Goal: Task Accomplishment & Management: Use online tool/utility

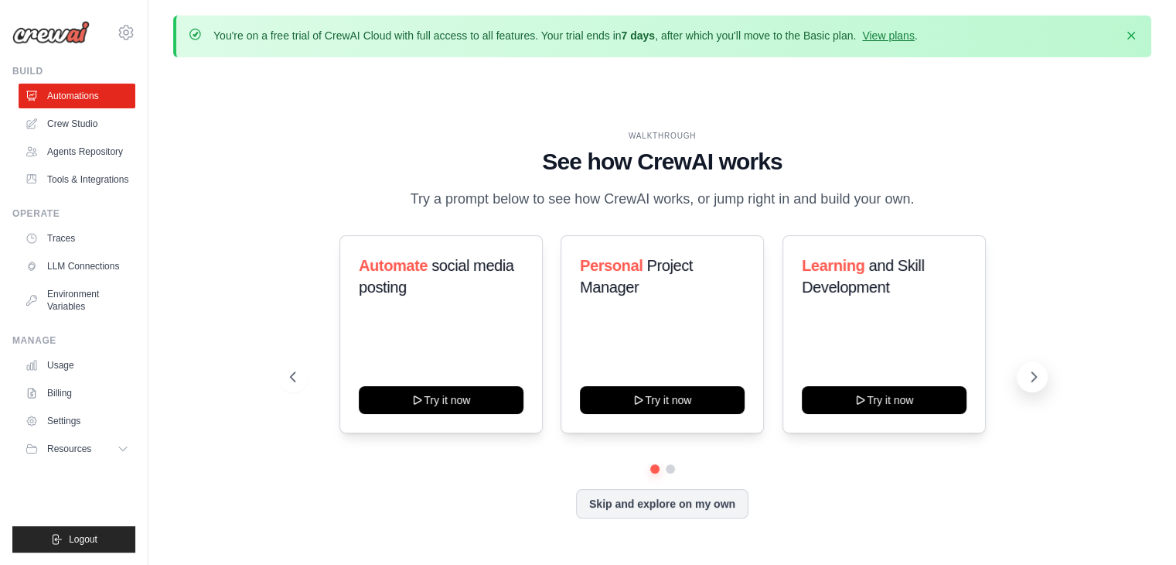
click at [1032, 381] on icon at bounding box center [1034, 376] width 5 height 9
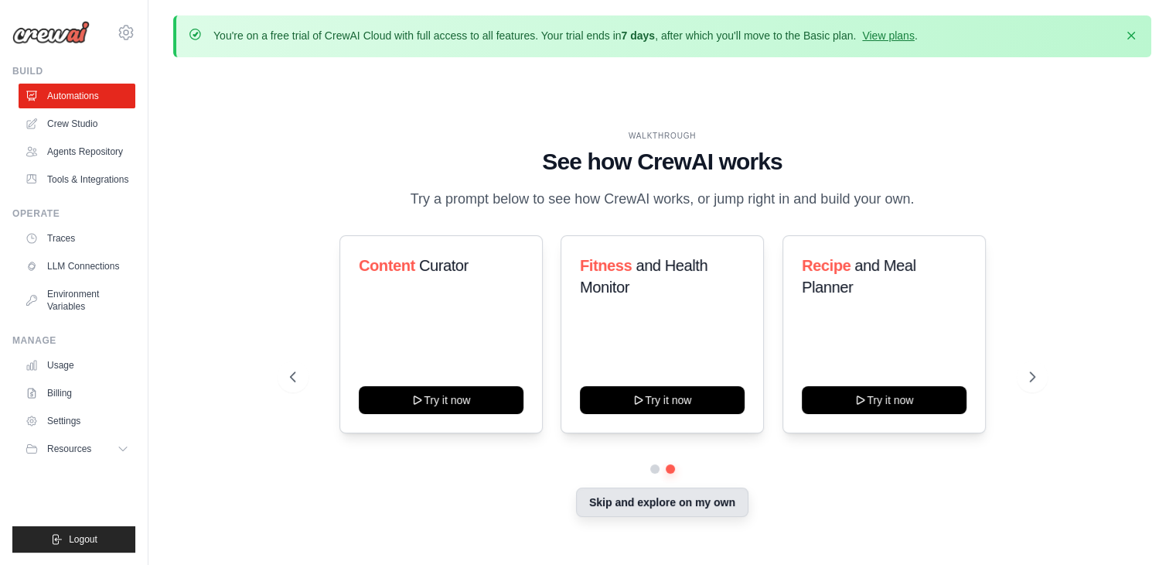
click at [663, 517] on button "Skip and explore on my own" at bounding box center [662, 501] width 172 height 29
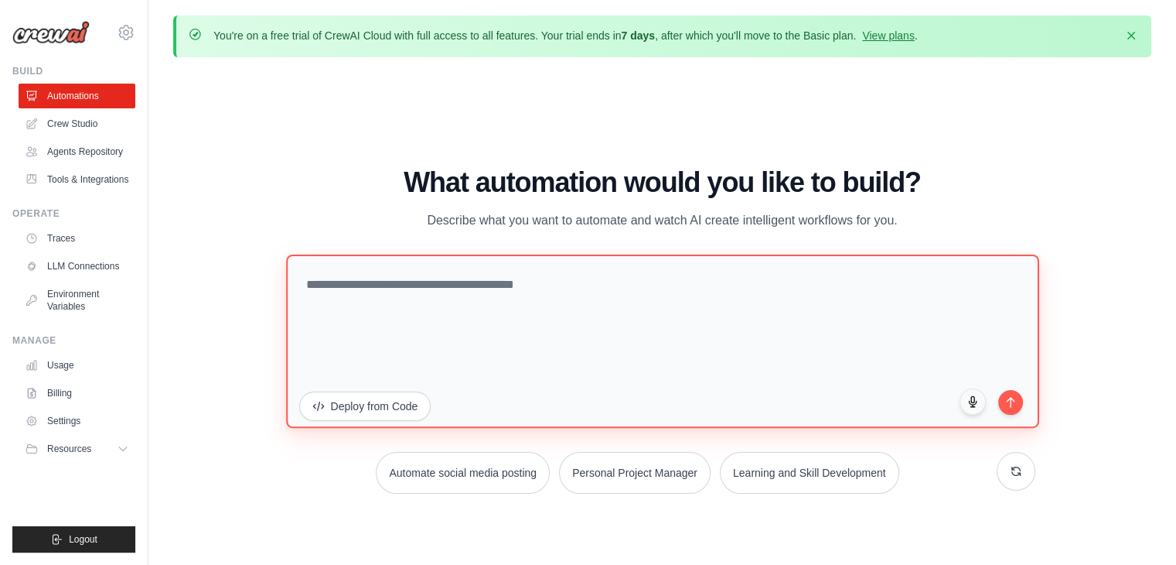
click at [529, 295] on textarea at bounding box center [662, 340] width 753 height 173
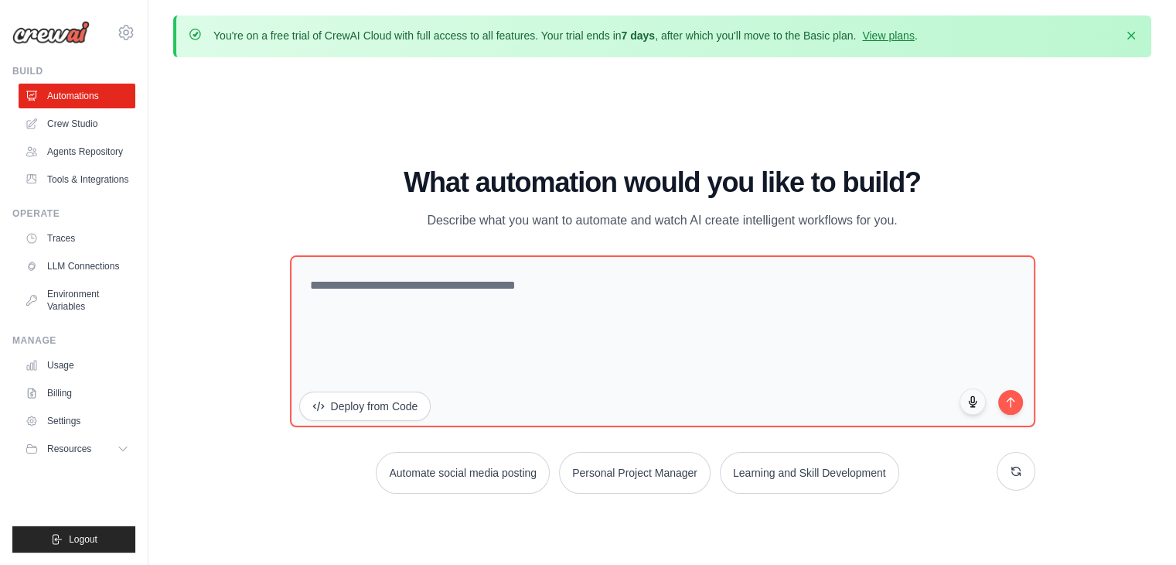
click at [359, 187] on h1 "What automation would you like to build?" at bounding box center [662, 182] width 745 height 31
click at [914, 31] on link "View plans" at bounding box center [888, 35] width 52 height 12
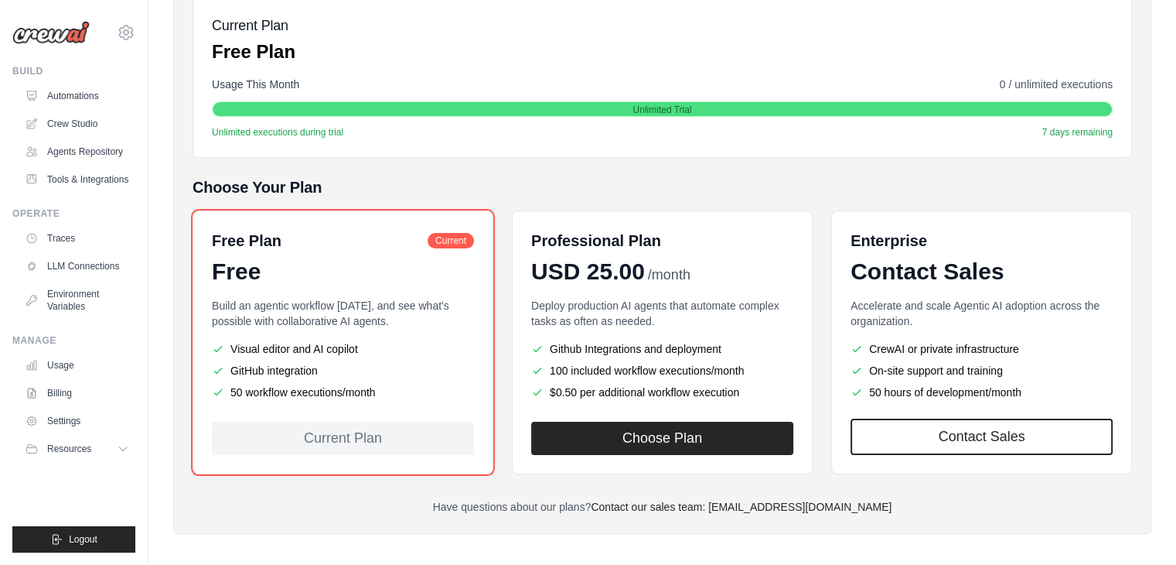
scroll to position [244, 0]
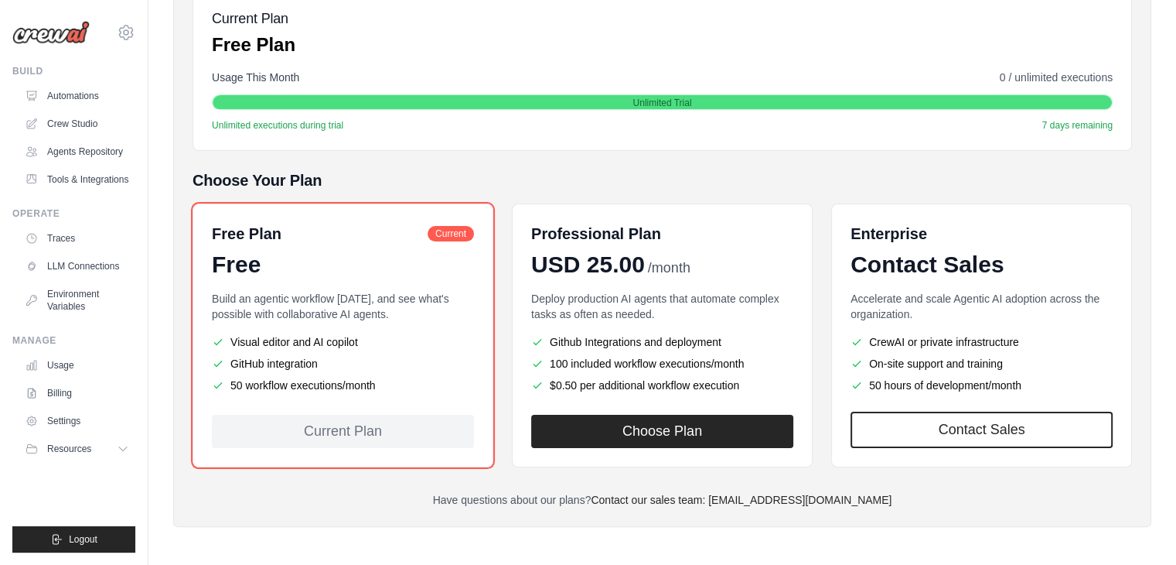
click at [502, 320] on div "Free Plan Current Free Build an agentic workflow today, and see what's possible…" at bounding box center [663, 335] width 940 height 264
click at [501, 310] on div "Free Plan Current Free Build an agentic workflow today, and see what's possible…" at bounding box center [663, 335] width 940 height 264
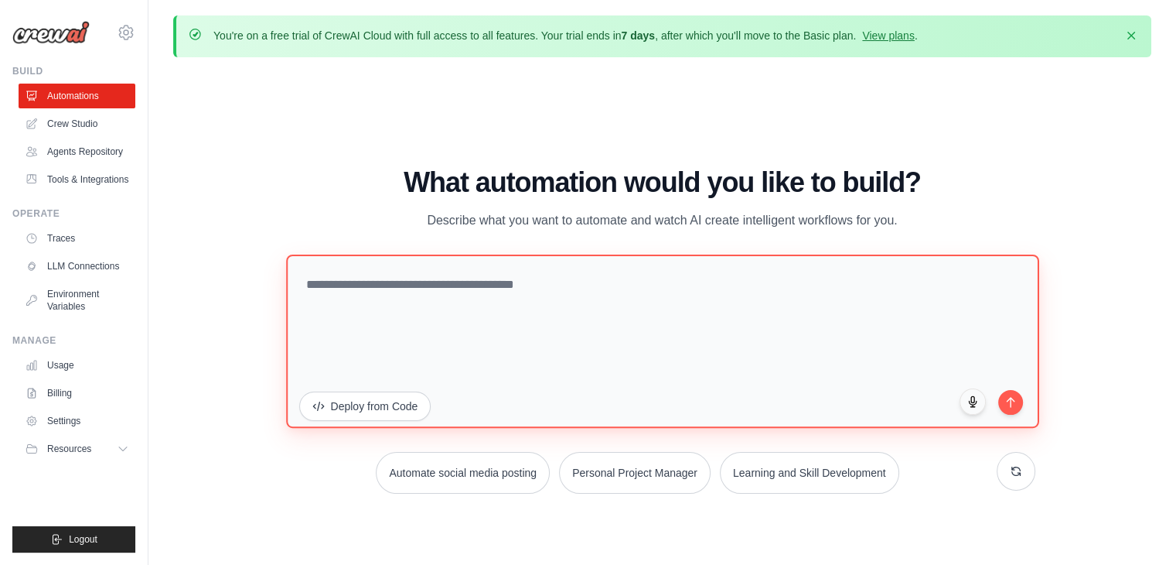
click at [541, 284] on textarea at bounding box center [662, 340] width 753 height 173
paste textarea "**********"
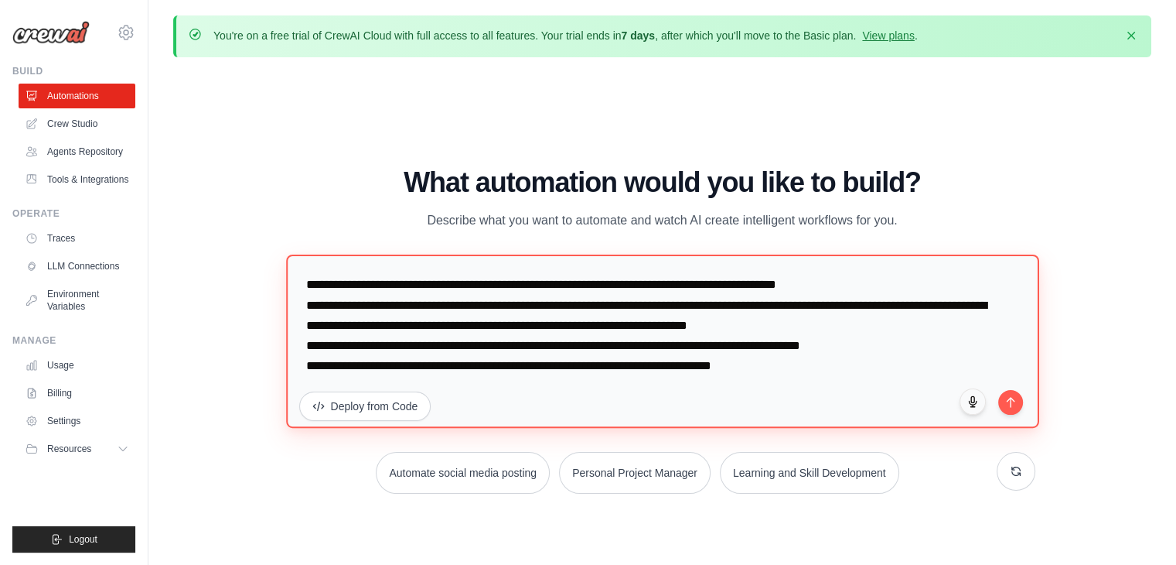
type textarea "**********"
drag, startPoint x: 842, startPoint y: 372, endPoint x: 294, endPoint y: 279, distance: 556.1
click at [294, 279] on textarea "**********" at bounding box center [662, 340] width 753 height 173
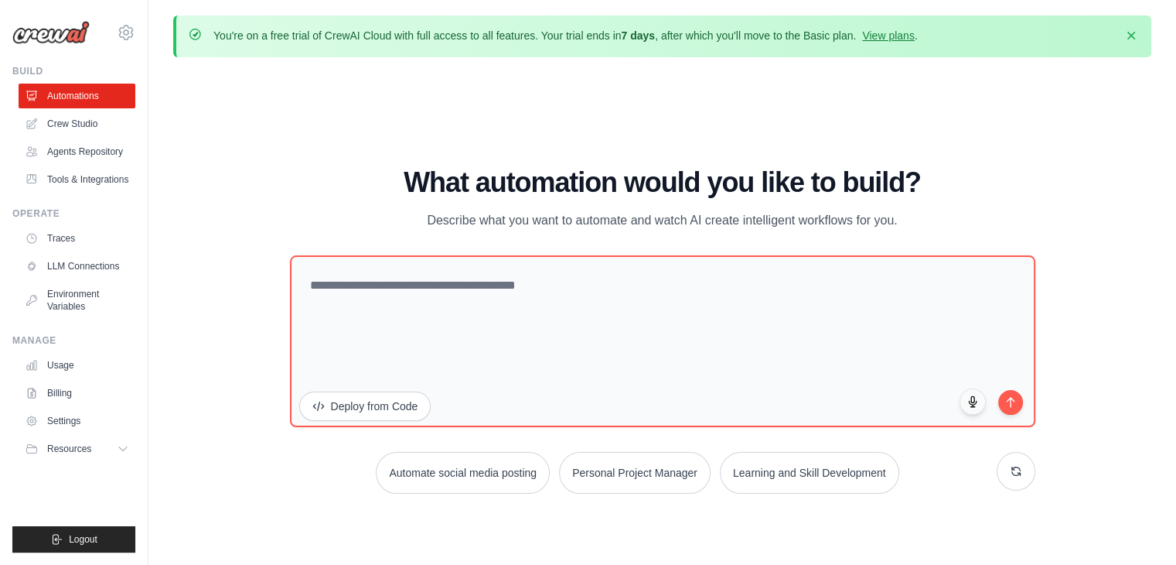
click at [538, 214] on p "Describe what you want to automate and watch AI create intelligent workflows fo…" at bounding box center [663, 220] width 520 height 20
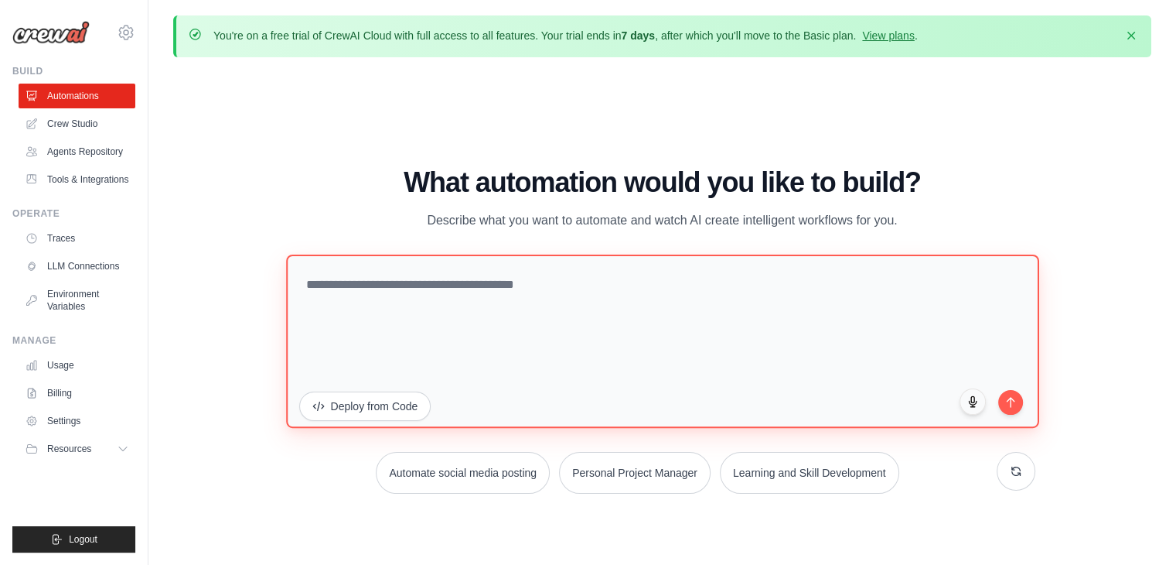
click at [580, 275] on textarea at bounding box center [662, 340] width 753 height 173
paste textarea "**********"
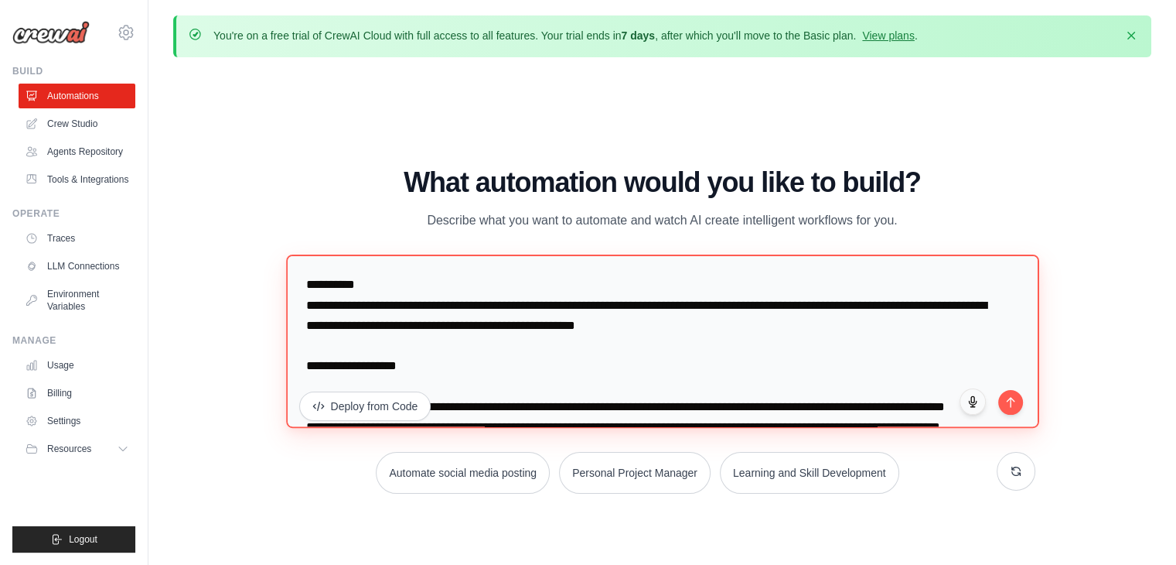
scroll to position [2843, 0]
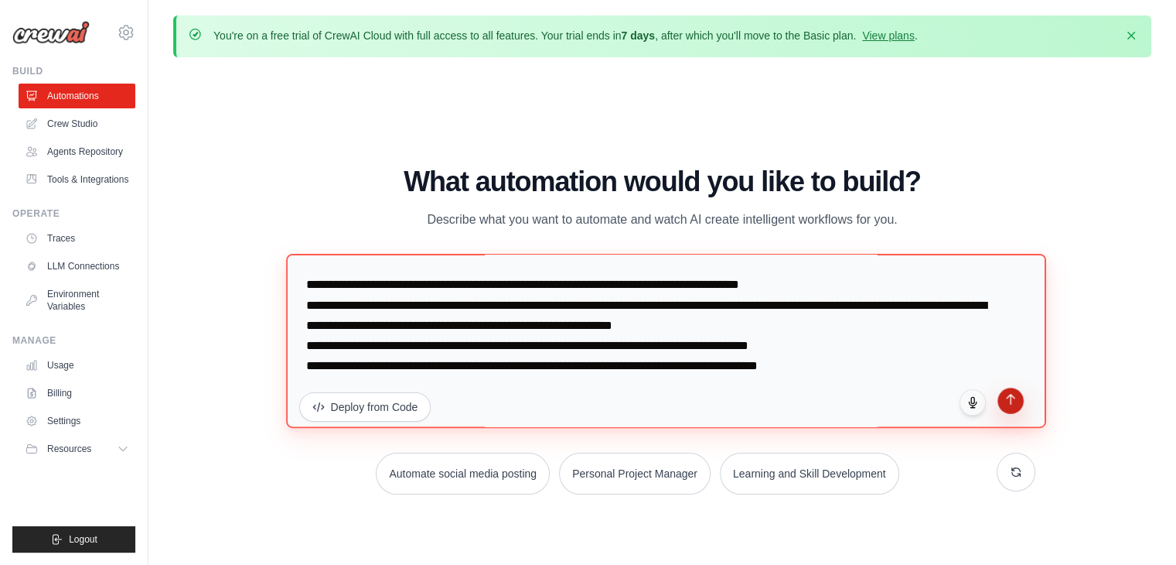
type textarea "**********"
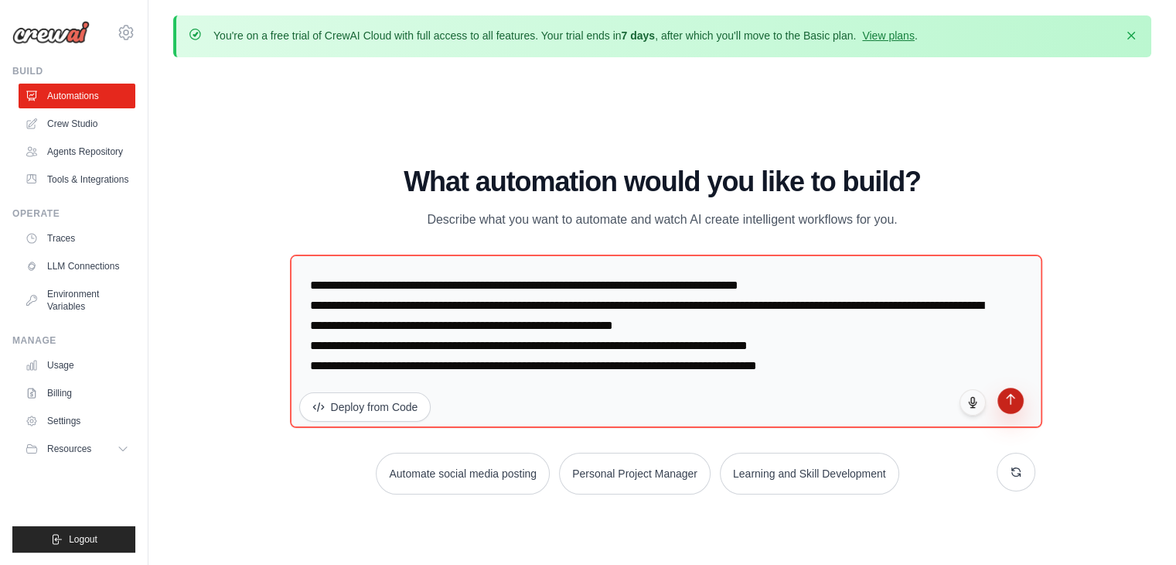
click at [1004, 399] on icon "submit" at bounding box center [1010, 398] width 13 height 13
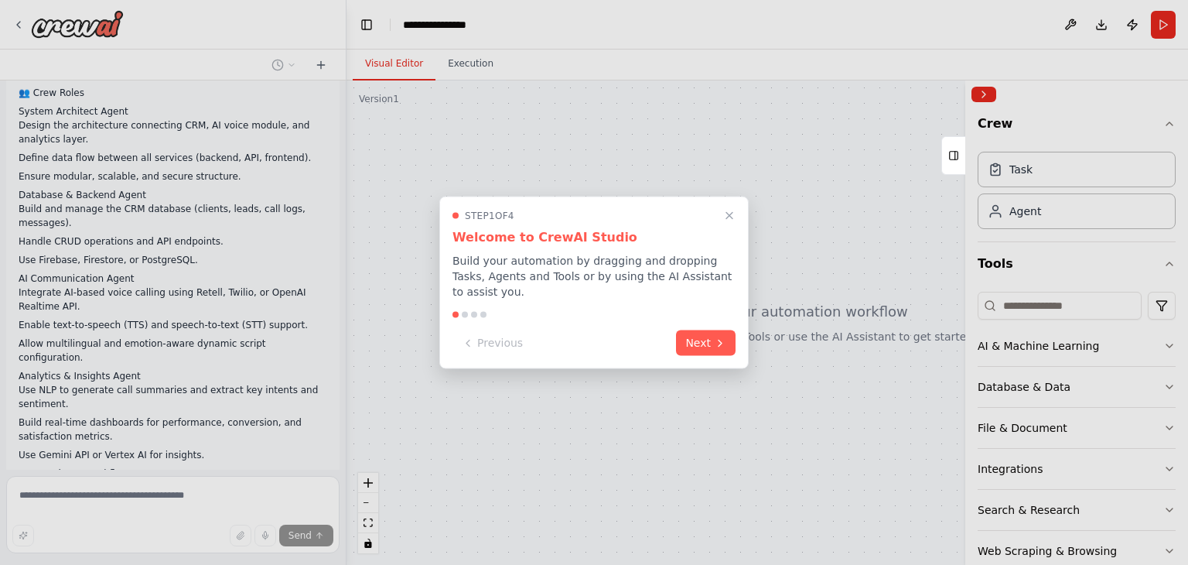
scroll to position [1278, 0]
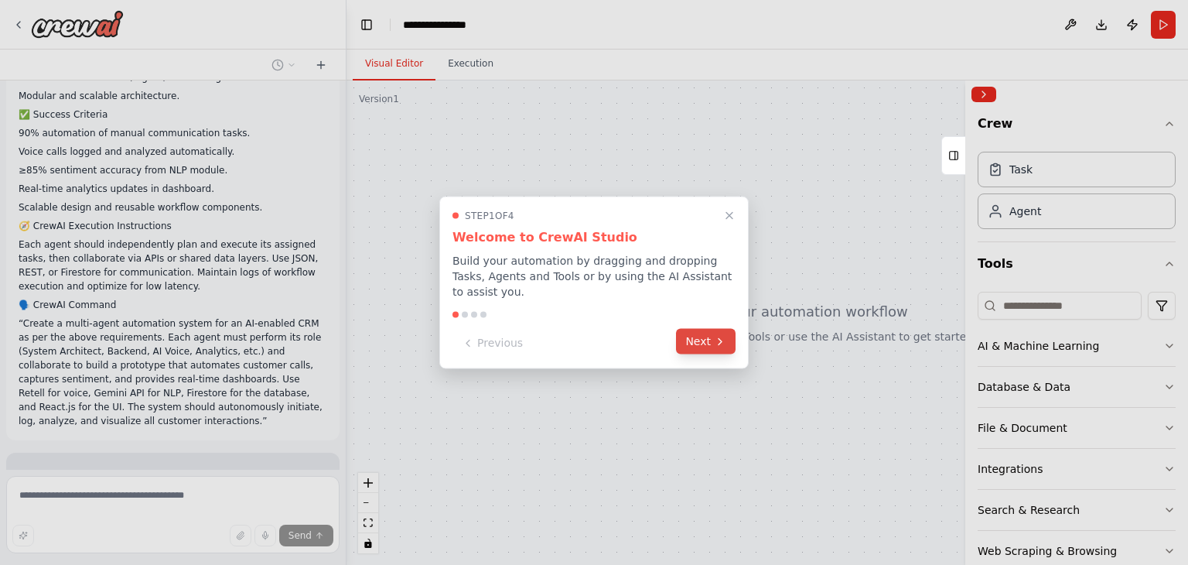
click at [696, 329] on button "Next" at bounding box center [706, 342] width 60 height 26
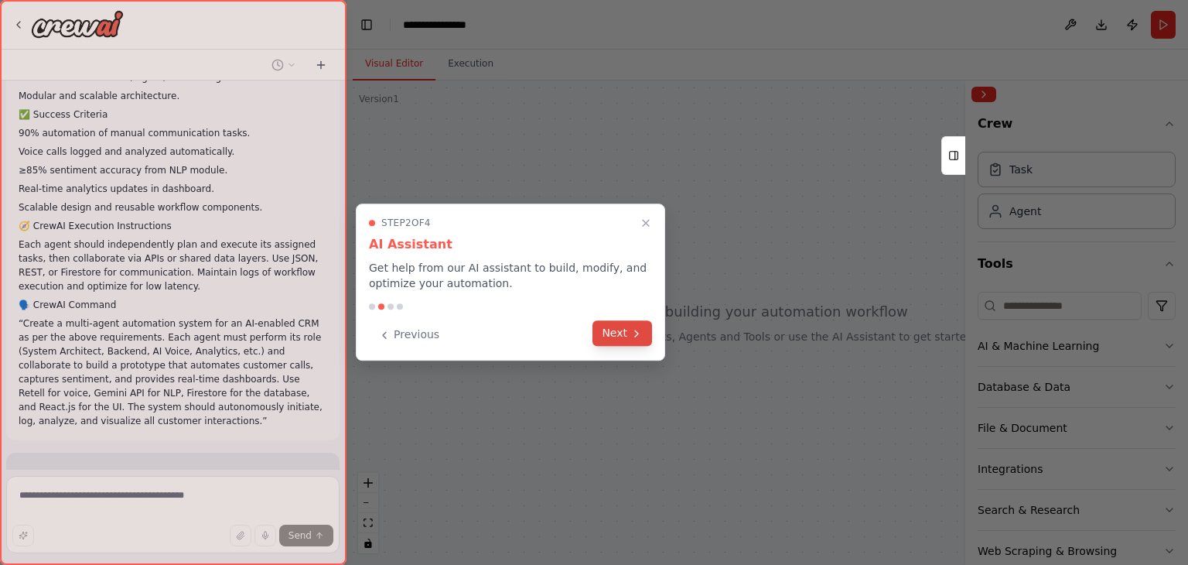
click at [629, 329] on button "Next" at bounding box center [622, 333] width 60 height 26
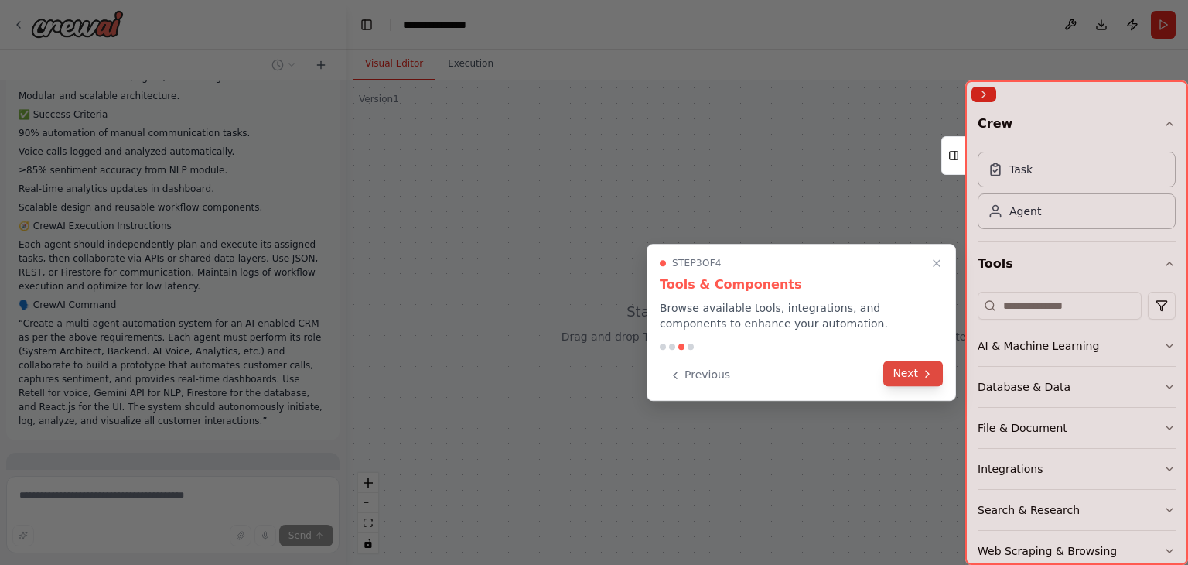
click at [918, 371] on button "Next" at bounding box center [913, 373] width 60 height 26
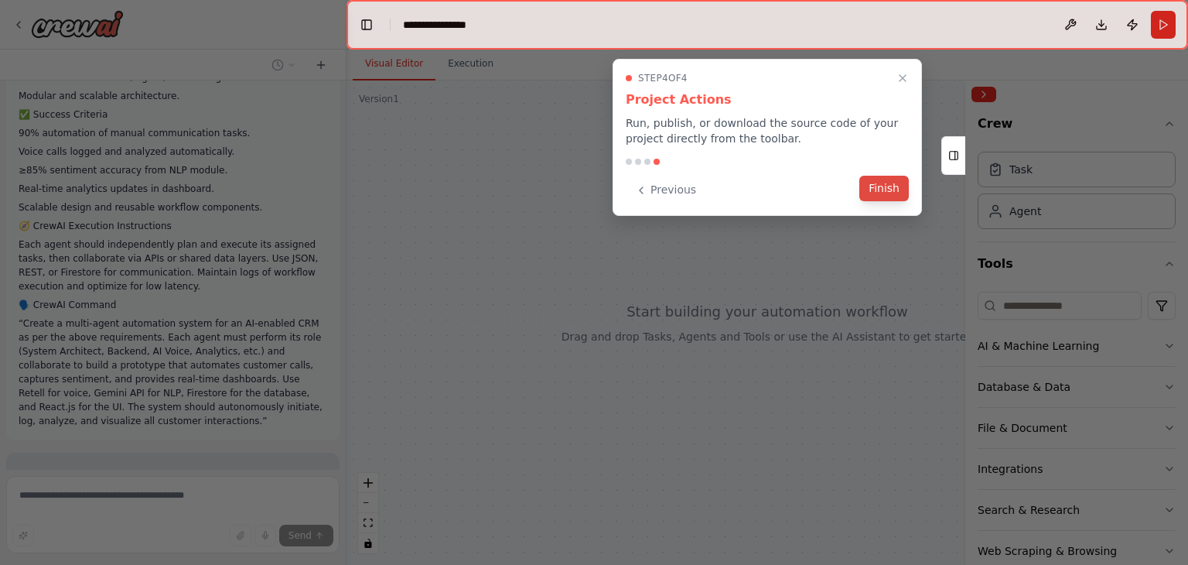
click at [899, 191] on button "Finish" at bounding box center [883, 189] width 49 height 26
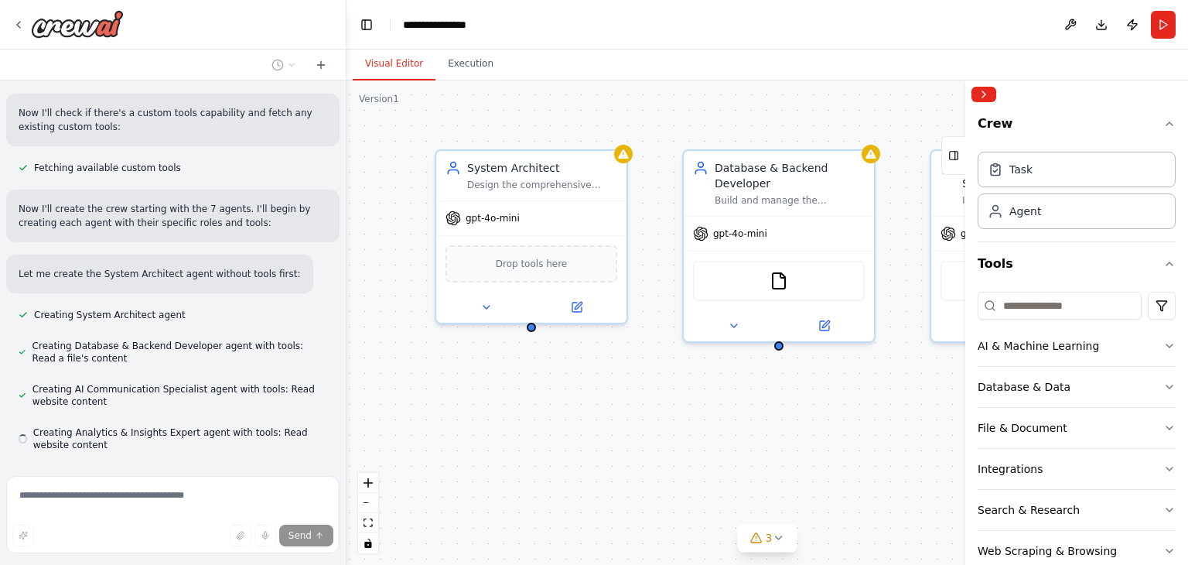
scroll to position [2131, 0]
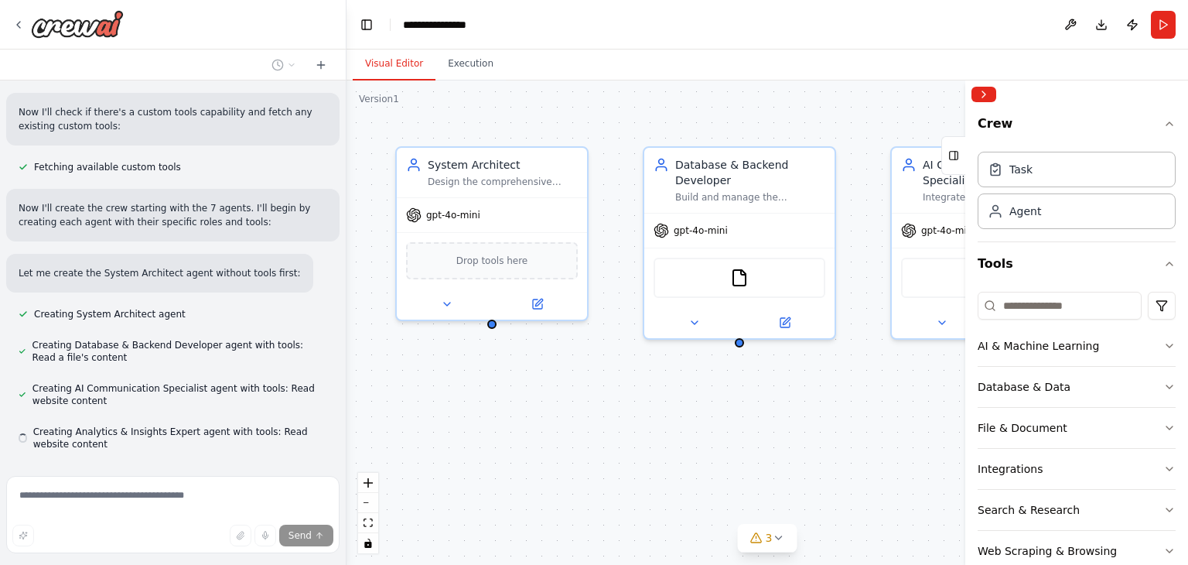
drag, startPoint x: 812, startPoint y: 436, endPoint x: 533, endPoint y: 420, distance: 279.6
click at [533, 420] on div "System Architect Design the comprehensive architecture for the AI-enabled CRM s…" at bounding box center [766, 322] width 841 height 484
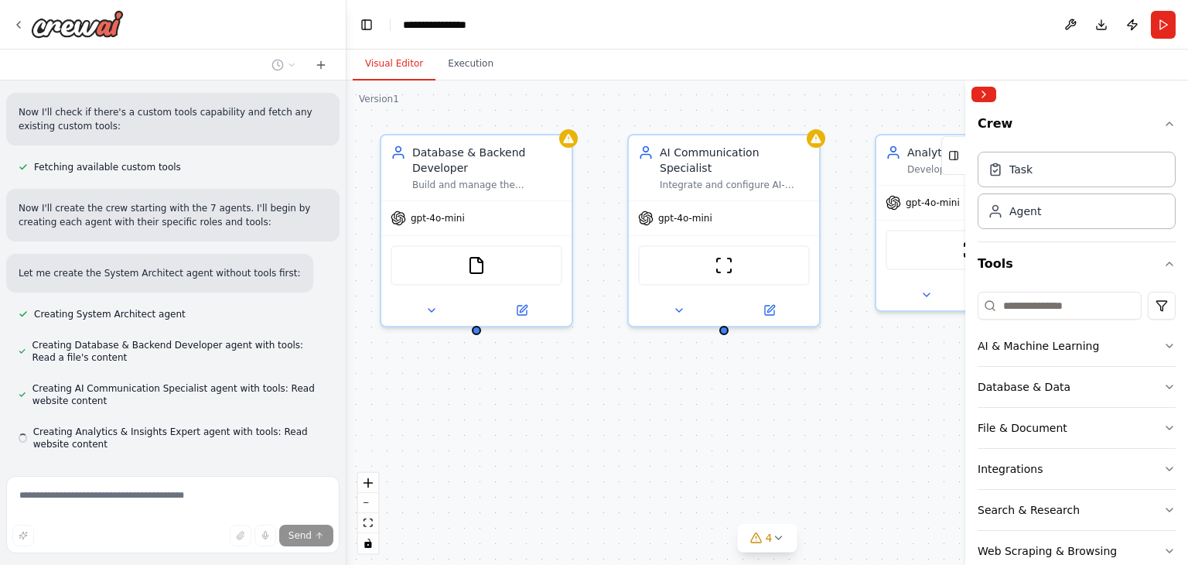
drag, startPoint x: 821, startPoint y: 411, endPoint x: 577, endPoint y: 403, distance: 244.5
click at [577, 403] on div "System Architect Design the comprehensive architecture for the AI-enabled CRM s…" at bounding box center [766, 322] width 841 height 484
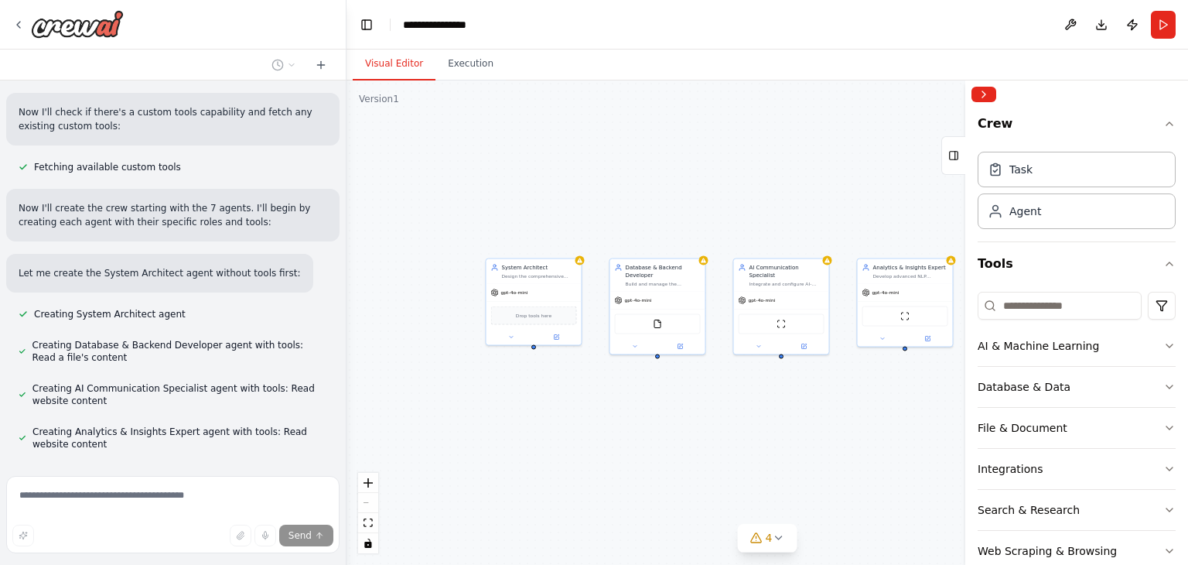
drag, startPoint x: 653, startPoint y: 423, endPoint x: 756, endPoint y: 414, distance: 103.3
click at [756, 414] on div "System Architect Design the comprehensive architecture for the AI-enabled CRM s…" at bounding box center [766, 322] width 841 height 484
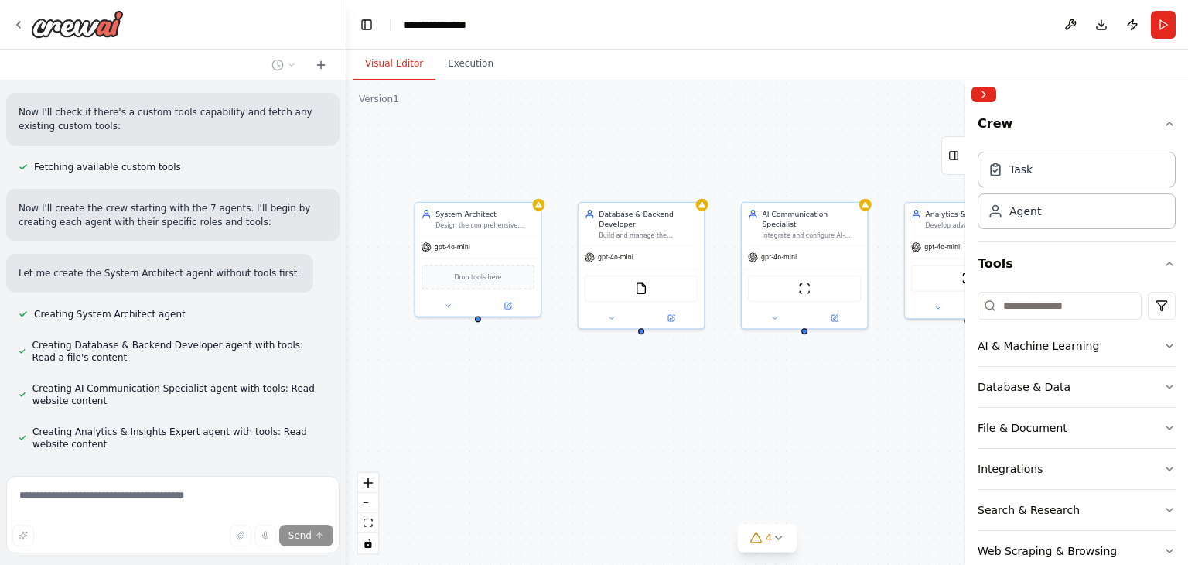
drag, startPoint x: 878, startPoint y: 389, endPoint x: 888, endPoint y: 378, distance: 14.3
click at [888, 378] on div "System Architect Design the comprehensive architecture for the AI-enabled CRM s…" at bounding box center [766, 322] width 841 height 484
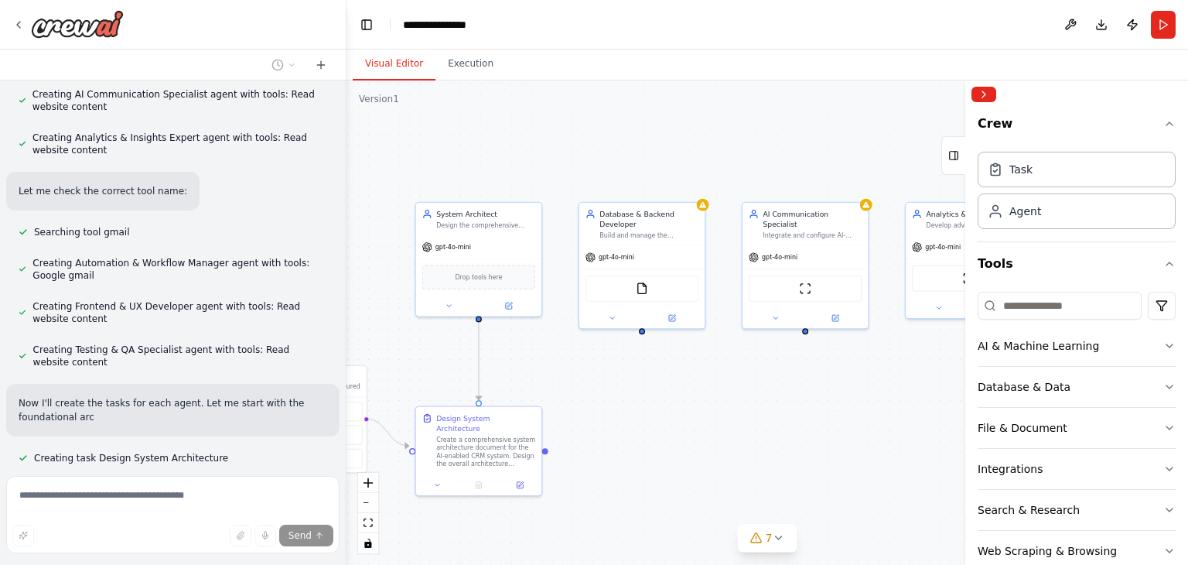
scroll to position [2438, 0]
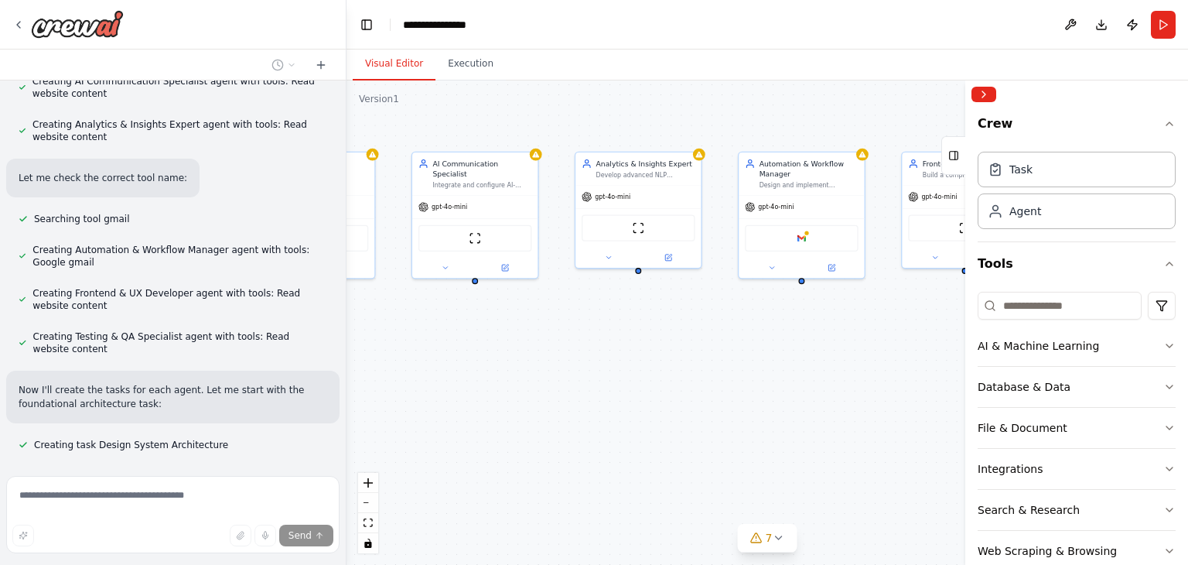
drag, startPoint x: 706, startPoint y: 416, endPoint x: 376, endPoint y: 366, distance: 334.0
click at [376, 366] on div ".deletable-edge-delete-btn { width: 20px; height: 20px; border: 0px solid #ffff…" at bounding box center [766, 322] width 841 height 484
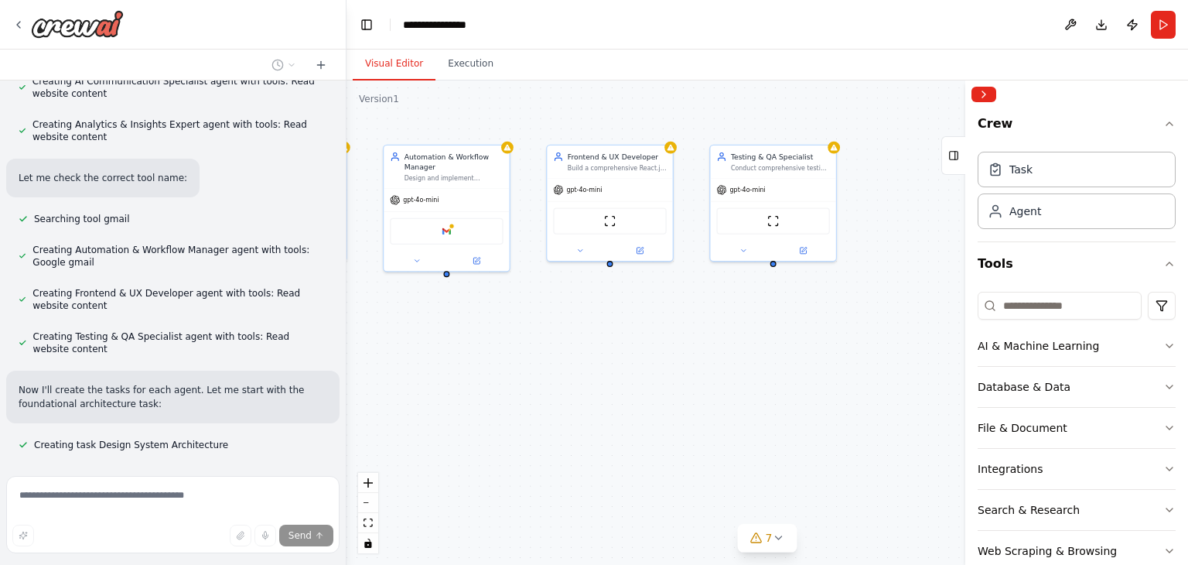
drag, startPoint x: 834, startPoint y: 373, endPoint x: 479, endPoint y: 366, distance: 355.0
click at [479, 366] on div ".deletable-edge-delete-btn { width: 20px; height: 20px; border: 0px solid #ffff…" at bounding box center [766, 322] width 841 height 484
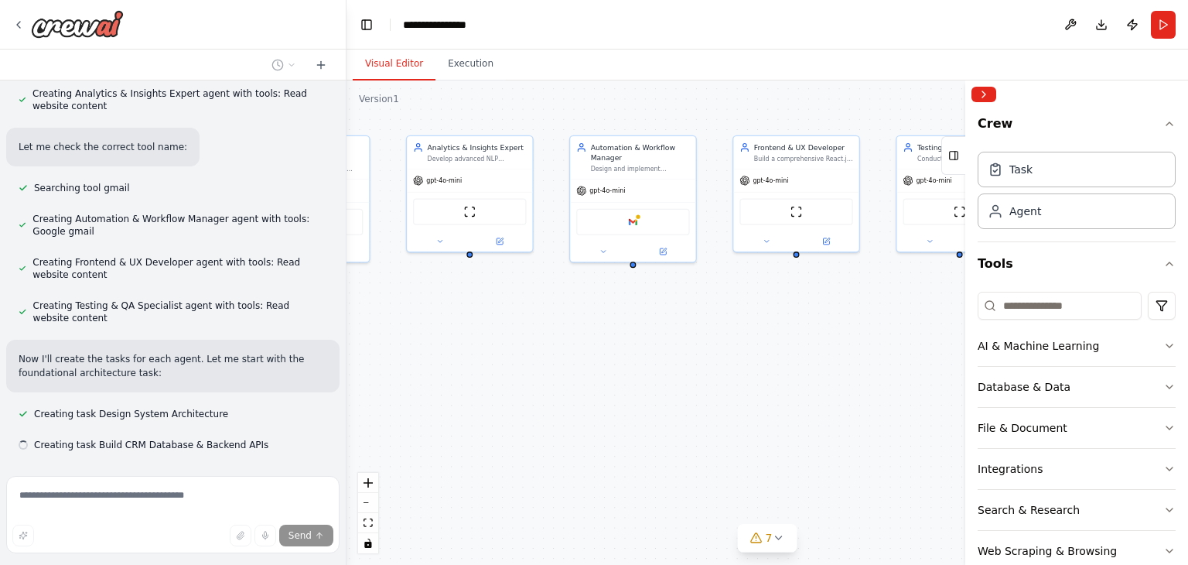
drag, startPoint x: 598, startPoint y: 350, endPoint x: 805, endPoint y: 353, distance: 207.3
click at [912, 345] on div ".deletable-edge-delete-btn { width: 20px; height: 20px; border: 0px solid #ffff…" at bounding box center [766, 322] width 841 height 484
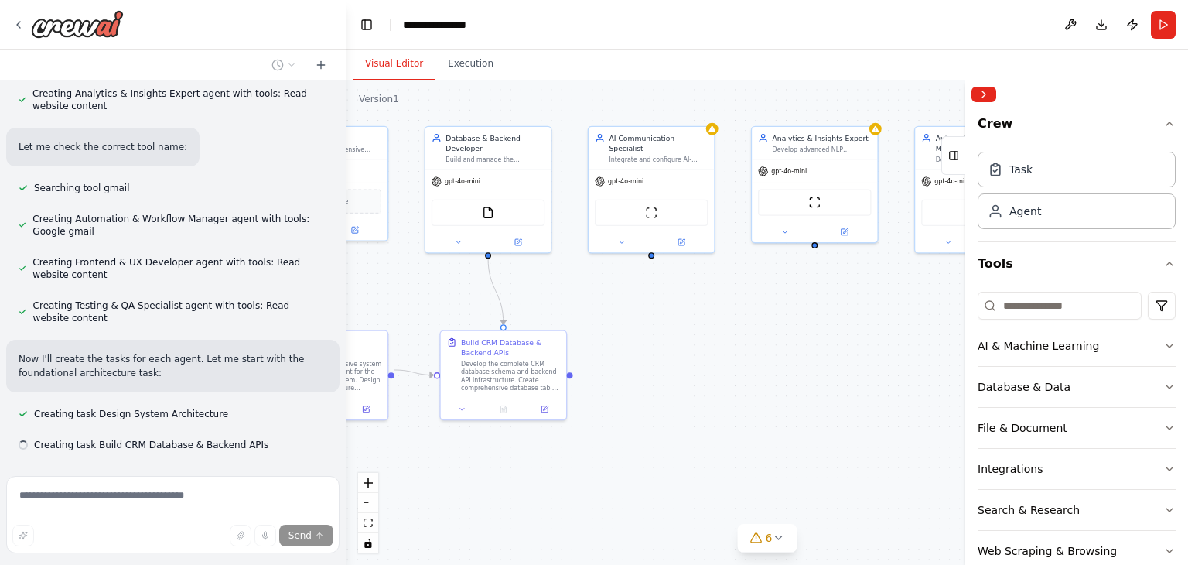
drag, startPoint x: 685, startPoint y: 348, endPoint x: 909, endPoint y: 343, distance: 224.3
click at [909, 343] on div ".deletable-edge-delete-btn { width: 20px; height: 20px; border: 0px solid #ffff…" at bounding box center [766, 322] width 841 height 484
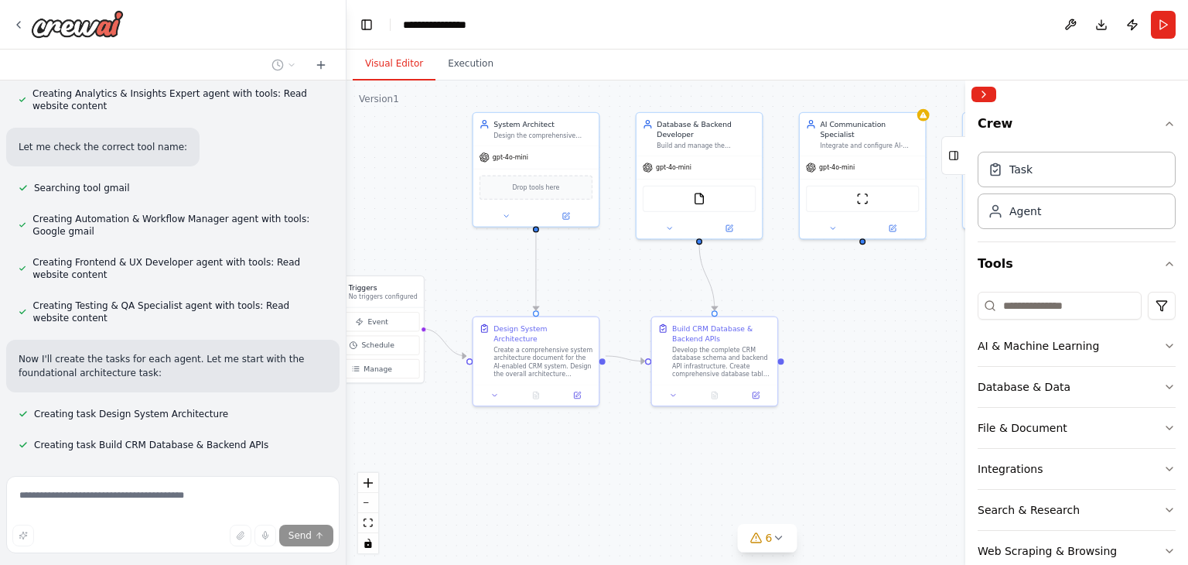
drag, startPoint x: 842, startPoint y: 339, endPoint x: 902, endPoint y: 339, distance: 59.5
click at [902, 339] on div ".deletable-edge-delete-btn { width: 20px; height: 20px; border: 0px solid #ffff…" at bounding box center [766, 322] width 841 height 484
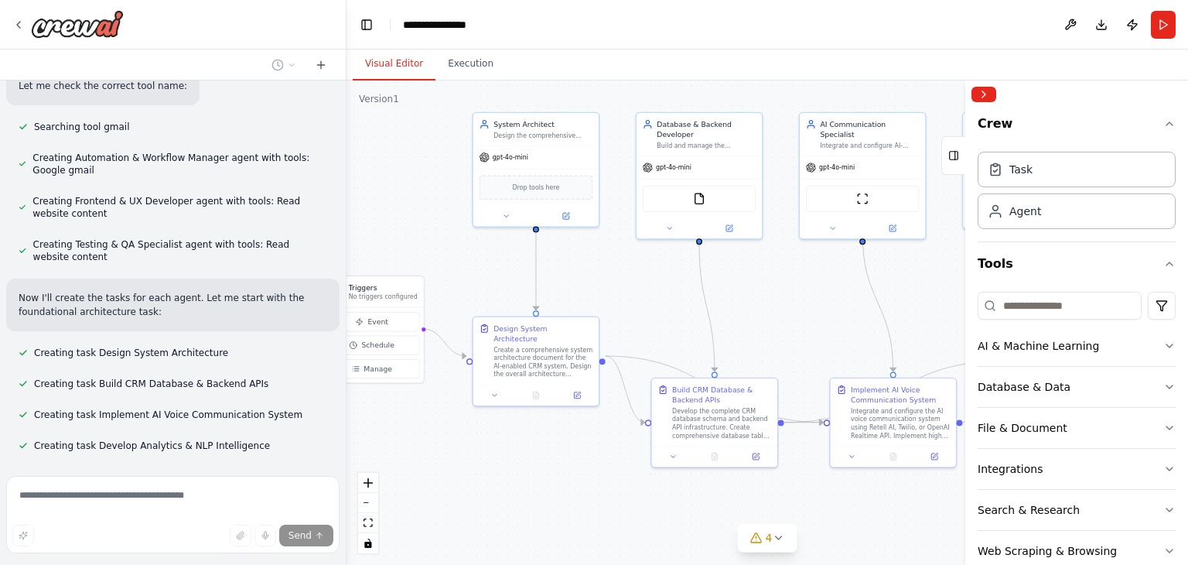
scroll to position [2531, 0]
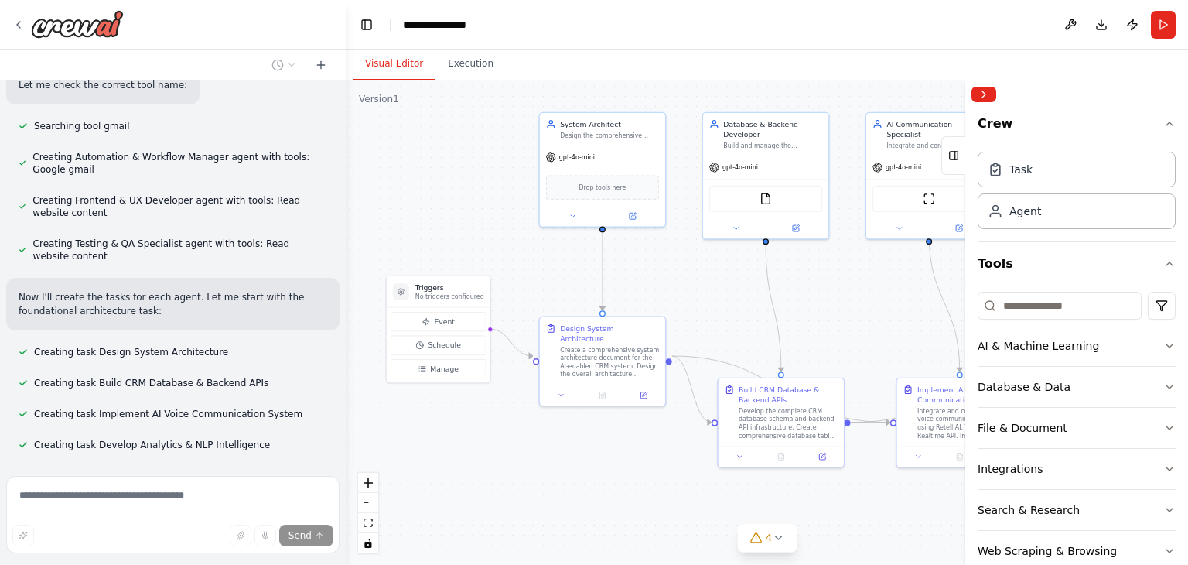
drag, startPoint x: 787, startPoint y: 326, endPoint x: 854, endPoint y: 326, distance: 66.5
click at [854, 326] on div ".deletable-edge-delete-btn { width: 20px; height: 20px; border: 0px solid #ffff…" at bounding box center [766, 322] width 841 height 484
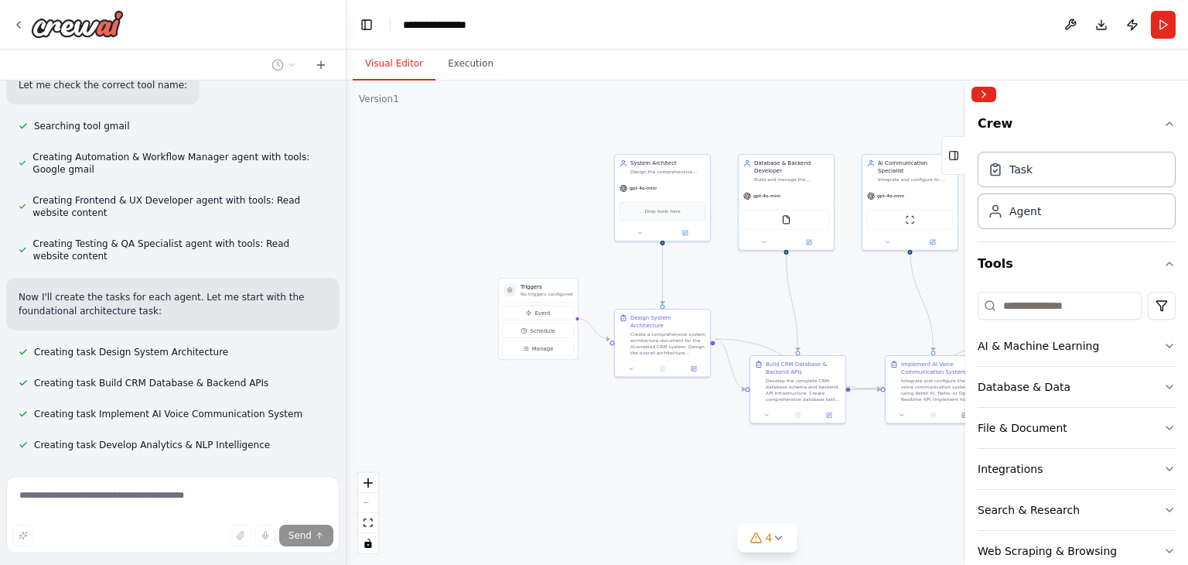
scroll to position [2562, 0]
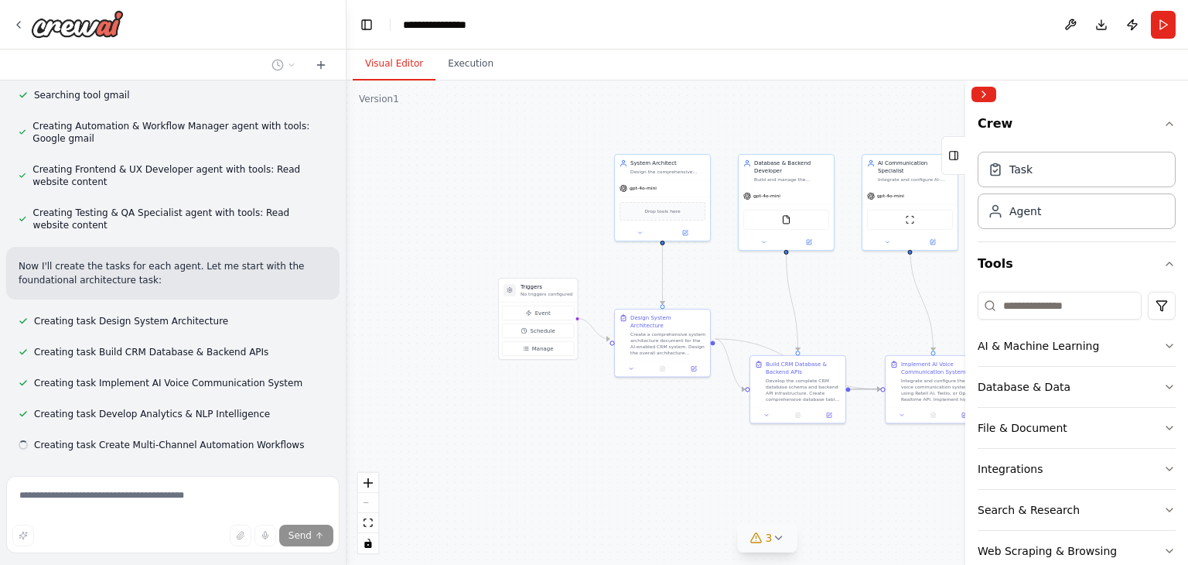
click at [777, 540] on icon at bounding box center [778, 537] width 12 height 12
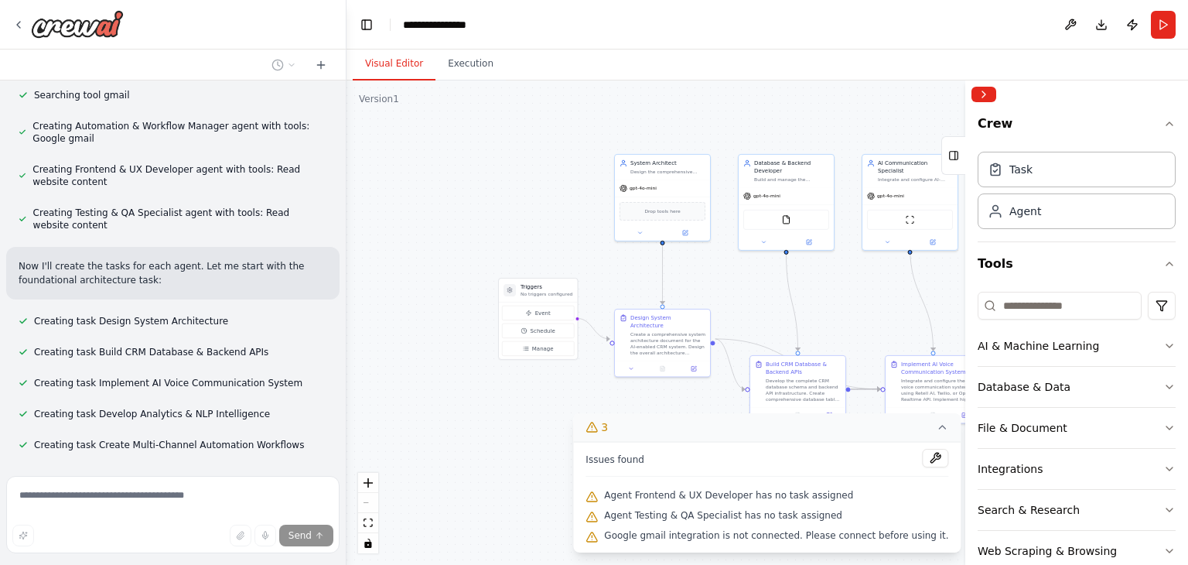
scroll to position [2593, 0]
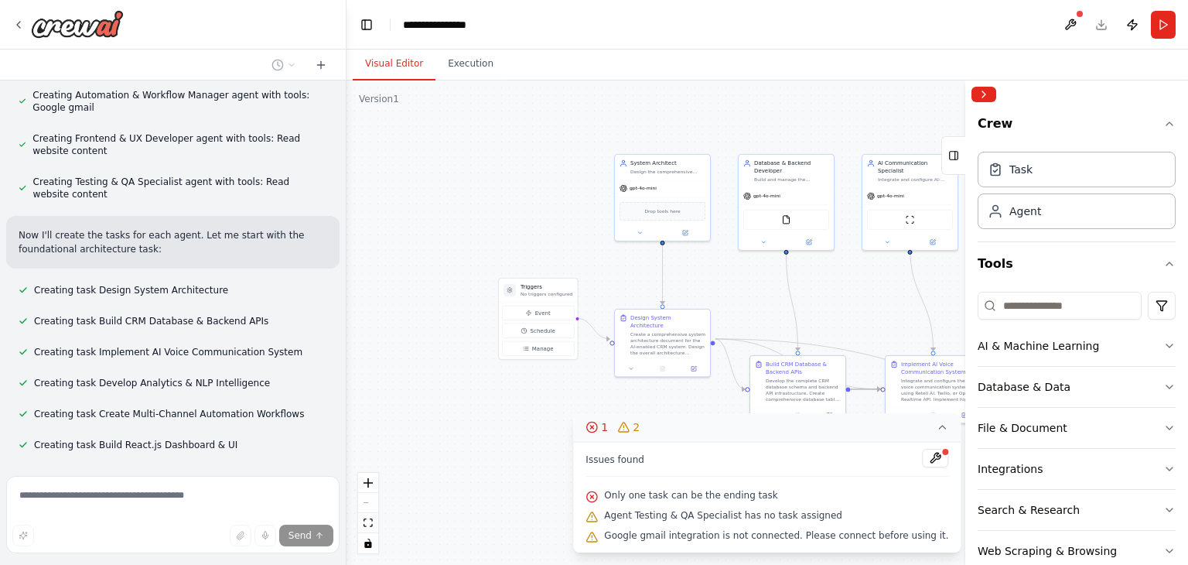
click at [936, 429] on icon at bounding box center [942, 427] width 12 height 12
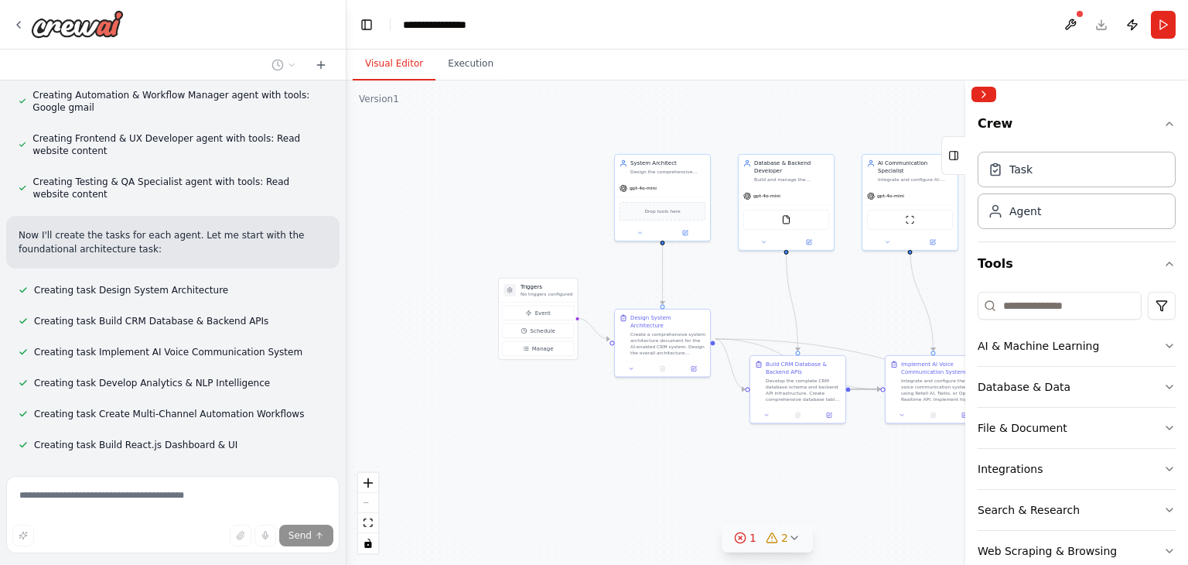
click at [783, 545] on button "1 2" at bounding box center [766, 538] width 91 height 29
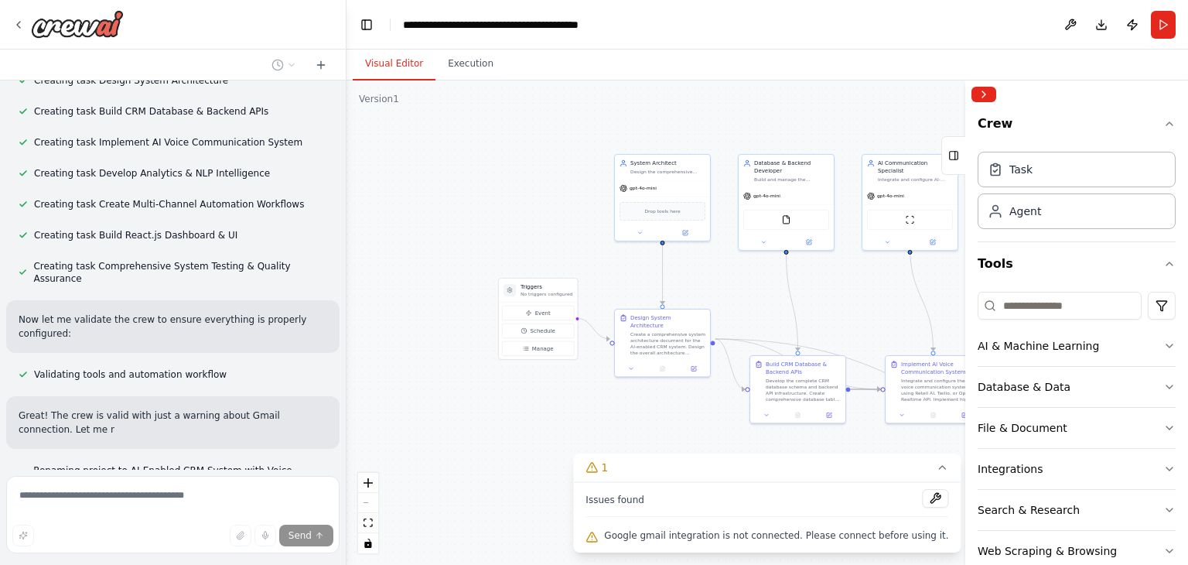
scroll to position [2816, 0]
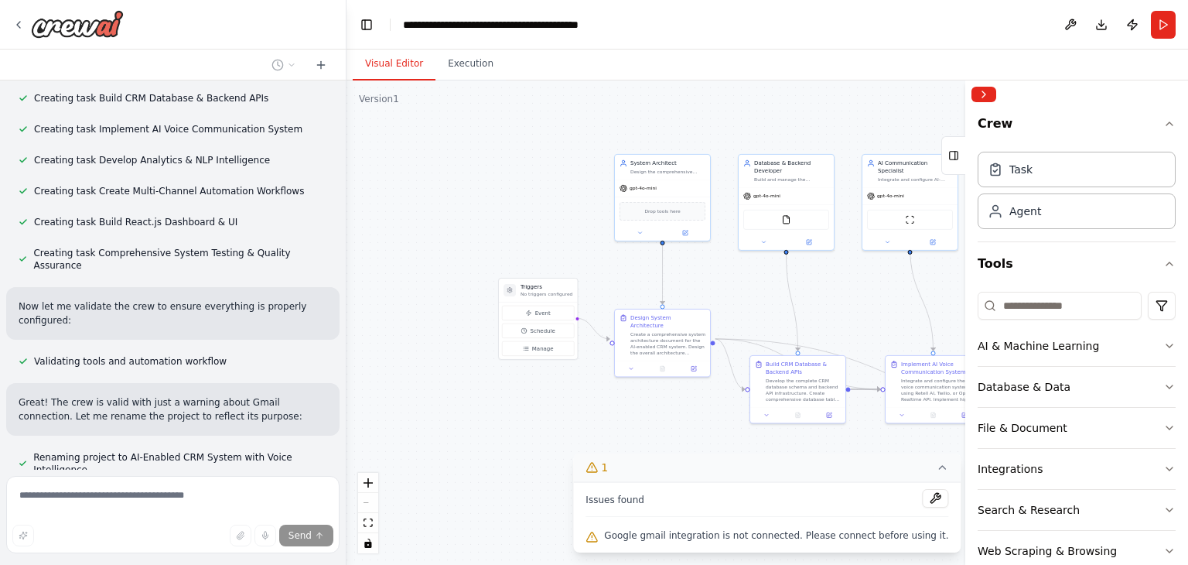
click at [936, 473] on icon at bounding box center [942, 467] width 12 height 12
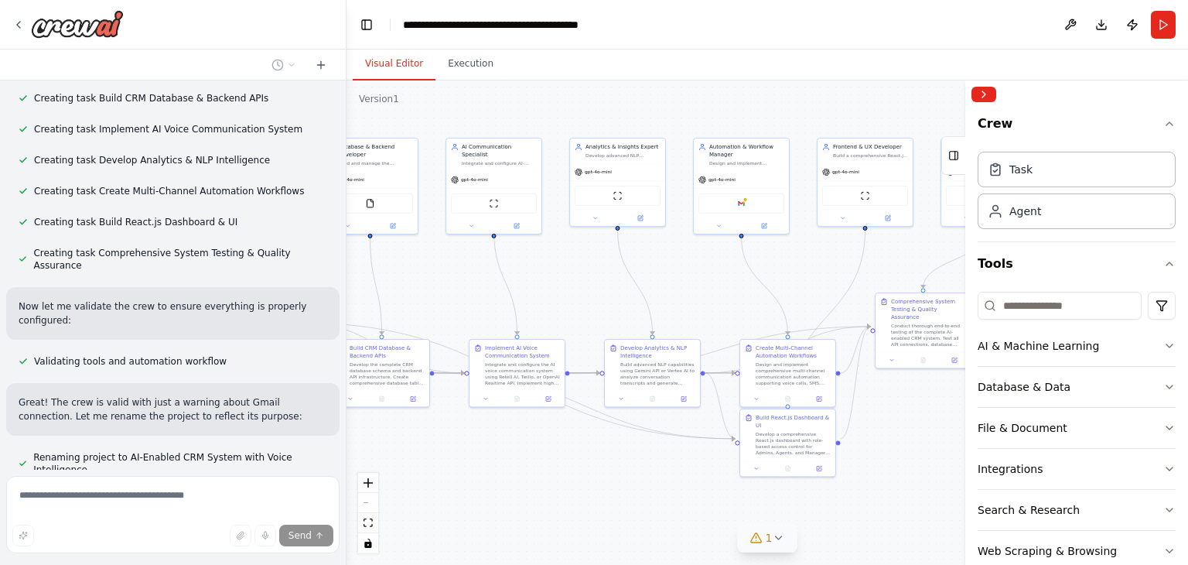
drag, startPoint x: 837, startPoint y: 462, endPoint x: 421, endPoint y: 446, distance: 416.4
click at [421, 446] on div ".deletable-edge-delete-btn { width: 20px; height: 20px; border: 0px solid #ffff…" at bounding box center [766, 322] width 841 height 484
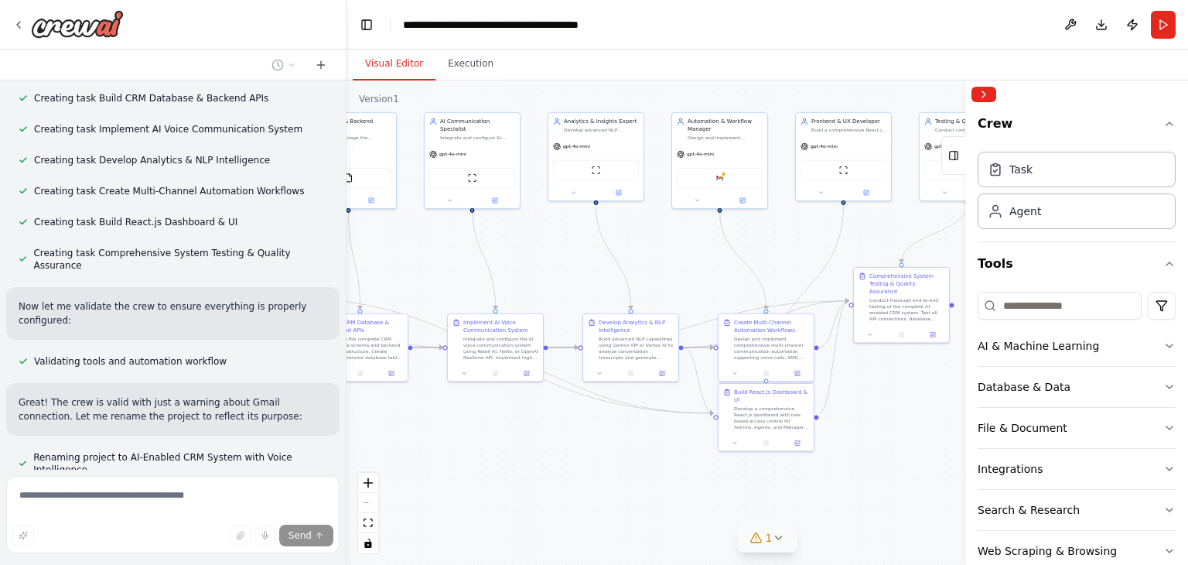
drag, startPoint x: 900, startPoint y: 438, endPoint x: 891, endPoint y: 411, distance: 27.9
click at [891, 411] on div ".deletable-edge-delete-btn { width: 20px; height: 20px; border: 0px solid #ffff…" at bounding box center [766, 322] width 841 height 484
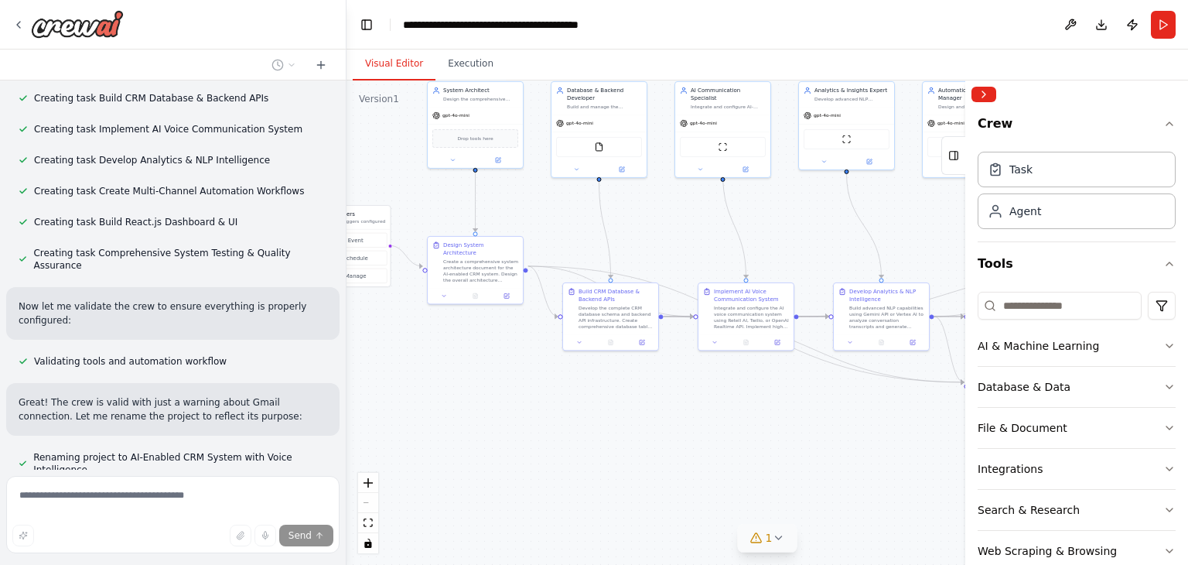
drag, startPoint x: 571, startPoint y: 261, endPoint x: 809, endPoint y: 231, distance: 240.1
click at [809, 231] on div ".deletable-edge-delete-btn { width: 20px; height: 20px; border: 0px solid #ffff…" at bounding box center [766, 322] width 841 height 484
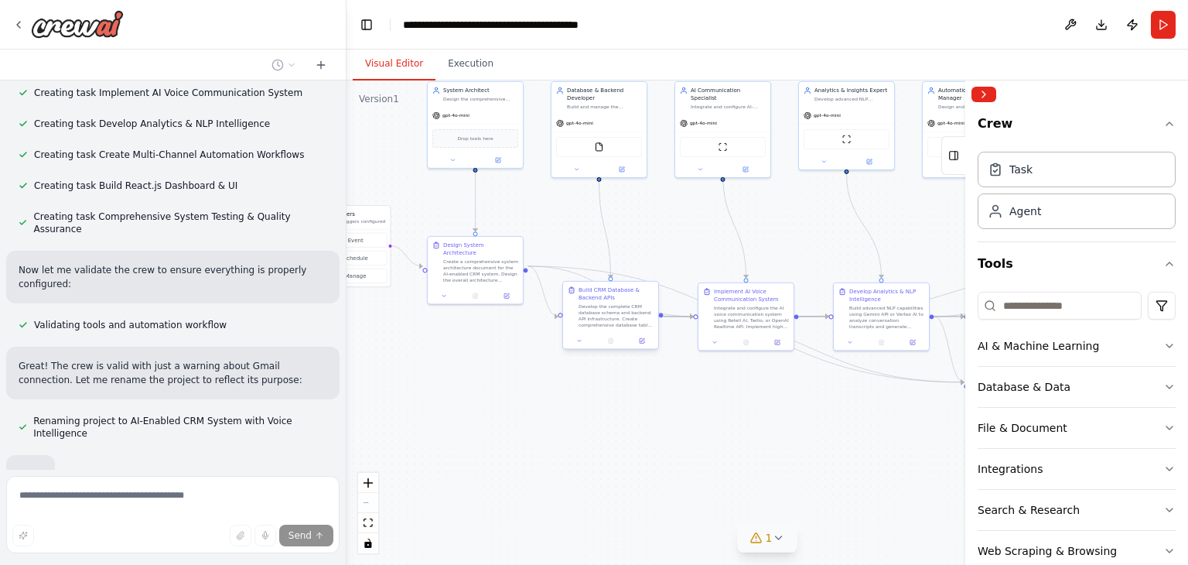
scroll to position [2867, 0]
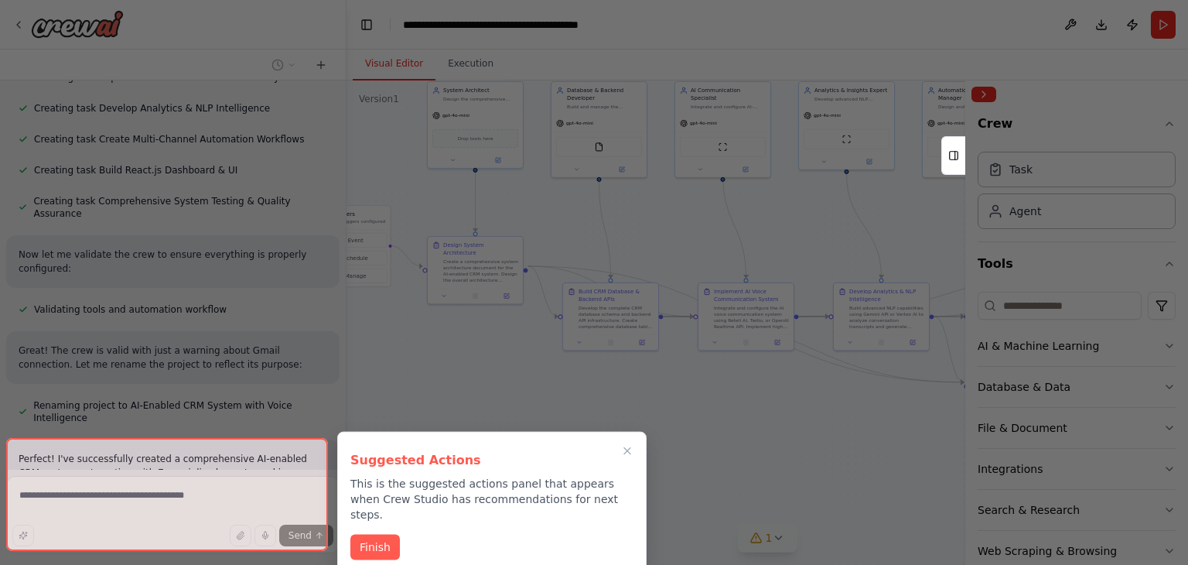
click at [377, 507] on div "Suggested Actions This is the suggested actions panel that appears when Crew St…" at bounding box center [491, 503] width 309 height 142
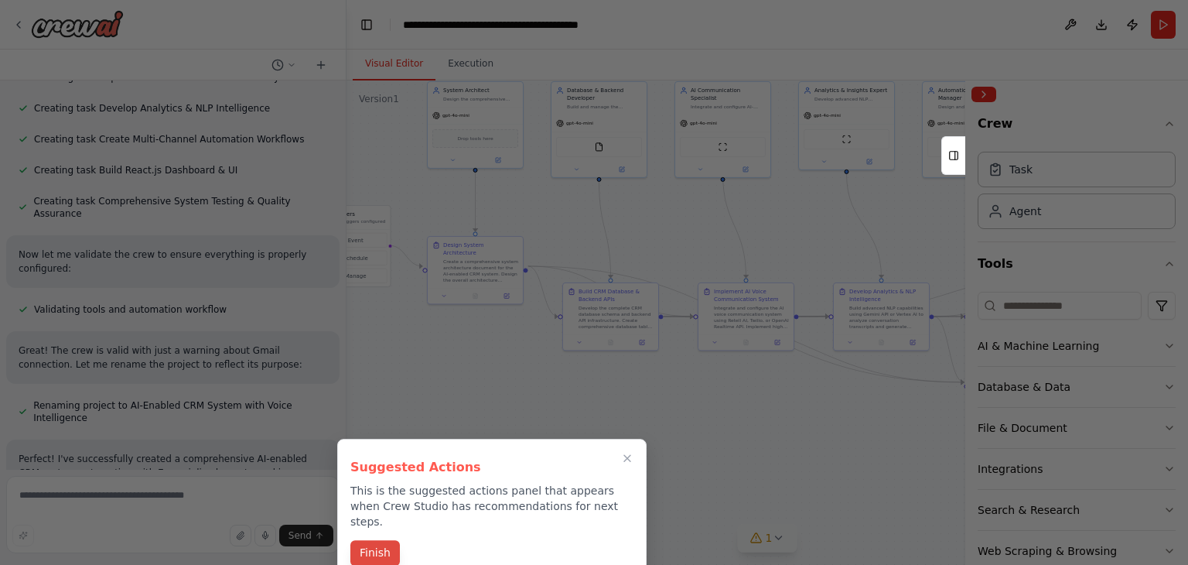
click at [362, 540] on button "Finish" at bounding box center [374, 553] width 49 height 26
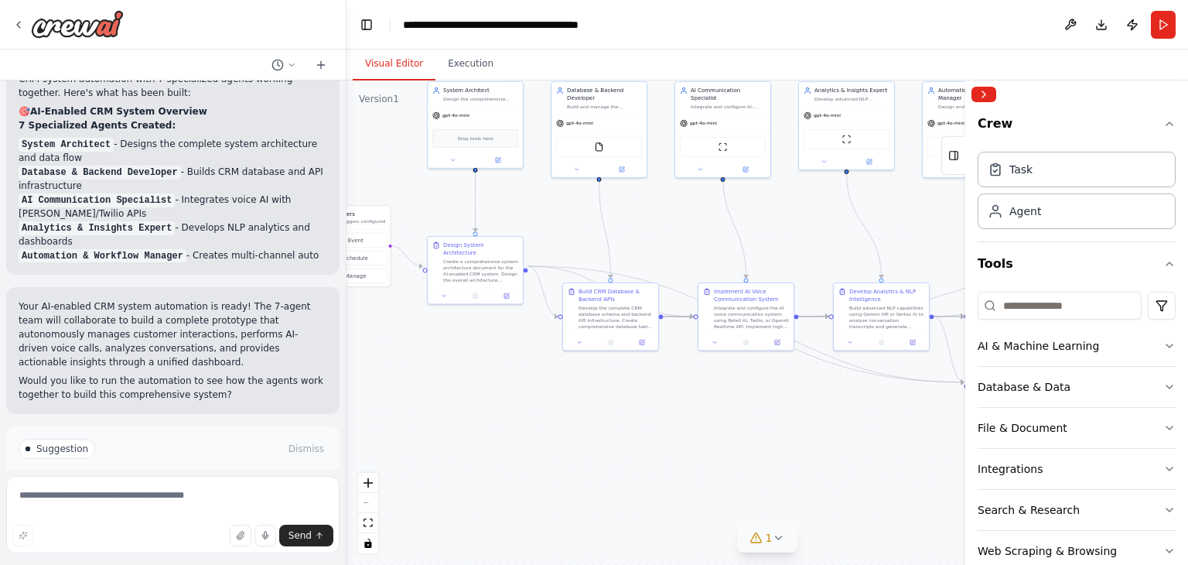
scroll to position [3184, 0]
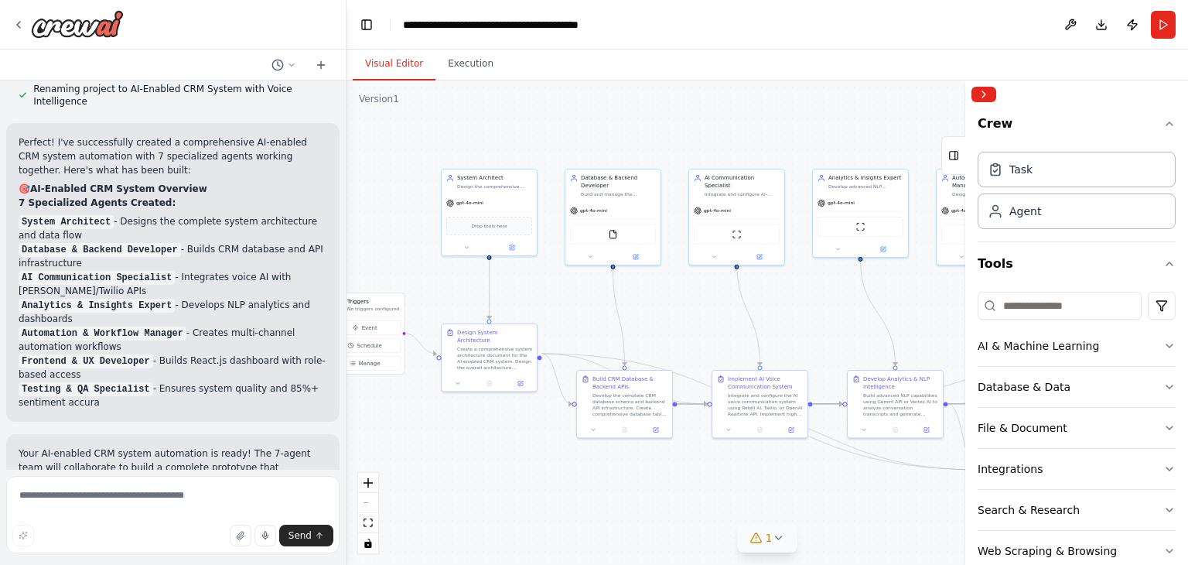
drag, startPoint x: 528, startPoint y: 356, endPoint x: 542, endPoint y: 443, distance: 88.5
click at [542, 443] on div ".deletable-edge-delete-btn { width: 20px; height: 20px; border: 0px solid #ffff…" at bounding box center [766, 322] width 841 height 484
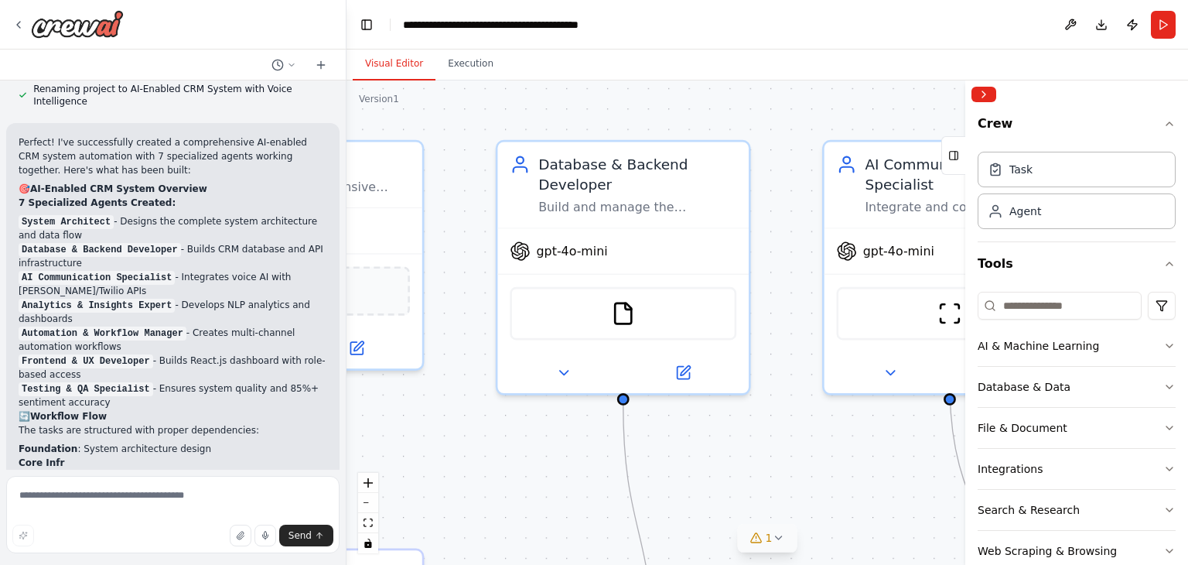
drag, startPoint x: 704, startPoint y: 408, endPoint x: 449, endPoint y: 419, distance: 256.2
click at [449, 419] on div ".deletable-edge-delete-btn { width: 20px; height: 20px; border: 0px solid #ffff…" at bounding box center [766, 322] width 841 height 484
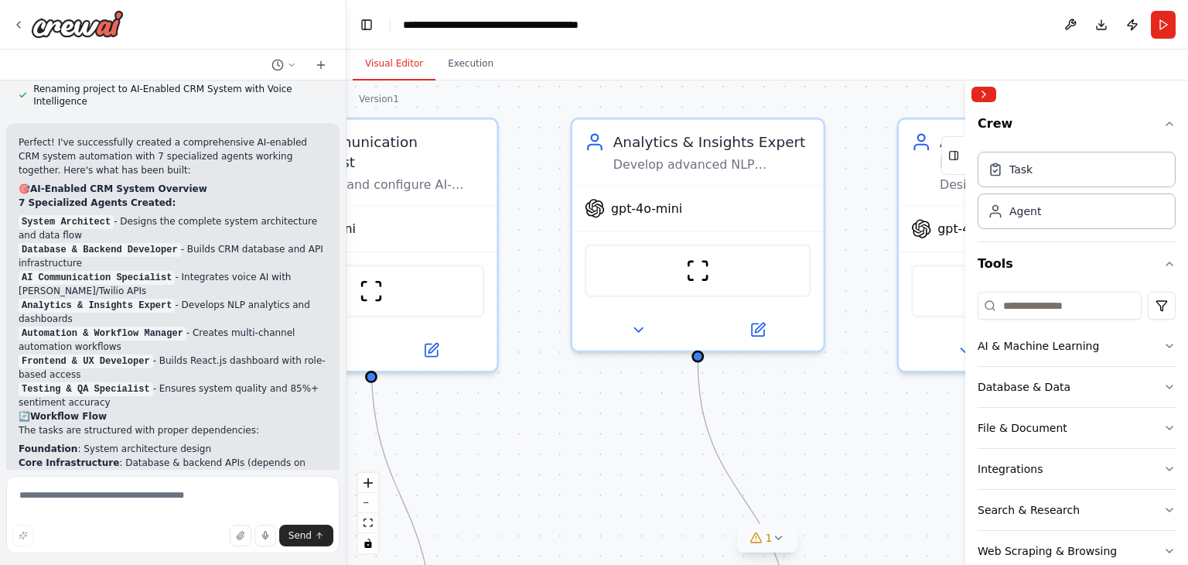
drag, startPoint x: 861, startPoint y: 418, endPoint x: 529, endPoint y: 413, distance: 332.6
click at [529, 413] on div ".deletable-edge-delete-btn { width: 20px; height: 20px; border: 0px solid #ffff…" at bounding box center [766, 322] width 841 height 484
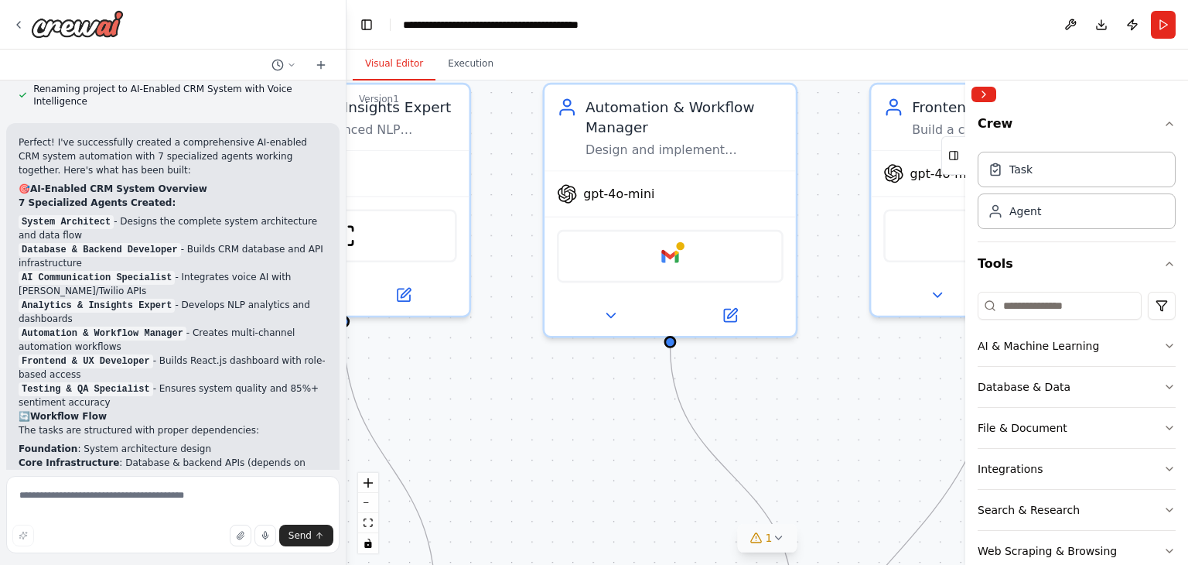
drag, startPoint x: 862, startPoint y: 418, endPoint x: 514, endPoint y: 384, distance: 349.7
click at [514, 384] on div ".deletable-edge-delete-btn { width: 20px; height: 20px; border: 0px solid #ffff…" at bounding box center [766, 322] width 841 height 484
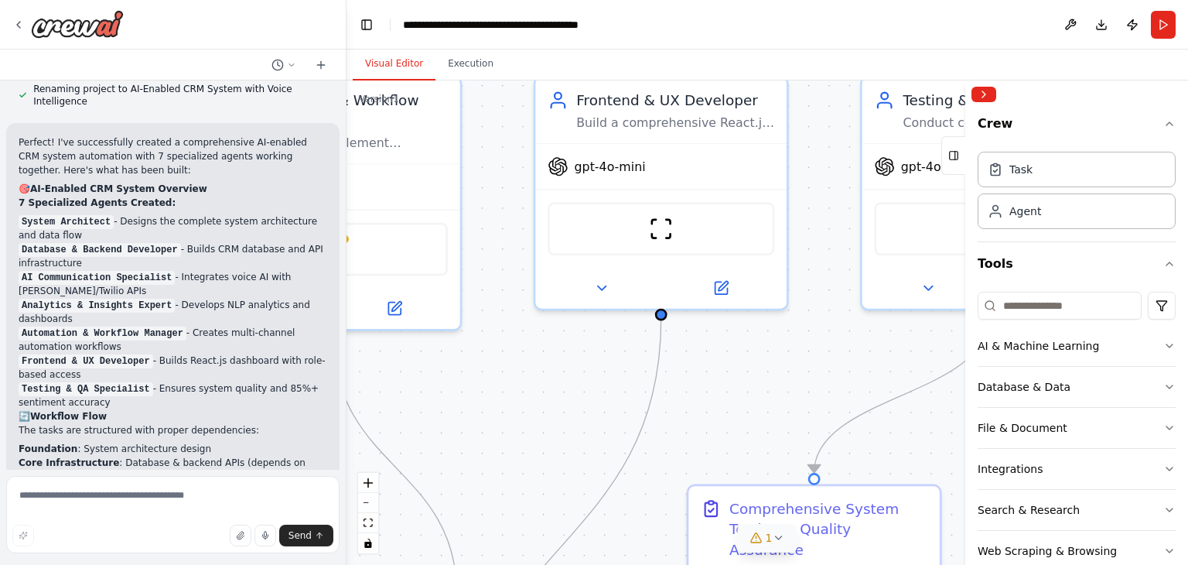
drag, startPoint x: 845, startPoint y: 412, endPoint x: 510, endPoint y: 405, distance: 334.9
click at [510, 405] on div ".deletable-edge-delete-btn { width: 20px; height: 20px; border: 0px solid #ffff…" at bounding box center [766, 322] width 841 height 484
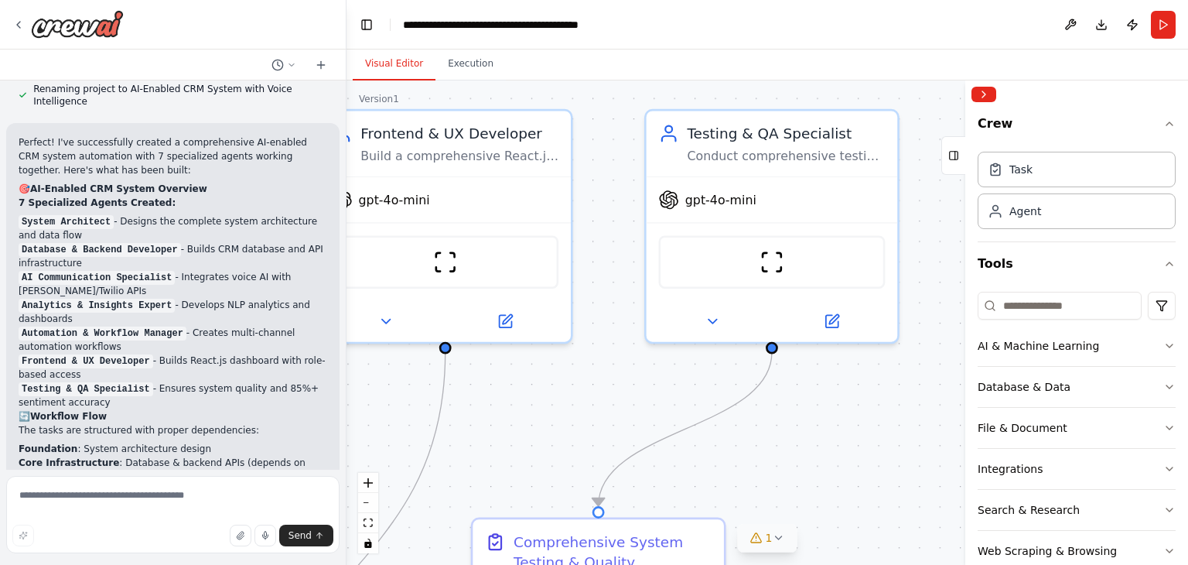
drag, startPoint x: 795, startPoint y: 384, endPoint x: 558, endPoint y: 415, distance: 239.4
click at [558, 415] on div ".deletable-edge-delete-btn { width: 20px; height: 20px; border: 0px solid #ffff…" at bounding box center [766, 322] width 841 height 484
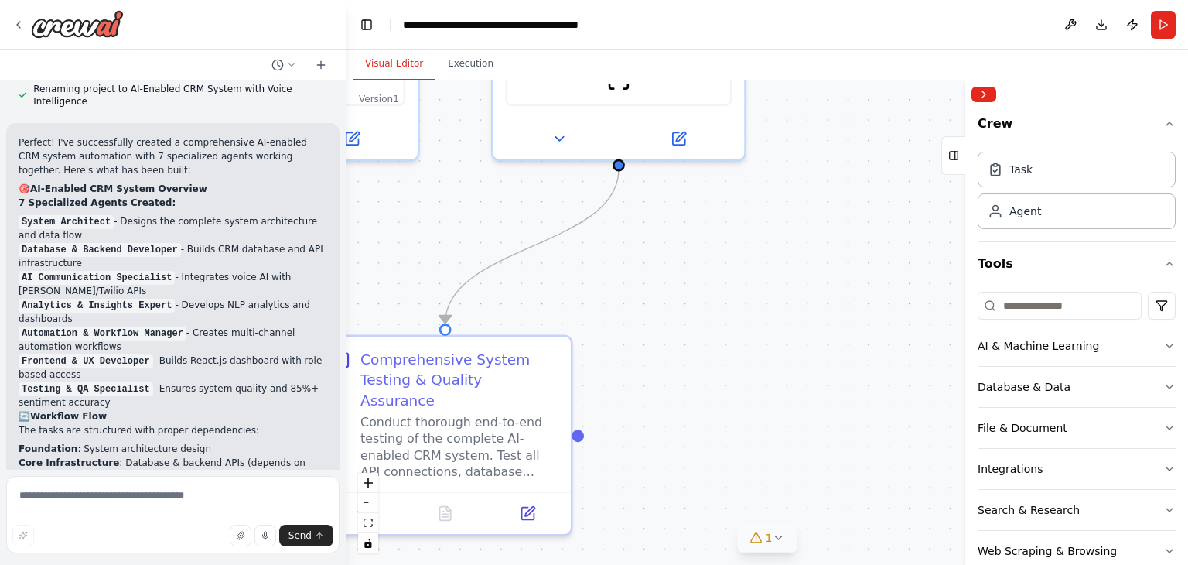
drag, startPoint x: 846, startPoint y: 431, endPoint x: 704, endPoint y: 220, distance: 254.6
click at [704, 218] on div ".deletable-edge-delete-btn { width: 20px; height: 20px; border: 0px solid #ffff…" at bounding box center [766, 322] width 841 height 484
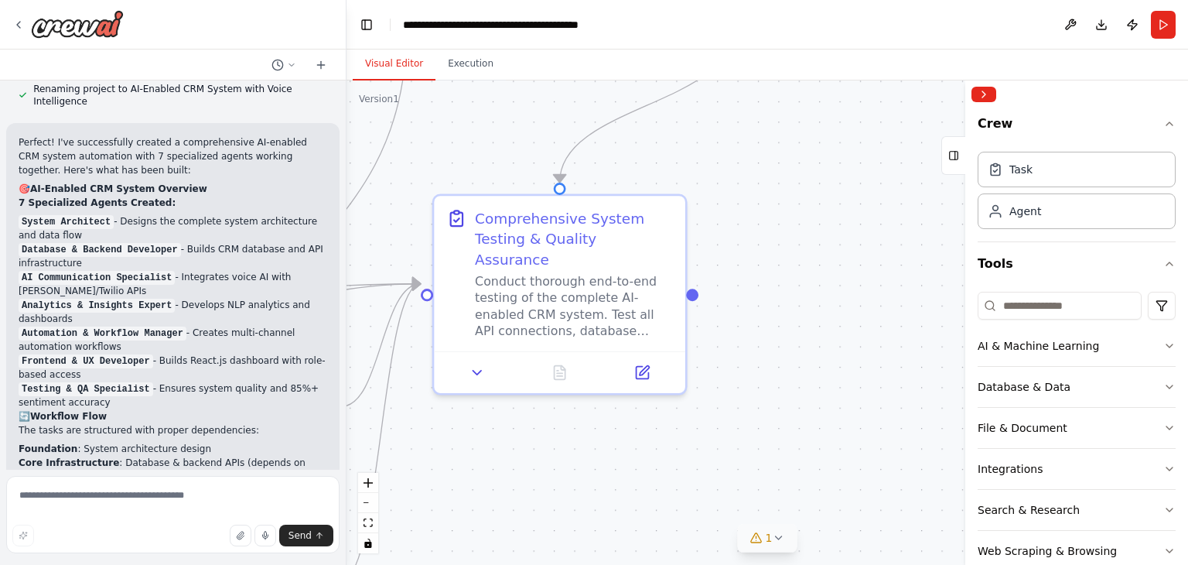
drag, startPoint x: 748, startPoint y: 365, endPoint x: 871, endPoint y: 276, distance: 151.7
click at [871, 276] on div ".deletable-edge-delete-btn { width: 20px; height: 20px; border: 0px solid #ffff…" at bounding box center [766, 322] width 841 height 484
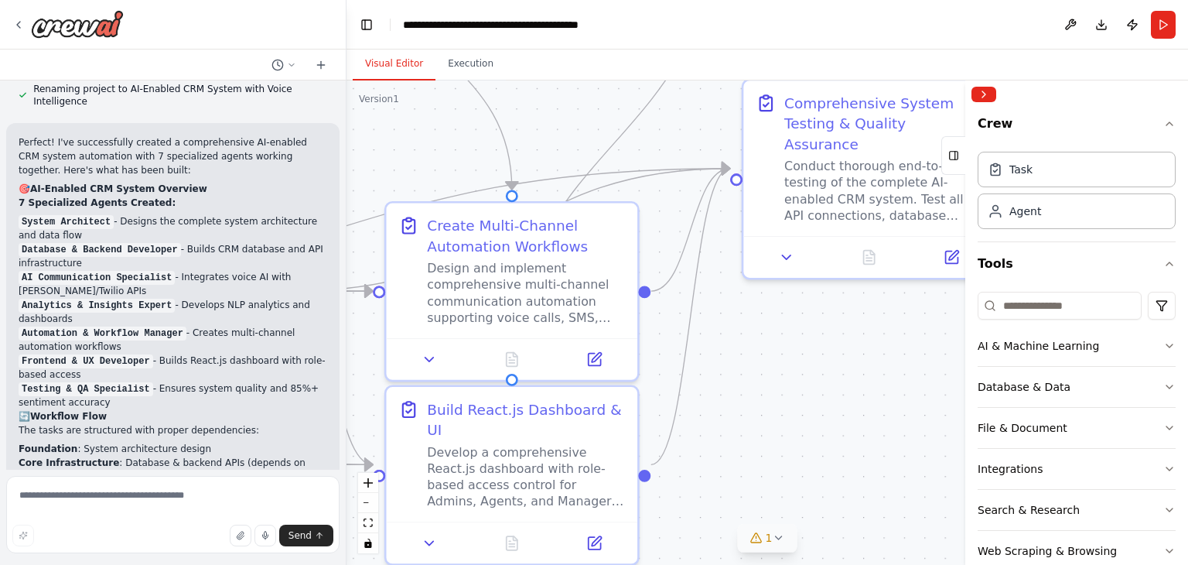
drag, startPoint x: 626, startPoint y: 452, endPoint x: 961, endPoint y: 327, distance: 358.2
click at [961, 327] on div "Objective: Build an AI-Enabled CRM System that autonomously manages customer in…" at bounding box center [594, 282] width 1188 height 565
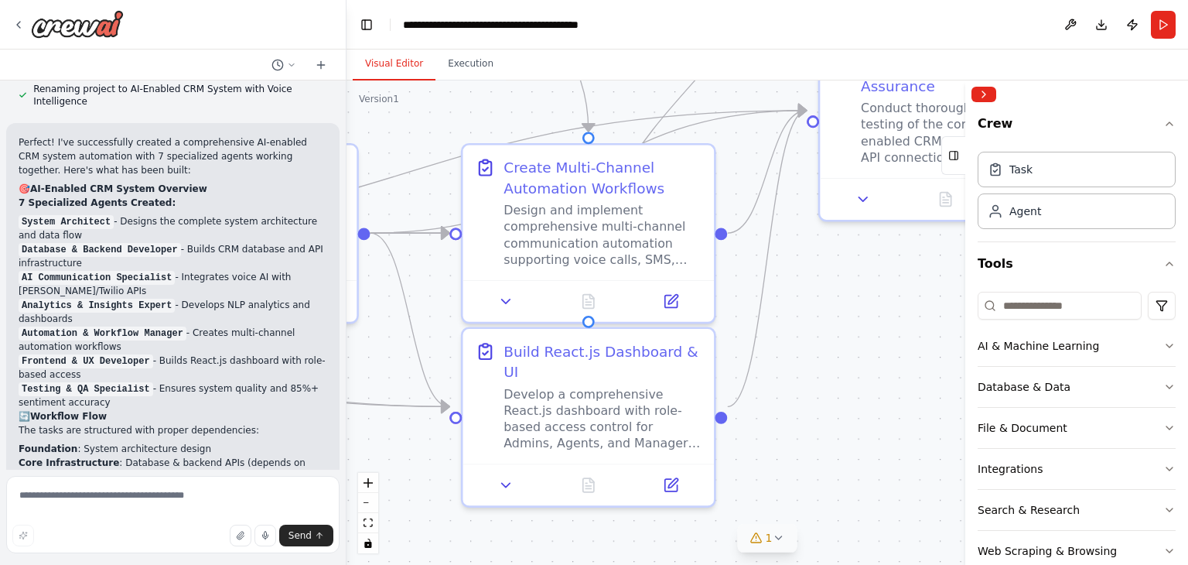
drag, startPoint x: 837, startPoint y: 425, endPoint x: 888, endPoint y: 377, distance: 69.5
click at [888, 377] on div ".deletable-edge-delete-btn { width: 20px; height: 20px; border: 0px solid #ffff…" at bounding box center [766, 322] width 841 height 484
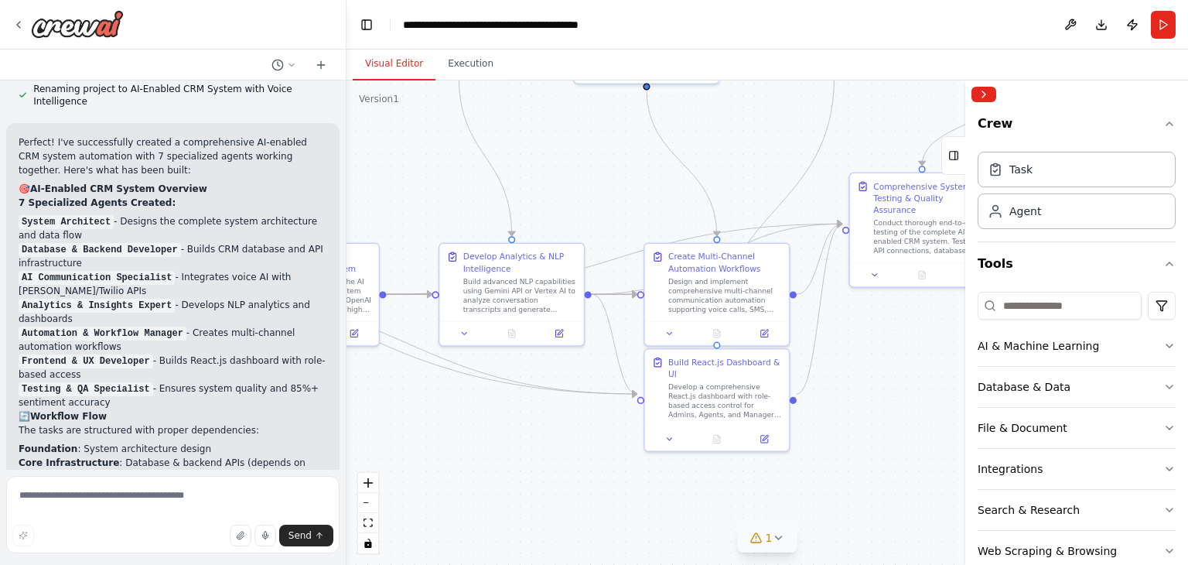
drag, startPoint x: 605, startPoint y: 466, endPoint x: 623, endPoint y: 465, distance: 17.0
click at [615, 466] on div ".deletable-edge-delete-btn { width: 20px; height: 20px; border: 0px solid #ffff…" at bounding box center [766, 322] width 841 height 484
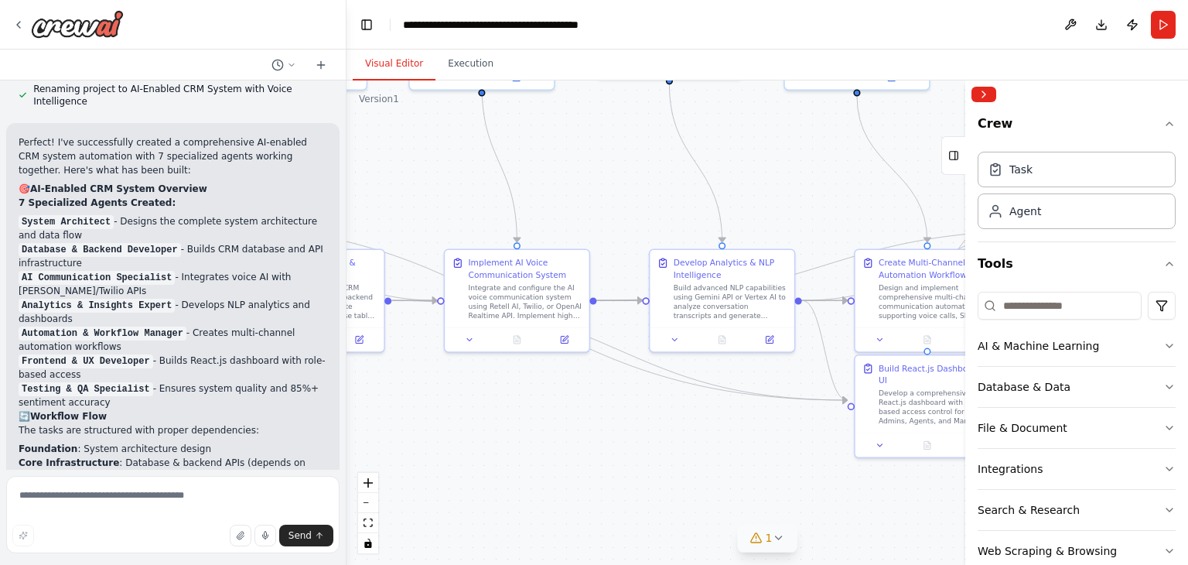
drag, startPoint x: 626, startPoint y: 438, endPoint x: 827, endPoint y: 443, distance: 201.1
click at [827, 443] on div ".deletable-edge-delete-btn { width: 20px; height: 20px; border: 0px solid #ffff…" at bounding box center [766, 322] width 841 height 484
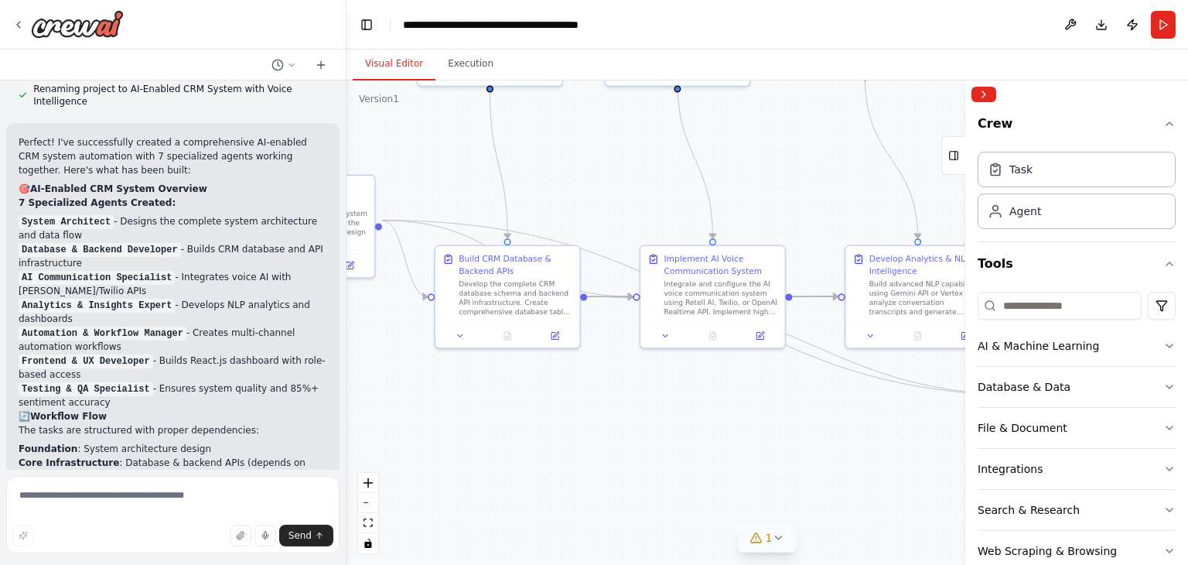
drag, startPoint x: 650, startPoint y: 447, endPoint x: 845, endPoint y: 443, distance: 195.7
click at [845, 443] on div ".deletable-edge-delete-btn { width: 20px; height: 20px; border: 0px solid #ffff…" at bounding box center [766, 322] width 841 height 484
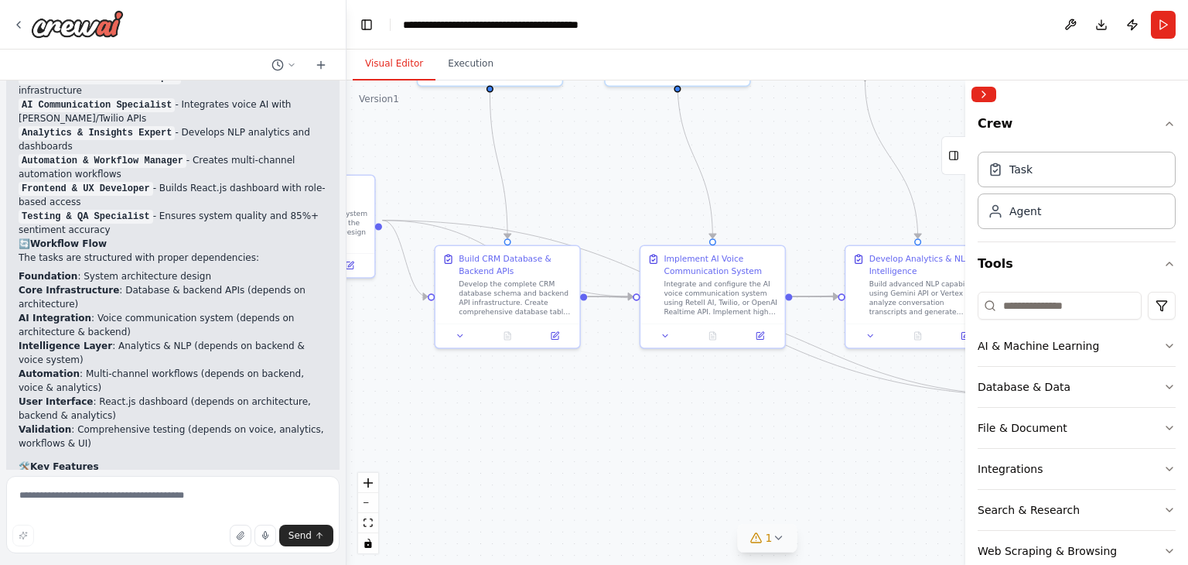
scroll to position [3310, 0]
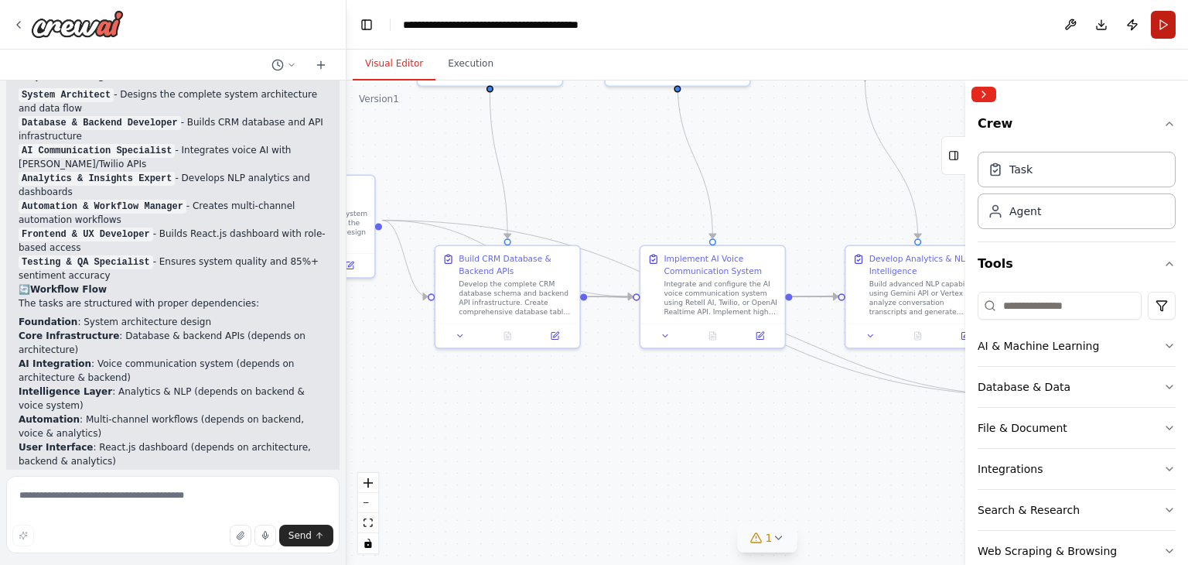
click at [1160, 29] on button "Run" at bounding box center [1163, 25] width 25 height 28
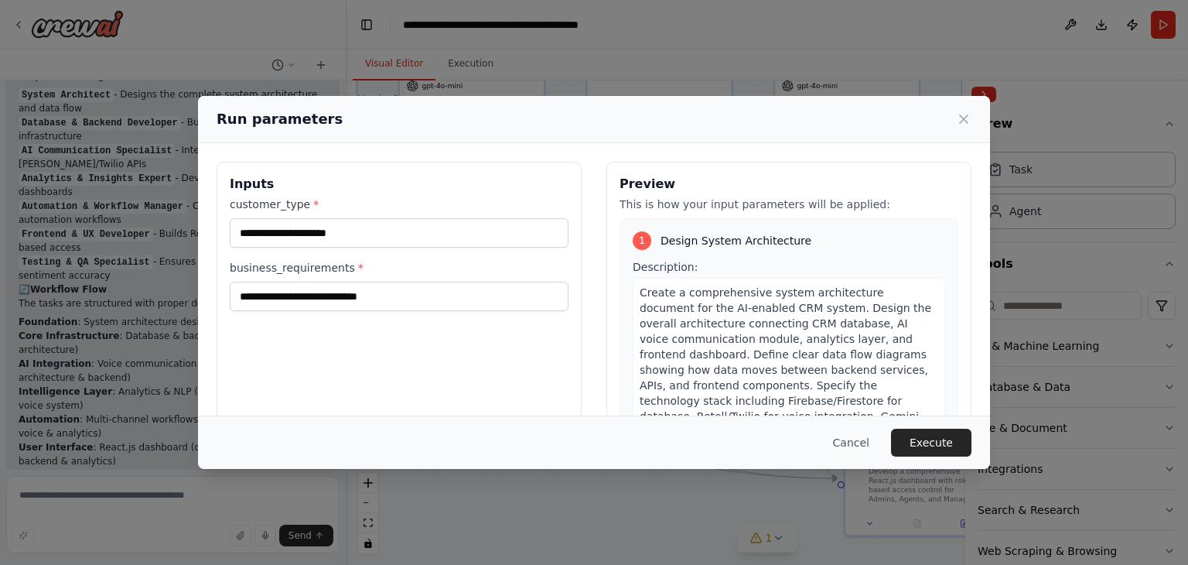
drag, startPoint x: 803, startPoint y: 199, endPoint x: 598, endPoint y: 281, distance: 221.4
click at [598, 281] on body "Objective: Build an AI-Enabled CRM System that autonomously manages customer in…" at bounding box center [594, 282] width 1188 height 565
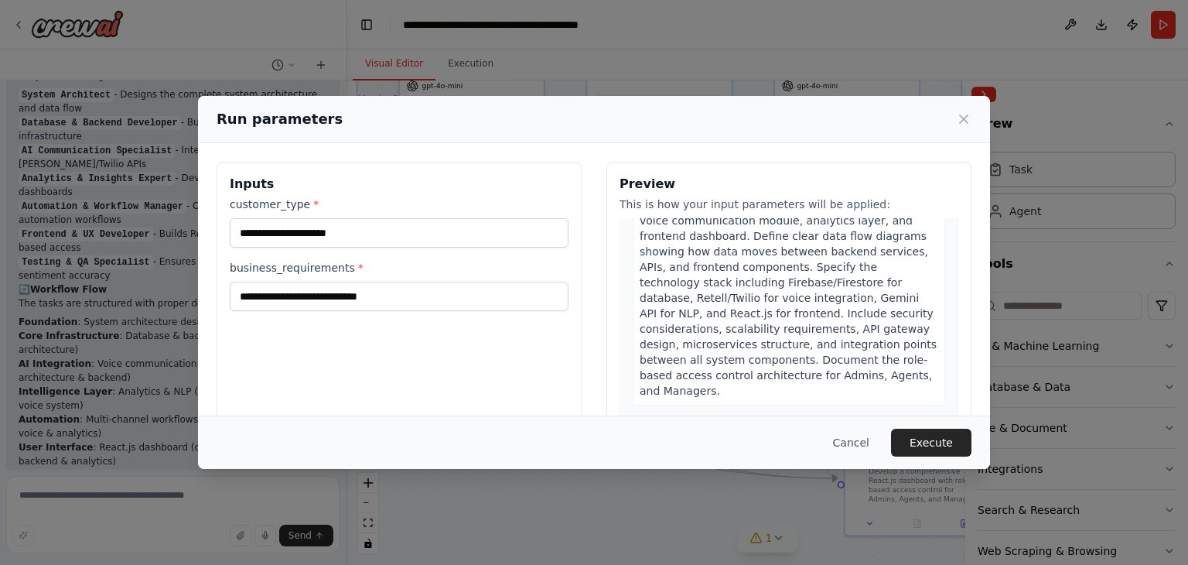
scroll to position [309, 0]
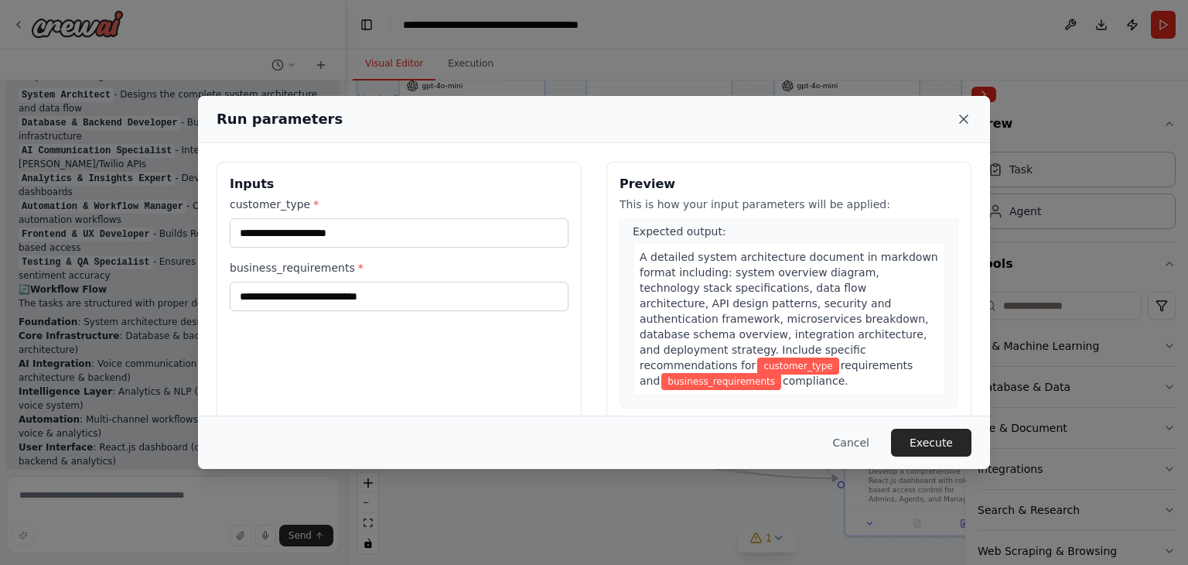
click at [965, 122] on icon at bounding box center [963, 118] width 15 height 15
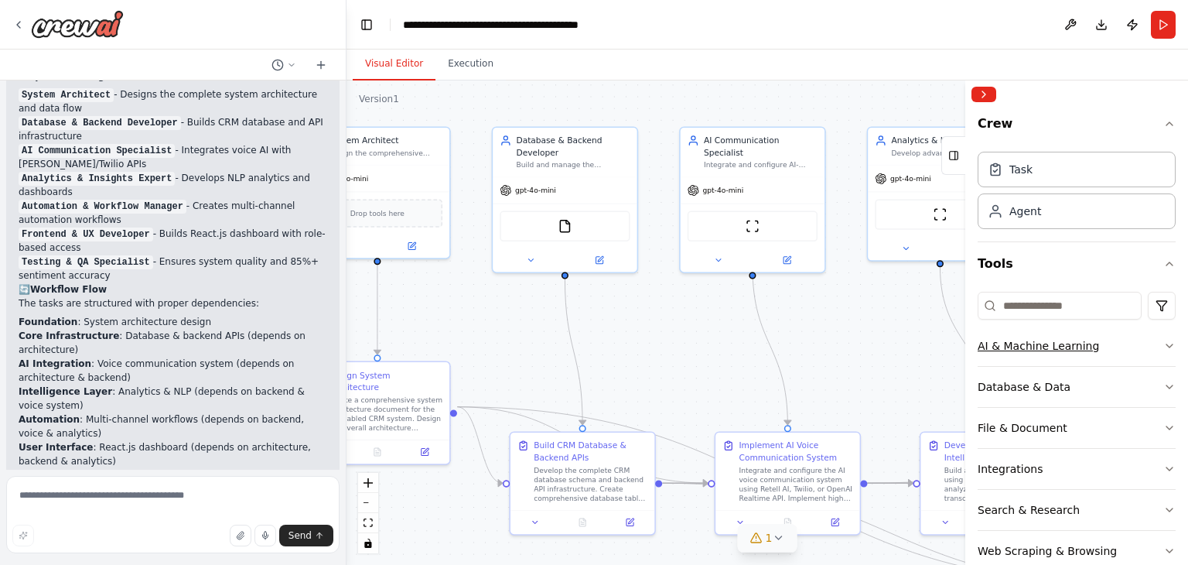
drag, startPoint x: 808, startPoint y: 230, endPoint x: 1089, endPoint y: 334, distance: 299.5
click at [1089, 334] on div "Objective: Build an AI-Enabled CRM System that autonomously manages customer in…" at bounding box center [594, 282] width 1188 height 565
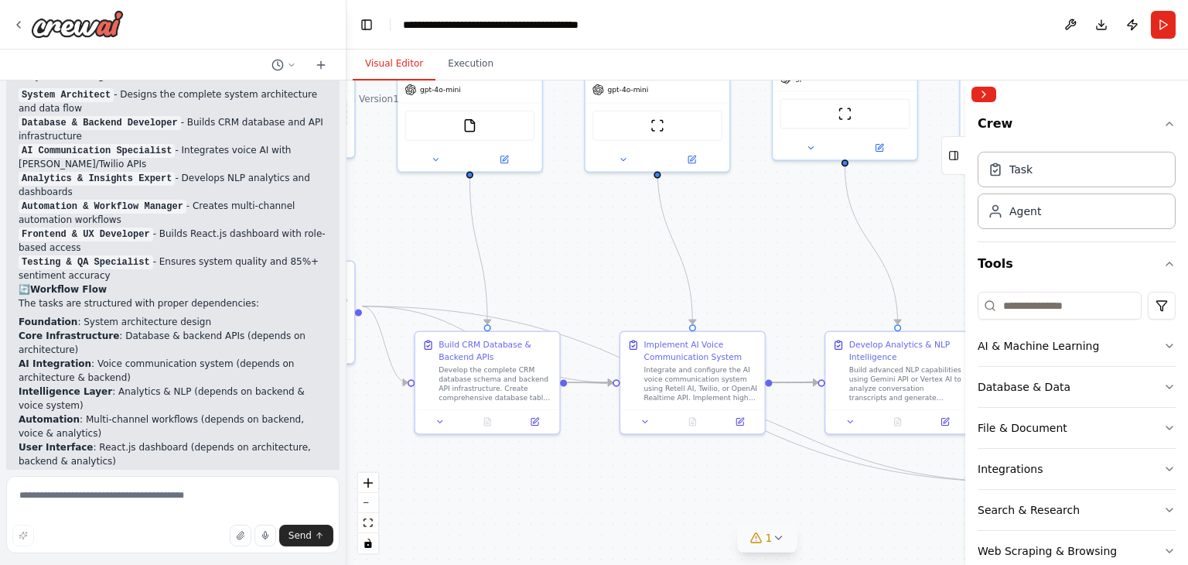
drag, startPoint x: 725, startPoint y: 364, endPoint x: 573, endPoint y: 278, distance: 174.6
click at [573, 278] on div ".deletable-edge-delete-btn { width: 20px; height: 20px; border: 0px solid #ffff…" at bounding box center [766, 322] width 841 height 484
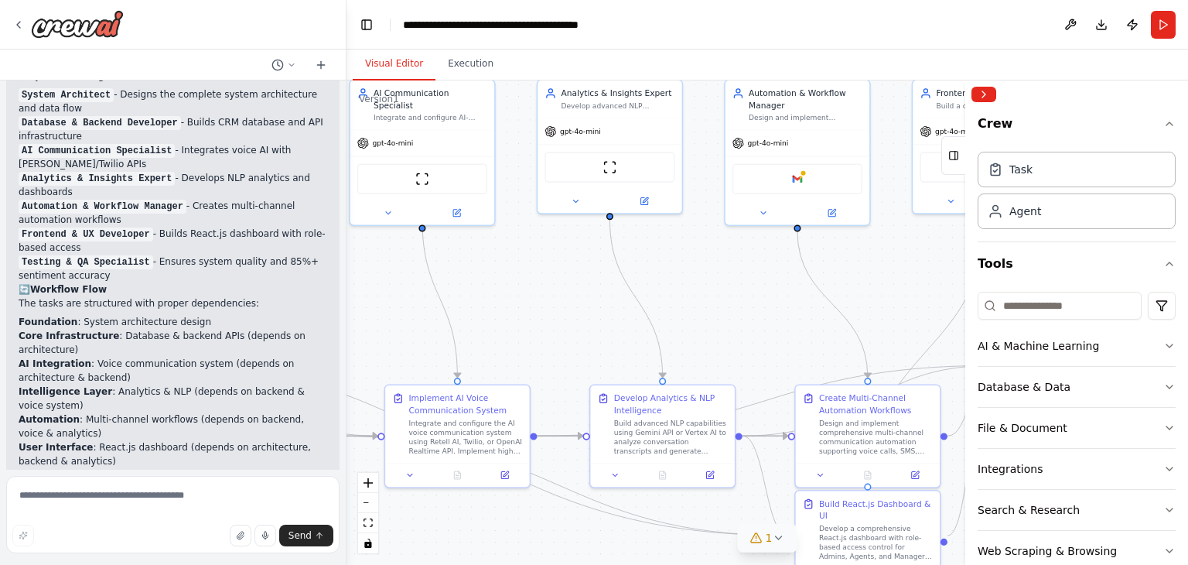
drag, startPoint x: 754, startPoint y: 258, endPoint x: 473, endPoint y: 329, distance: 289.6
click at [473, 329] on div ".deletable-edge-delete-btn { width: 20px; height: 20px; border: 0px solid #ffff…" at bounding box center [766, 322] width 841 height 484
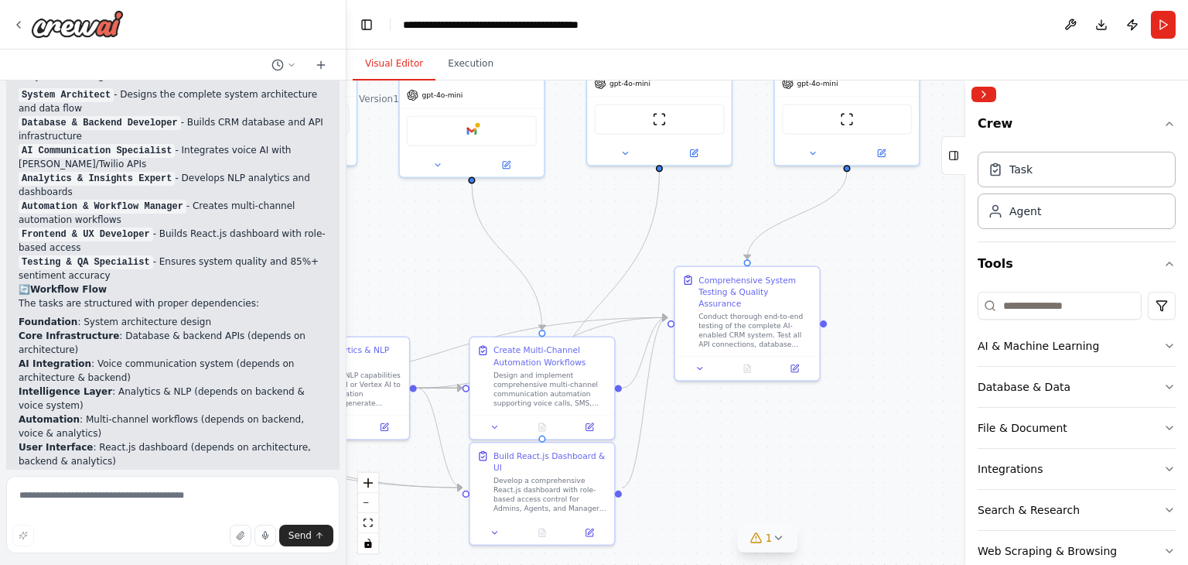
drag, startPoint x: 726, startPoint y: 348, endPoint x: 480, endPoint y: 282, distance: 254.5
click at [480, 282] on div ".deletable-edge-delete-btn { width: 20px; height: 20px; border: 0px solid #ffff…" at bounding box center [766, 322] width 841 height 484
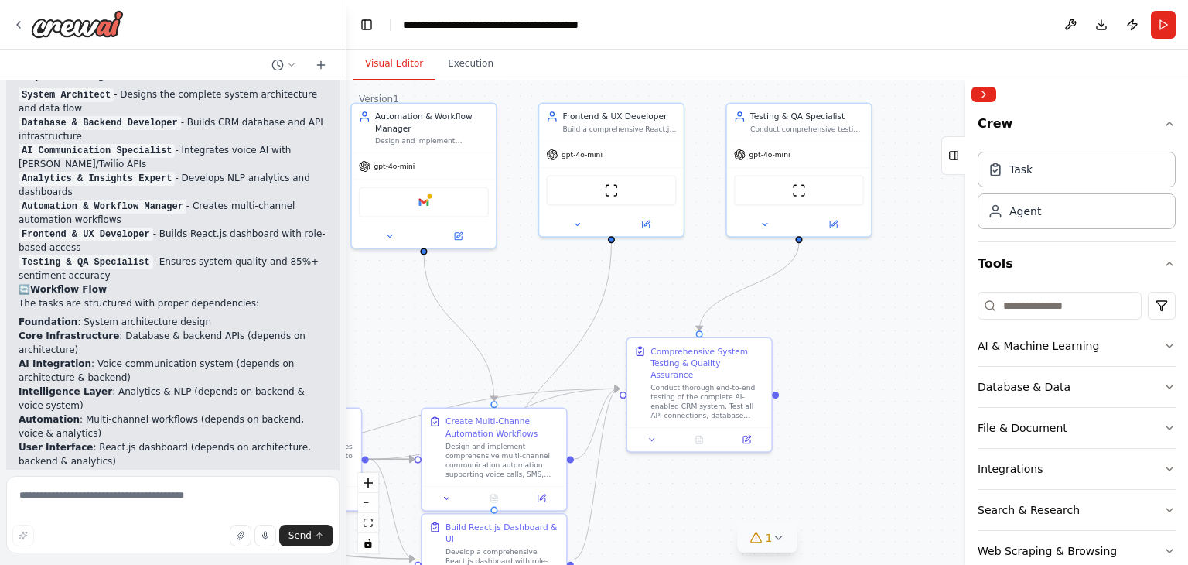
drag, startPoint x: 742, startPoint y: 406, endPoint x: 694, endPoint y: 477, distance: 85.8
click at [694, 477] on div ".deletable-edge-delete-btn { width: 20px; height: 20px; border: 0px solid #ffff…" at bounding box center [766, 322] width 841 height 484
click at [1027, 180] on div "Task" at bounding box center [1076, 169] width 198 height 36
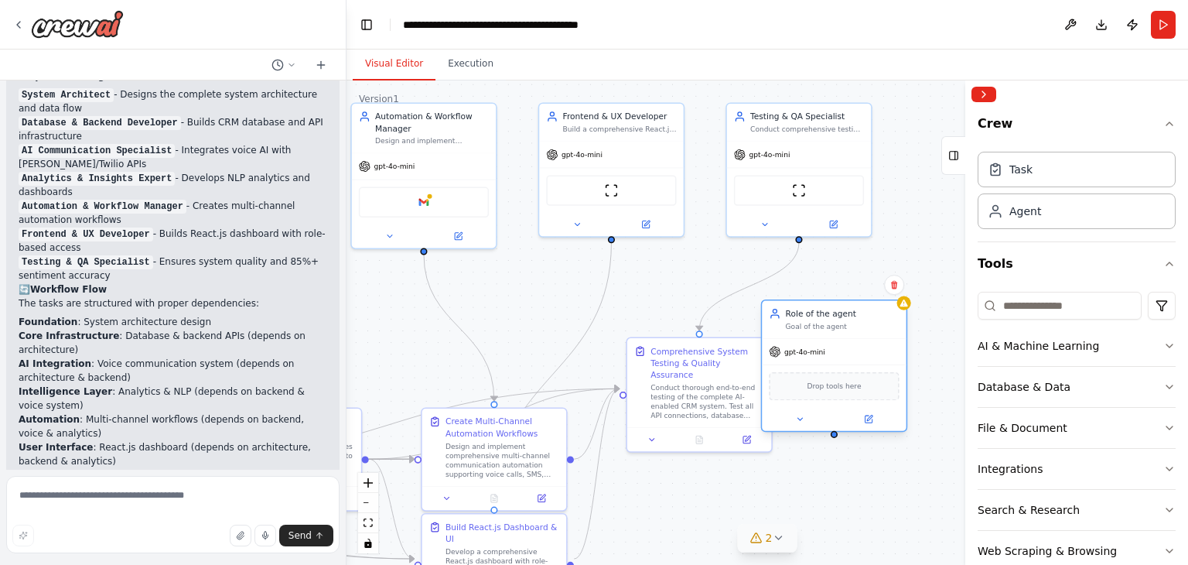
drag, startPoint x: 903, startPoint y: 353, endPoint x: 725, endPoint y: 315, distance: 182.6
click at [786, 322] on div "Goal of the agent" at bounding box center [843, 326] width 114 height 9
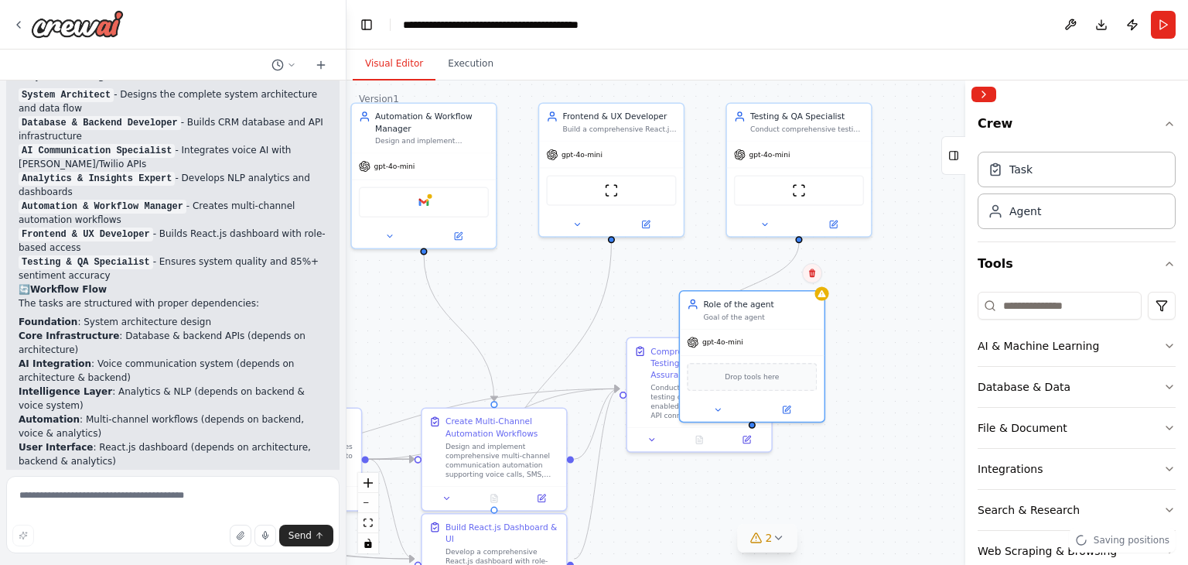
click at [814, 279] on button at bounding box center [812, 273] width 20 height 20
click at [773, 270] on button "Confirm" at bounding box center [768, 273] width 55 height 19
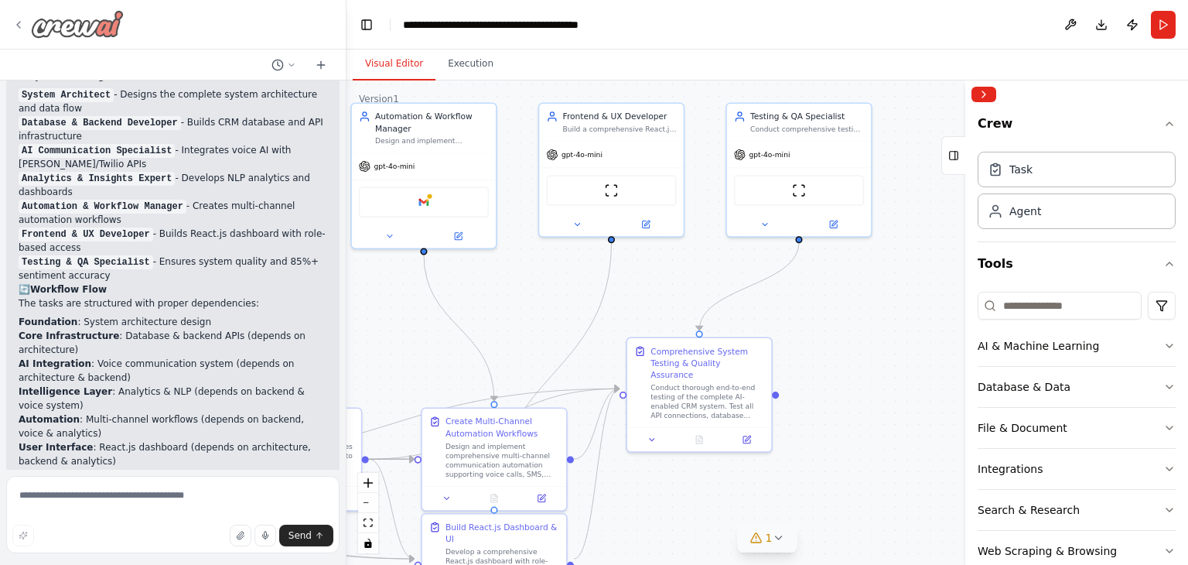
click at [22, 29] on icon at bounding box center [18, 25] width 12 height 12
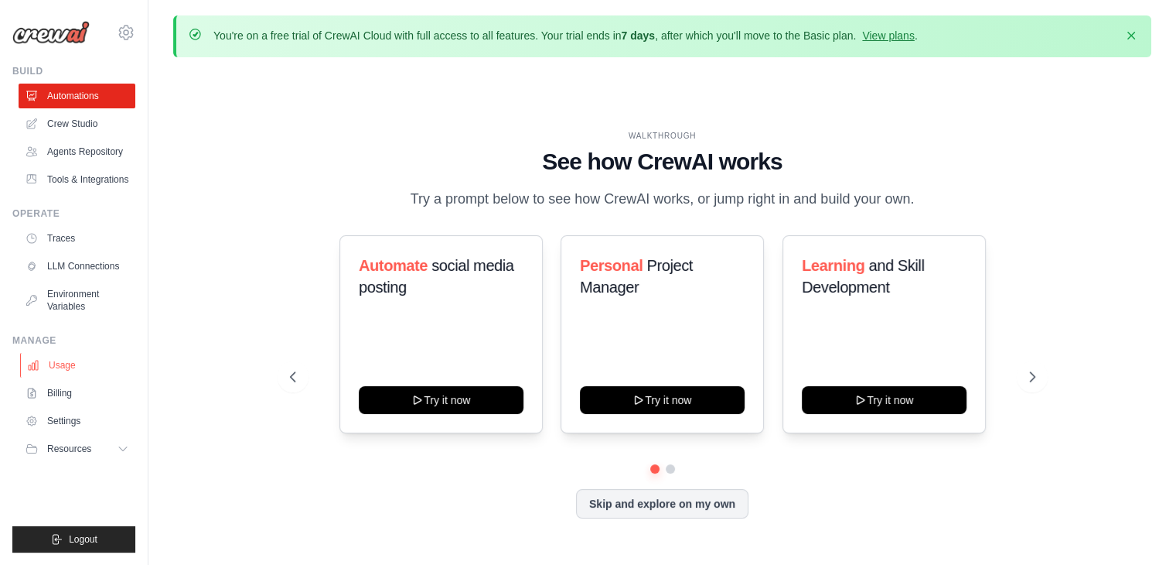
click at [74, 369] on link "Usage" at bounding box center [78, 365] width 117 height 25
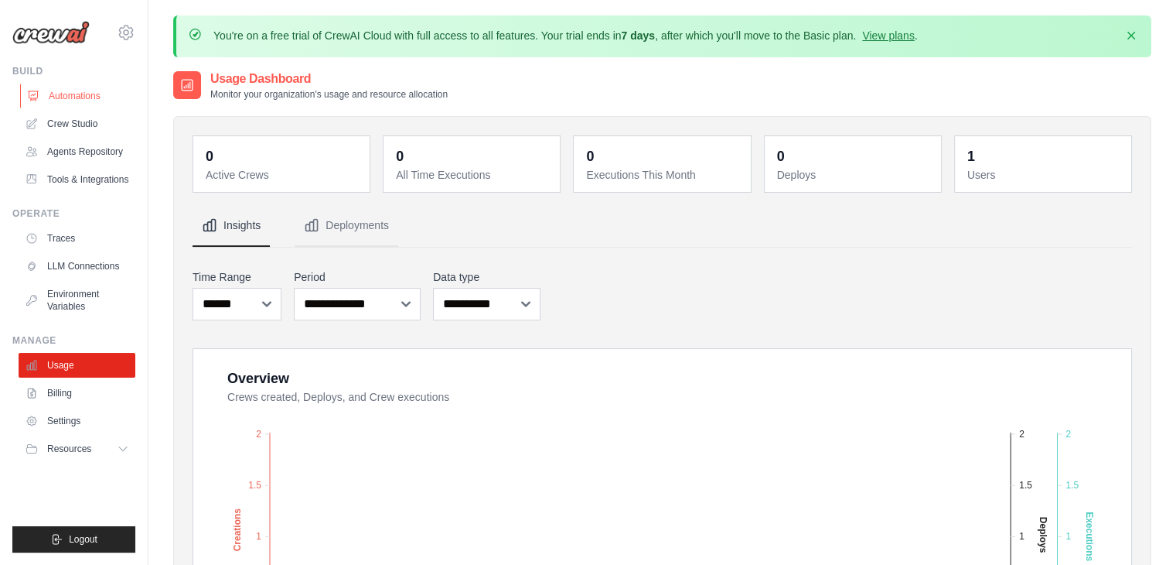
click at [94, 89] on link "Automations" at bounding box center [78, 96] width 117 height 25
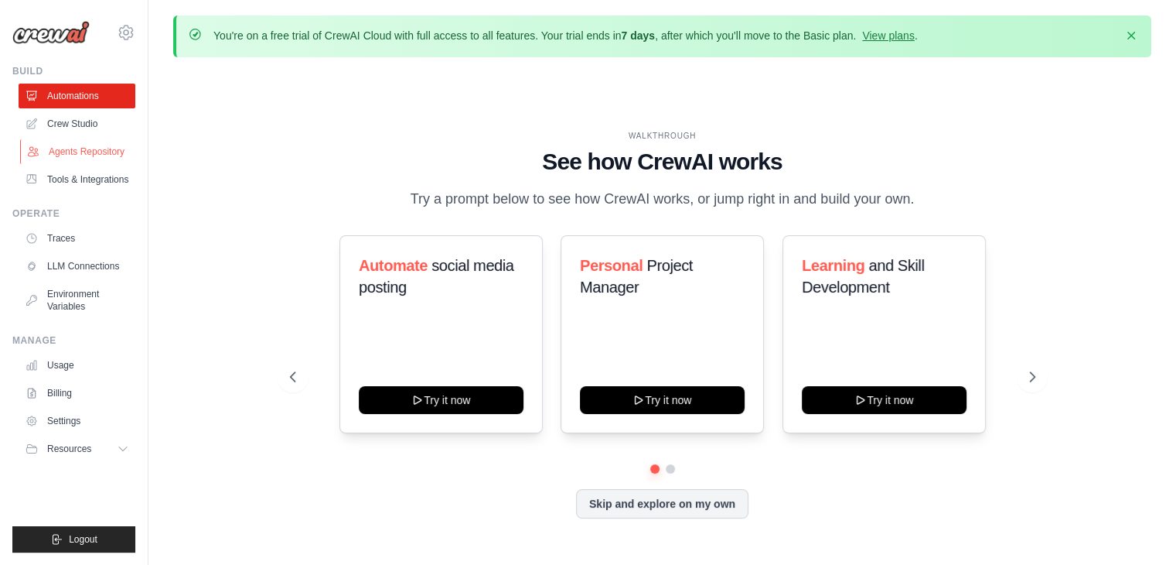
click at [64, 152] on link "Agents Repository" at bounding box center [78, 151] width 117 height 25
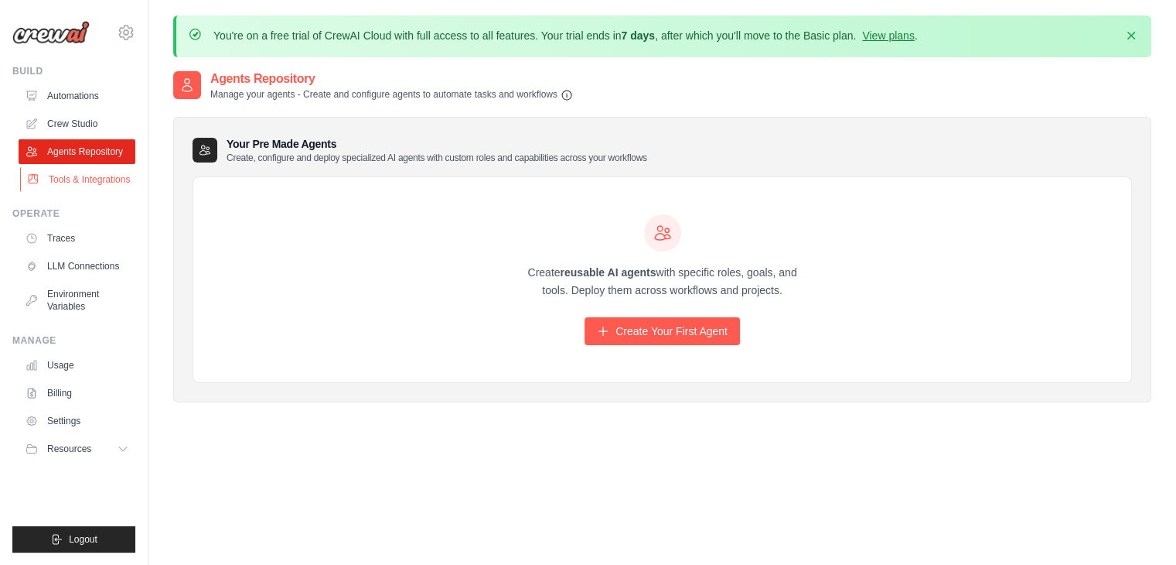
click at [74, 185] on link "Tools & Integrations" at bounding box center [78, 179] width 117 height 25
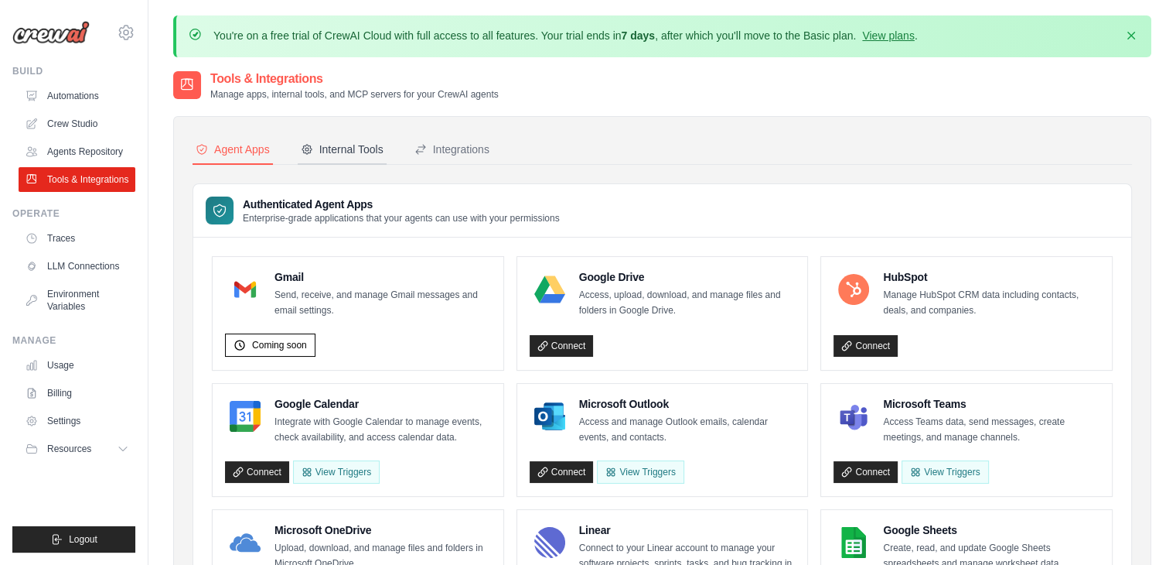
click at [350, 142] on div "Internal Tools" at bounding box center [342, 149] width 83 height 15
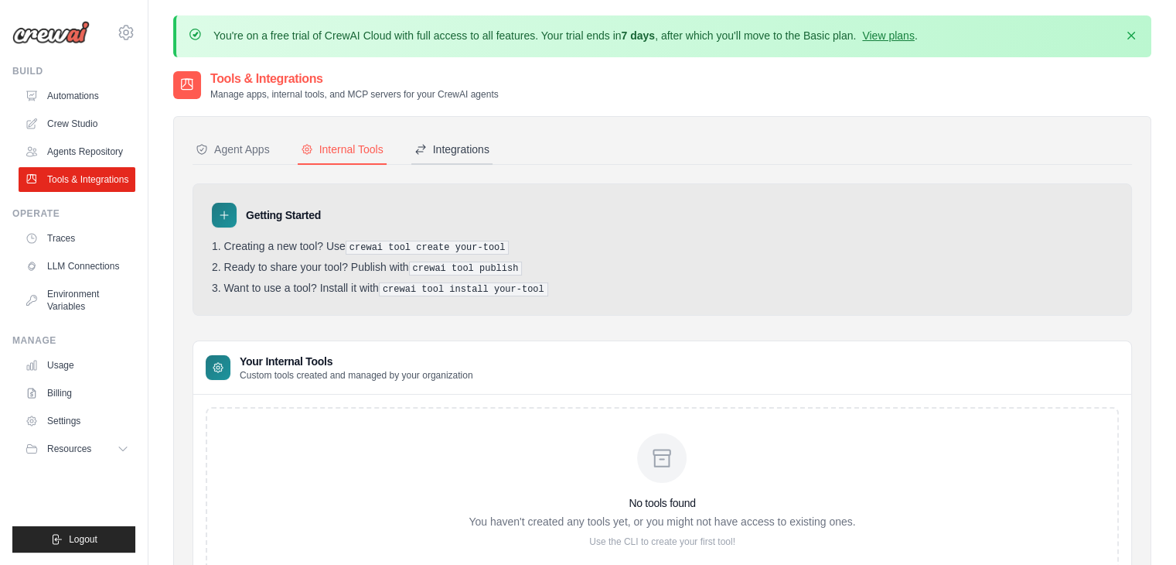
click at [476, 155] on div "Integrations" at bounding box center [451, 149] width 75 height 15
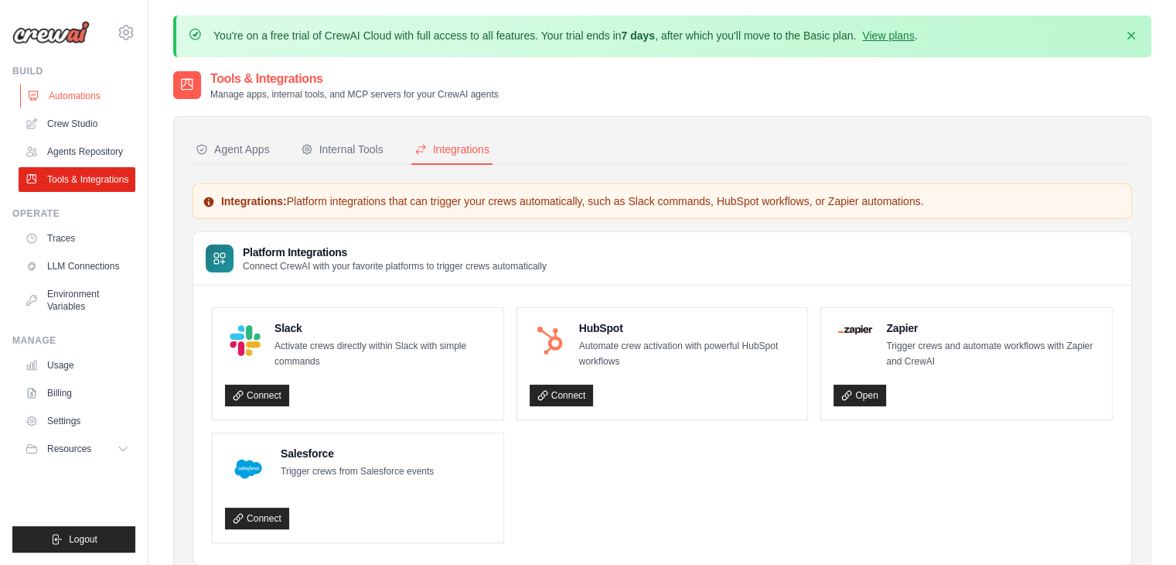
click at [99, 100] on link "Automations" at bounding box center [78, 96] width 117 height 25
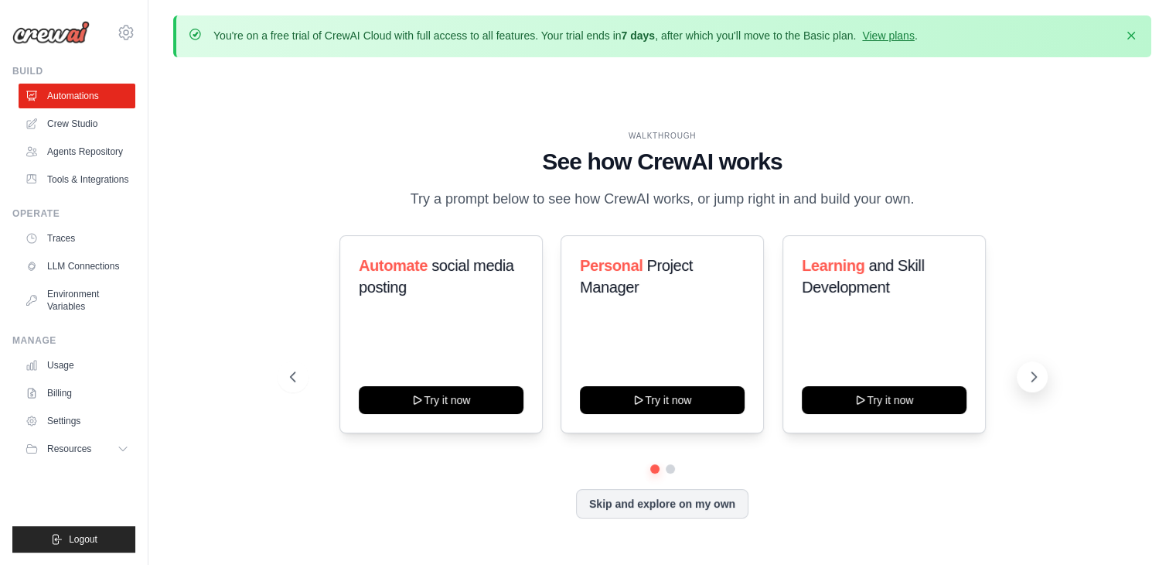
click at [1026, 384] on icon at bounding box center [1033, 376] width 15 height 15
click at [1035, 384] on icon at bounding box center [1033, 376] width 15 height 15
click at [288, 377] on button at bounding box center [293, 376] width 31 height 31
click at [291, 381] on icon at bounding box center [290, 376] width 5 height 9
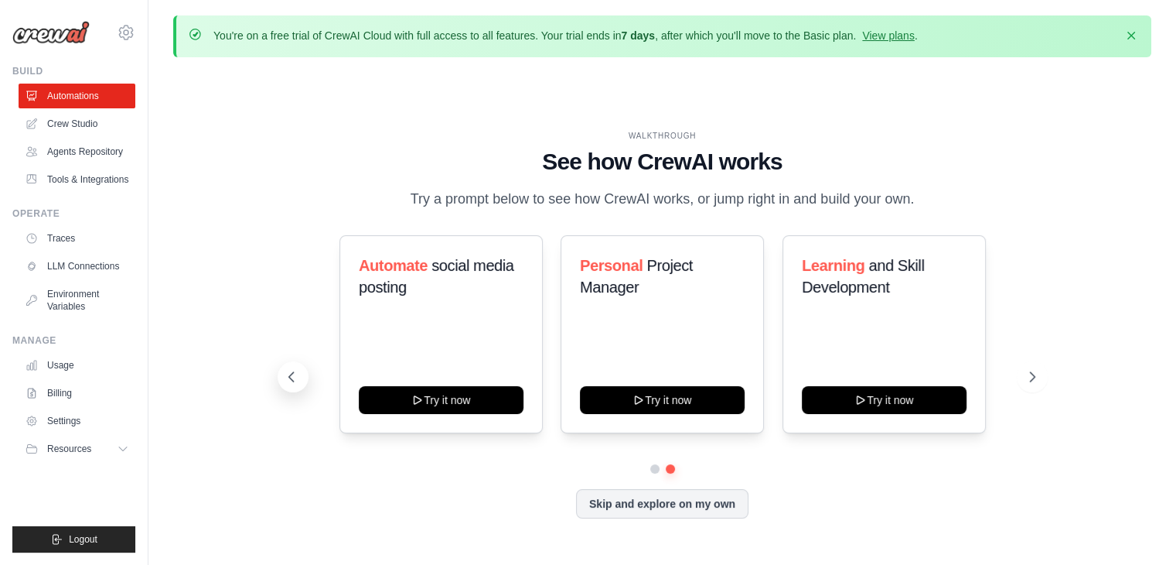
click at [291, 381] on icon at bounding box center [290, 376] width 5 height 9
click at [664, 517] on button "Skip and explore on my own" at bounding box center [662, 501] width 172 height 29
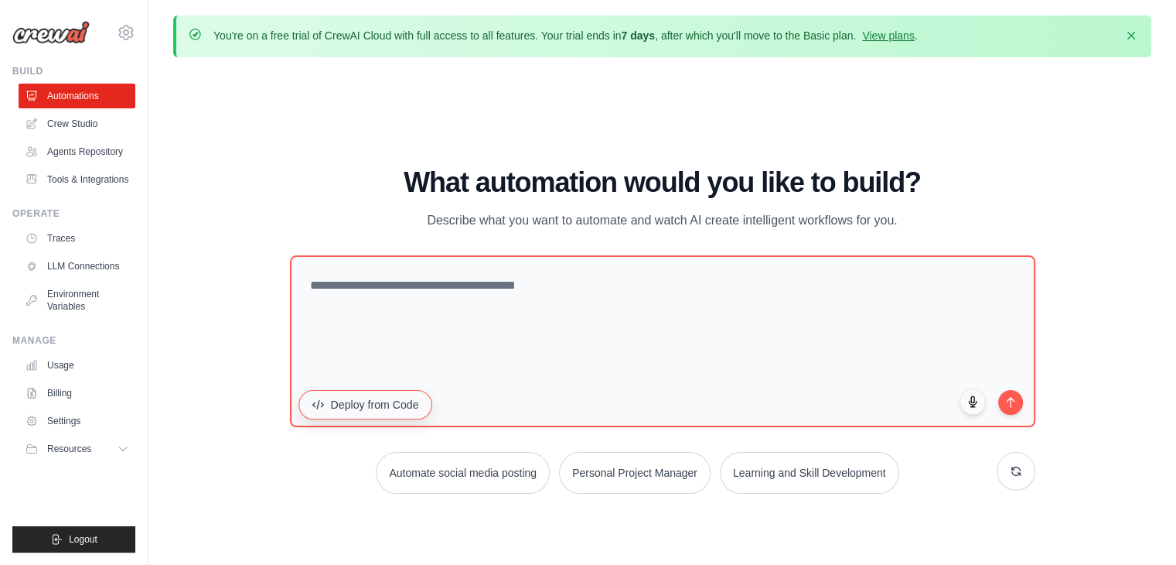
click at [418, 414] on button "Deploy from Code" at bounding box center [365, 404] width 134 height 29
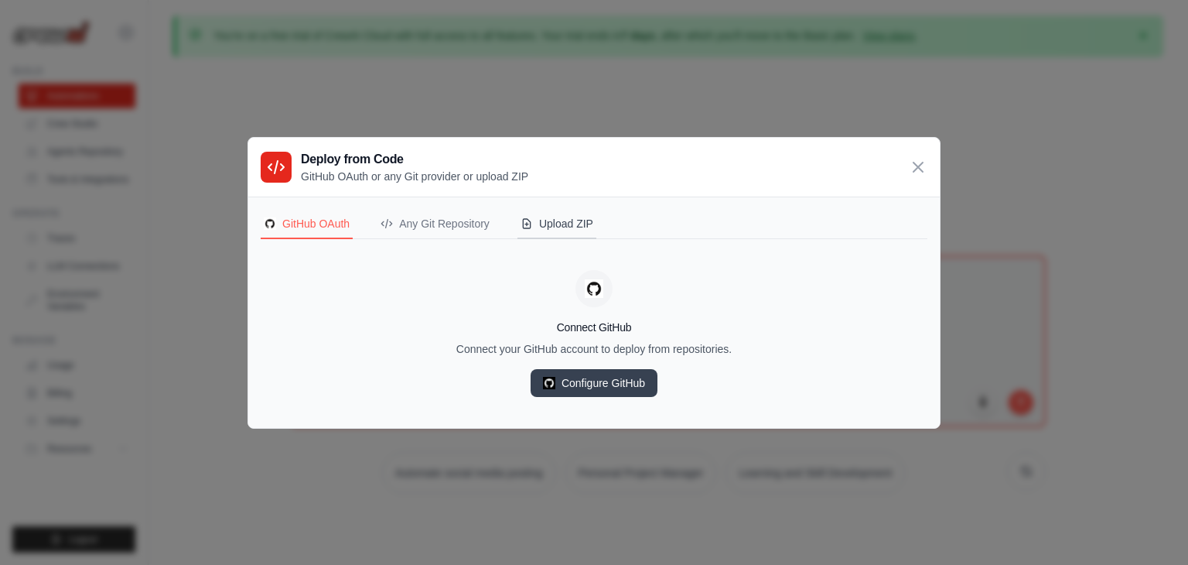
click at [593, 220] on div "Upload ZIP" at bounding box center [556, 223] width 73 height 15
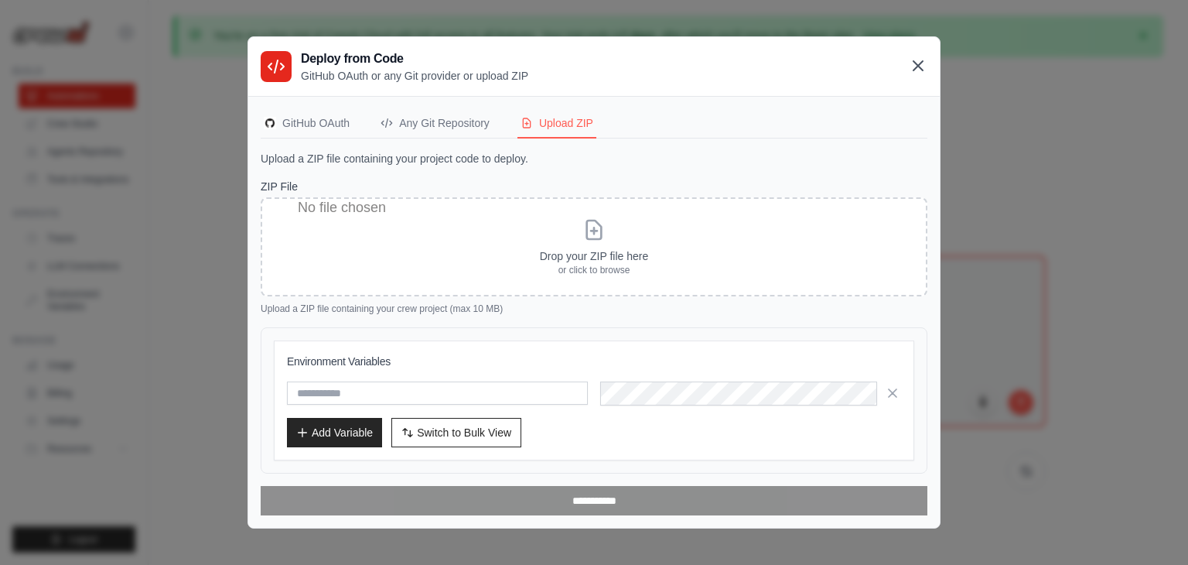
click at [926, 70] on icon at bounding box center [918, 65] width 19 height 19
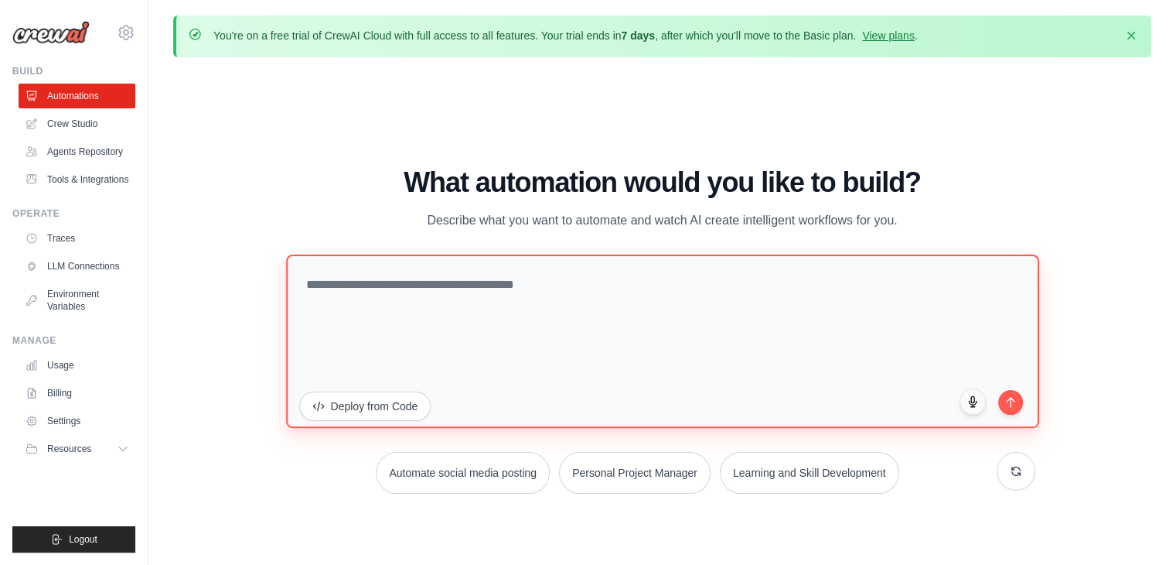
click at [541, 283] on textarea at bounding box center [662, 340] width 753 height 173
paste textarea "**********"
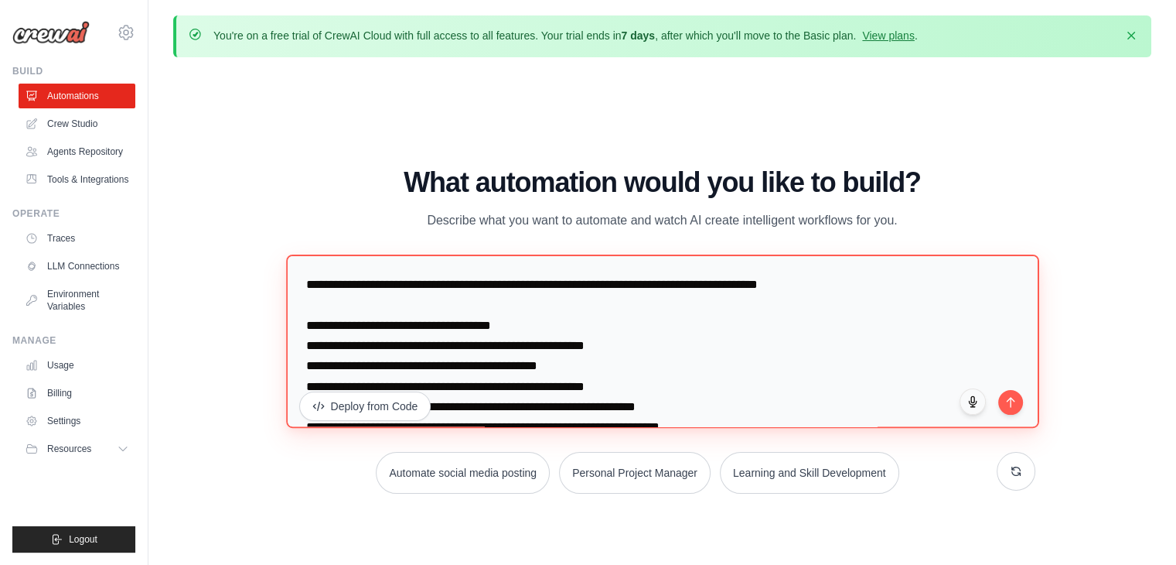
scroll to position [1335, 0]
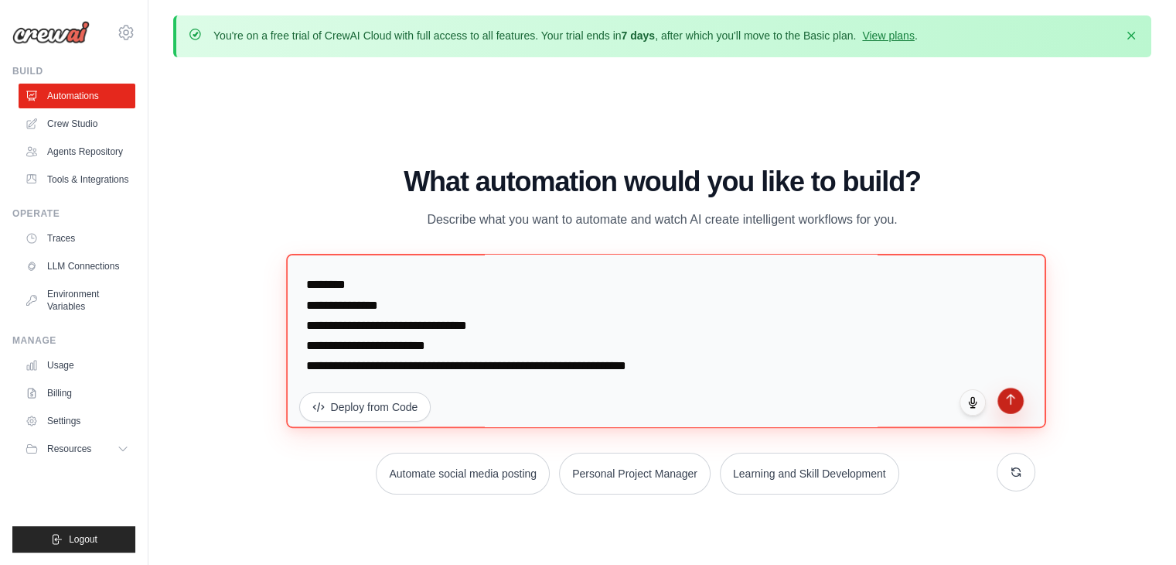
type textarea "**********"
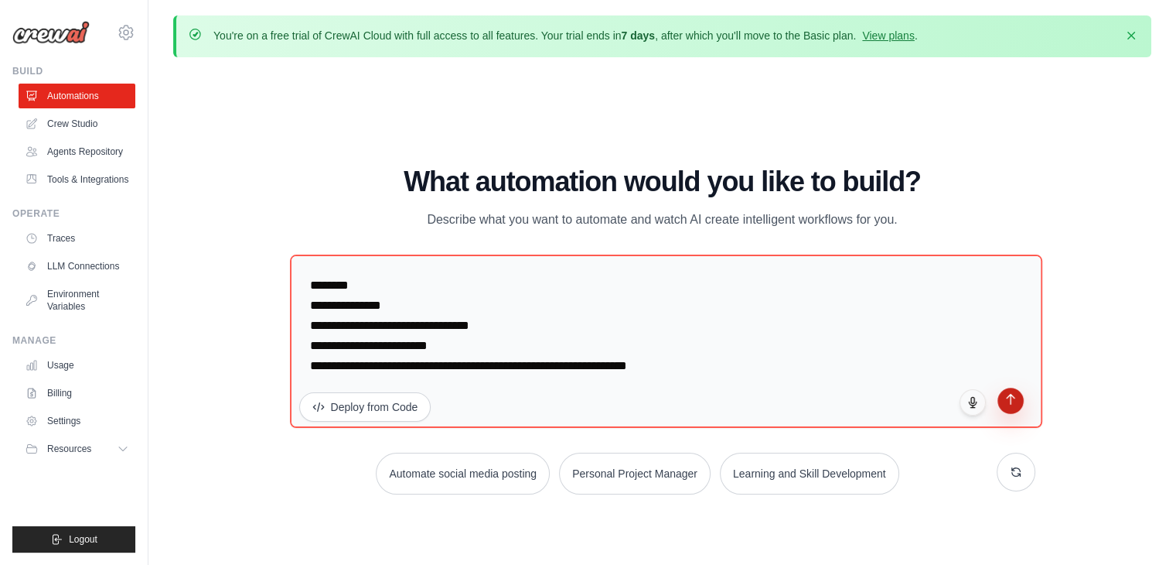
click at [1010, 401] on icon "submit" at bounding box center [1011, 399] width 8 height 10
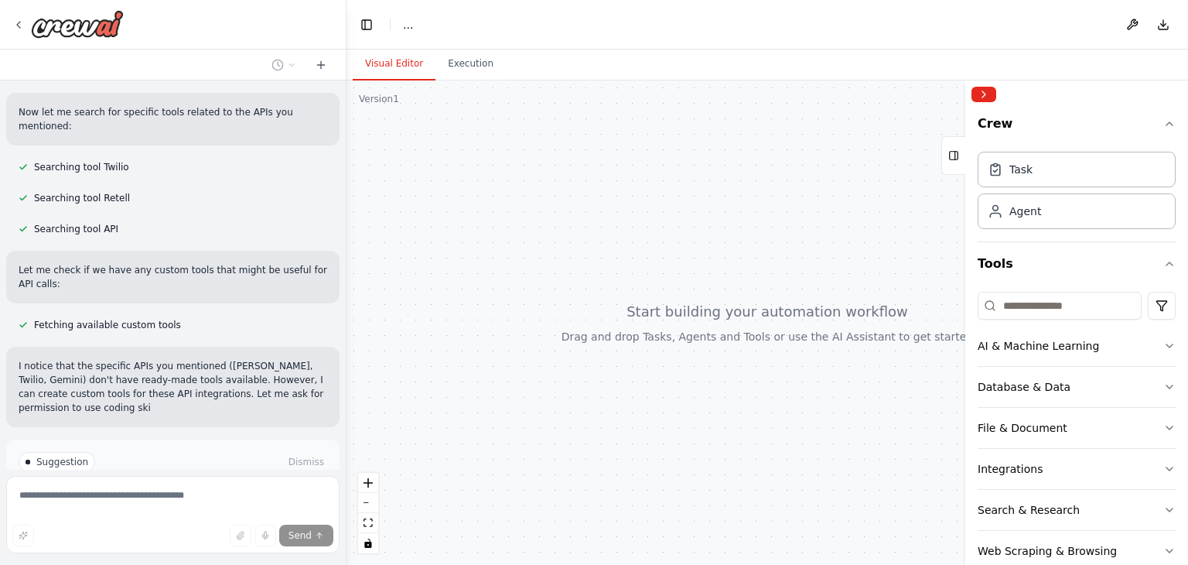
scroll to position [1375, 0]
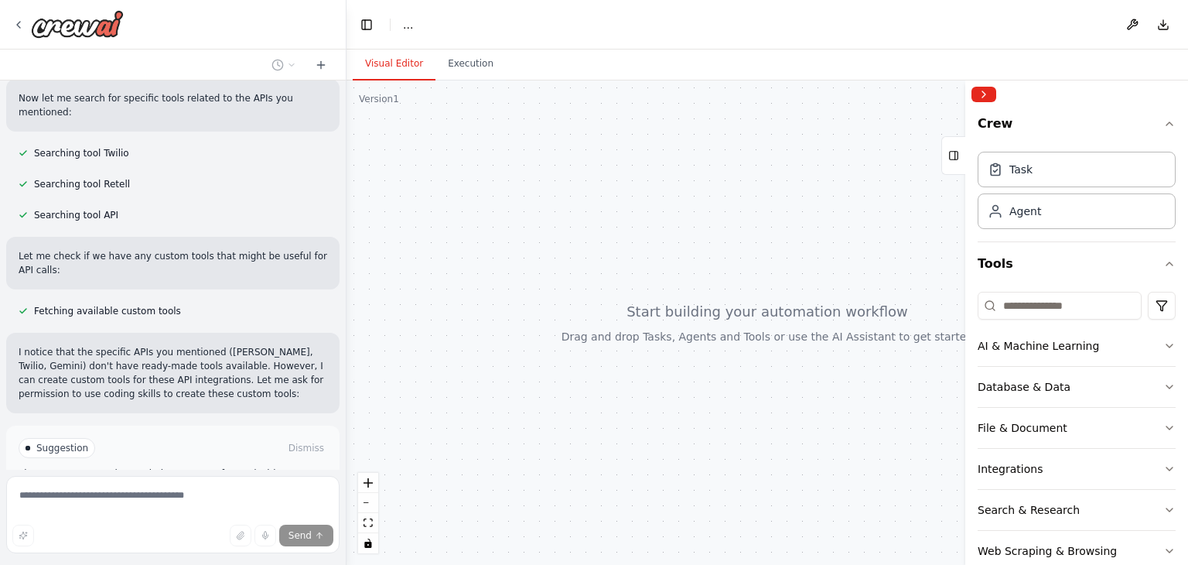
click at [178, 507] on span "Enable coding skills" at bounding box center [179, 513] width 91 height 12
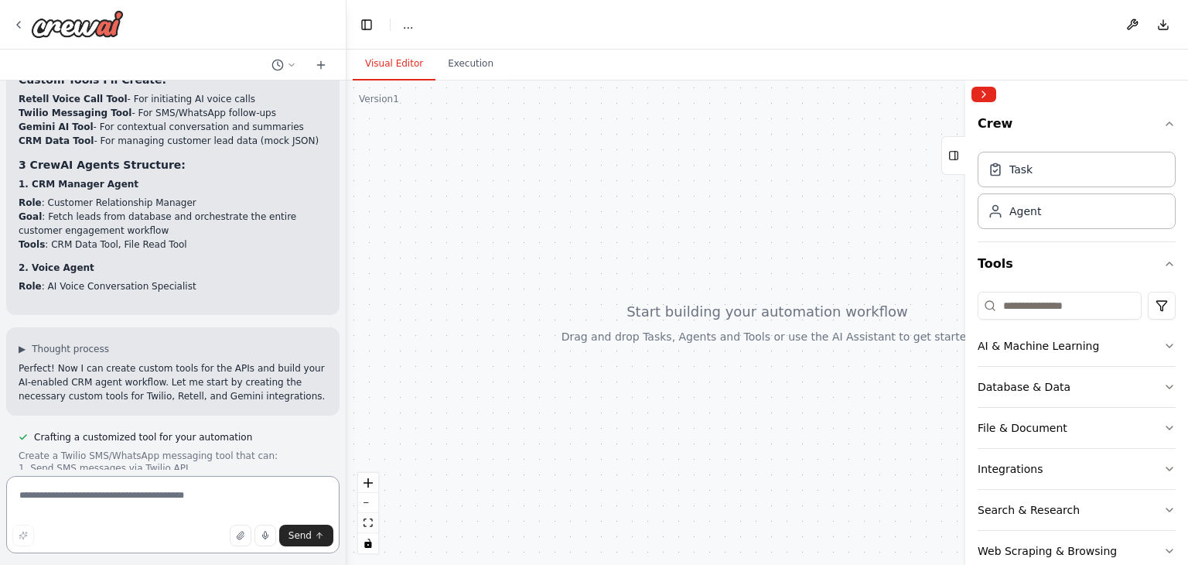
scroll to position [1856, 0]
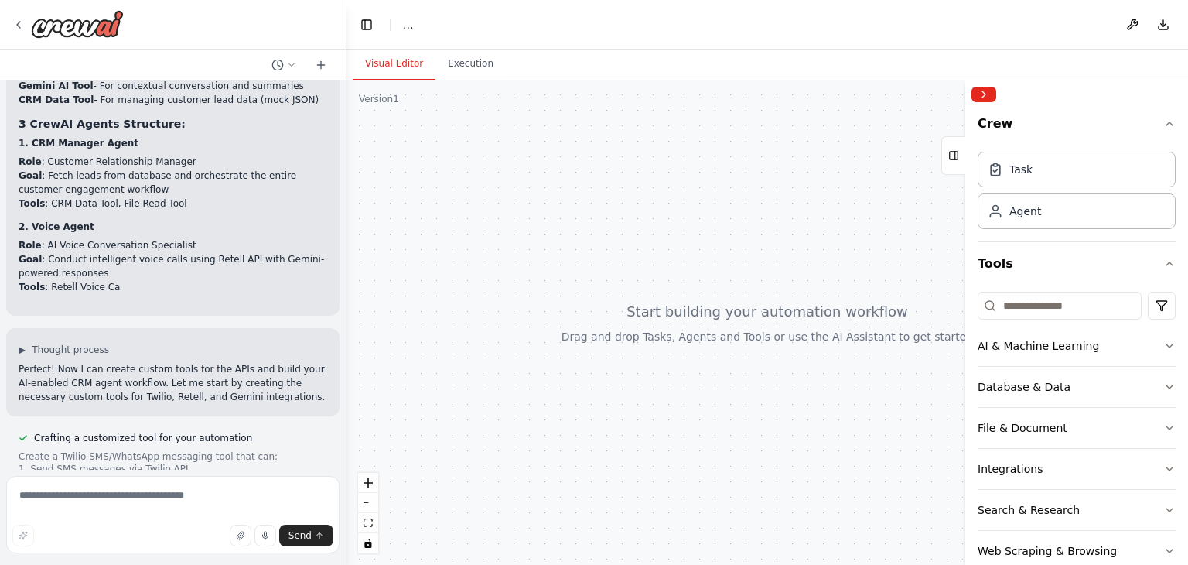
drag, startPoint x: 814, startPoint y: 331, endPoint x: 541, endPoint y: 307, distance: 274.0
click at [541, 307] on div at bounding box center [766, 322] width 841 height 484
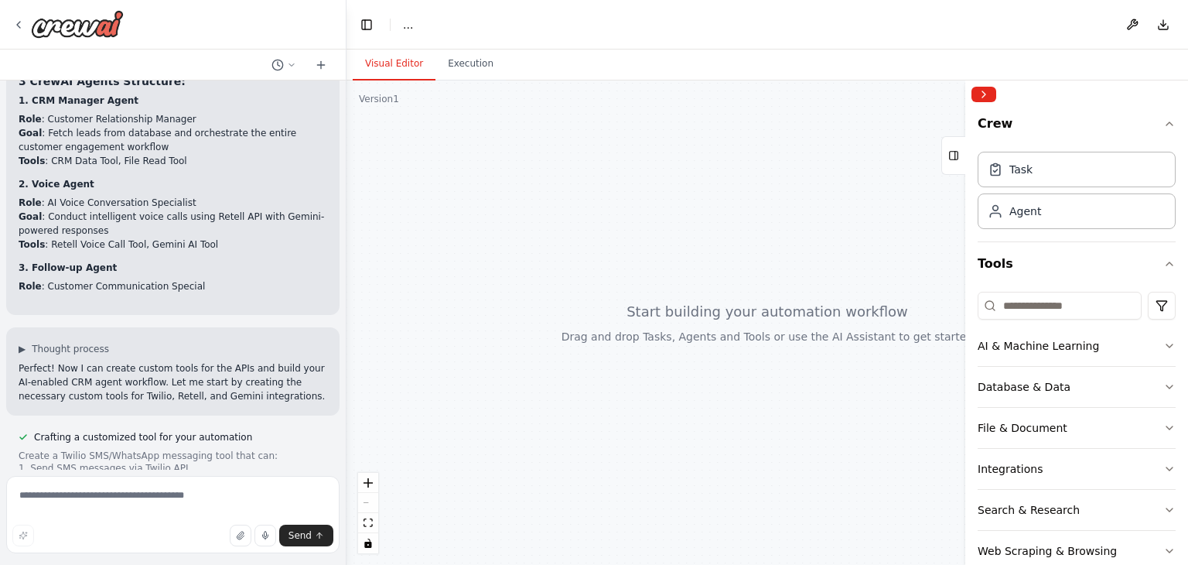
click at [744, 331] on div at bounding box center [766, 322] width 841 height 484
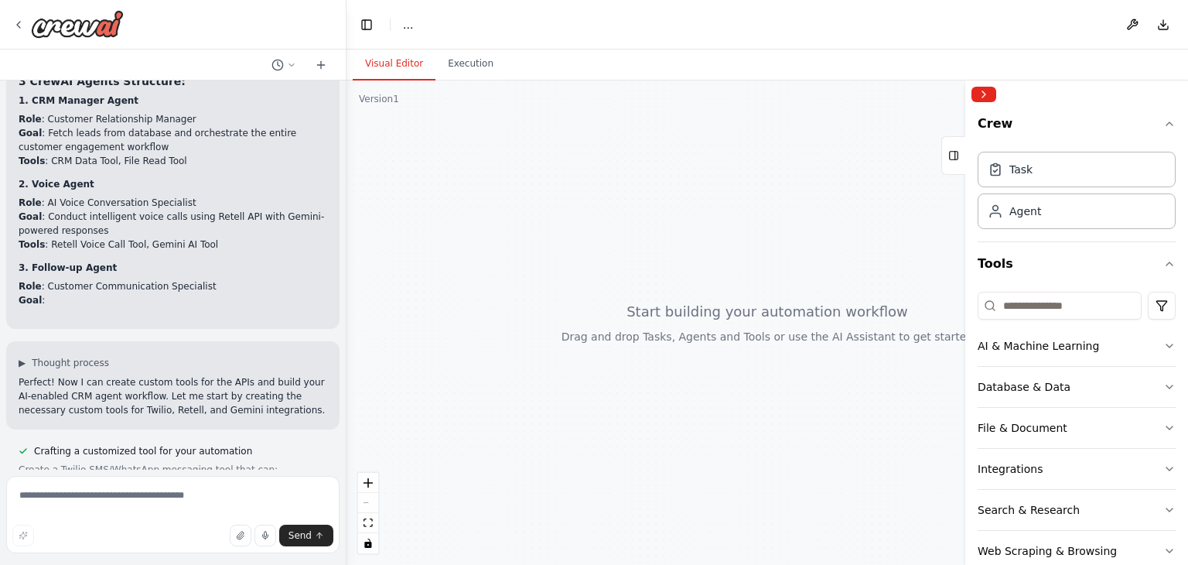
scroll to position [1939, 0]
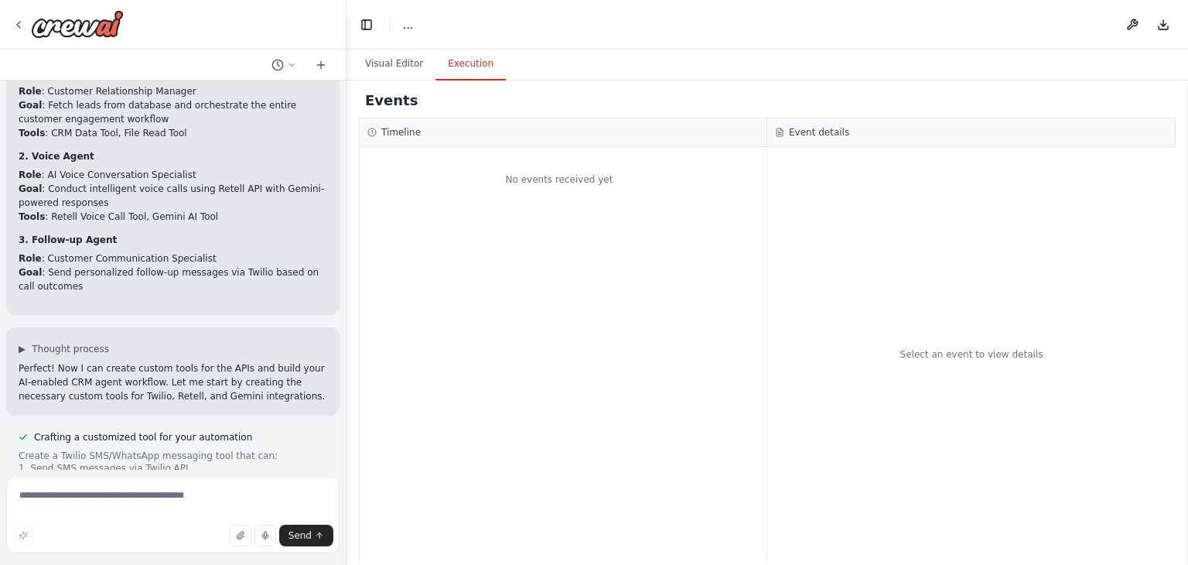
click at [445, 68] on button "Execution" at bounding box center [470, 64] width 70 height 32
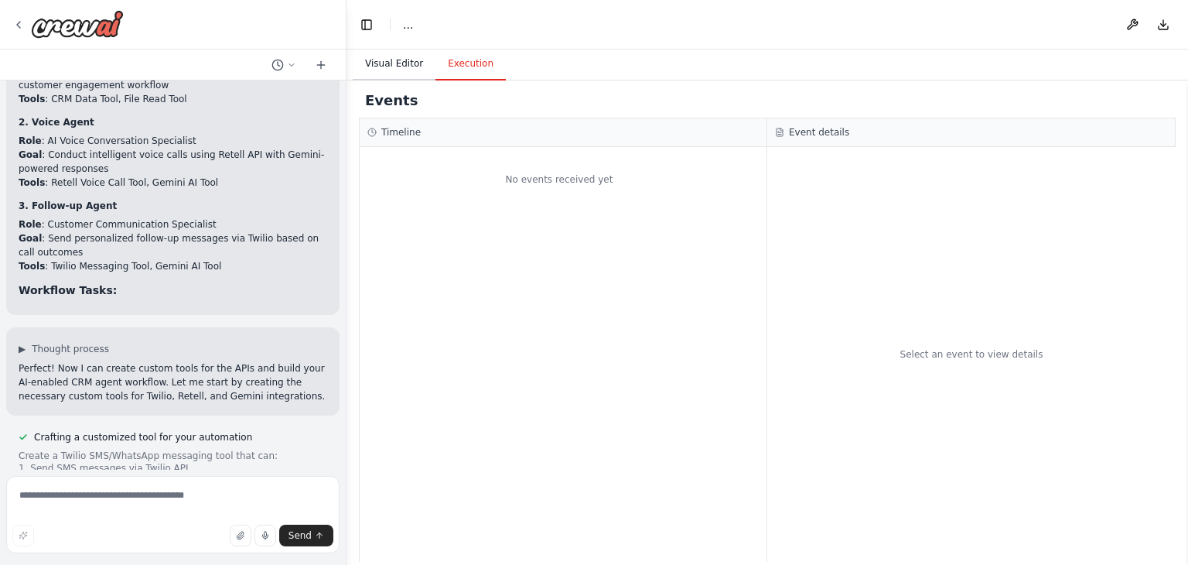
scroll to position [2001, 0]
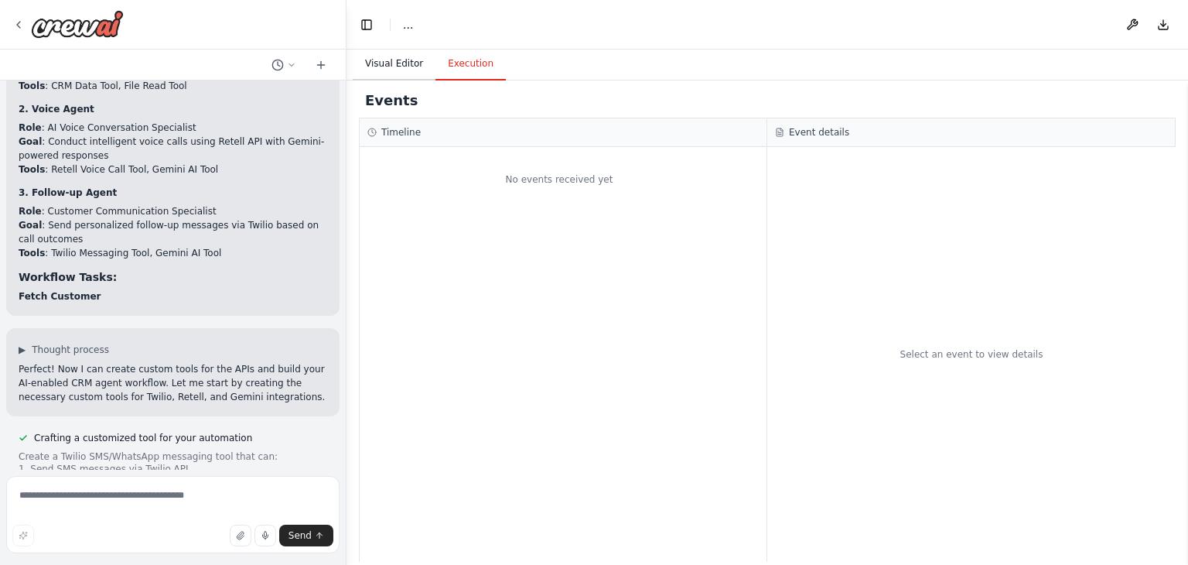
click at [391, 67] on button "Visual Editor" at bounding box center [394, 64] width 83 height 32
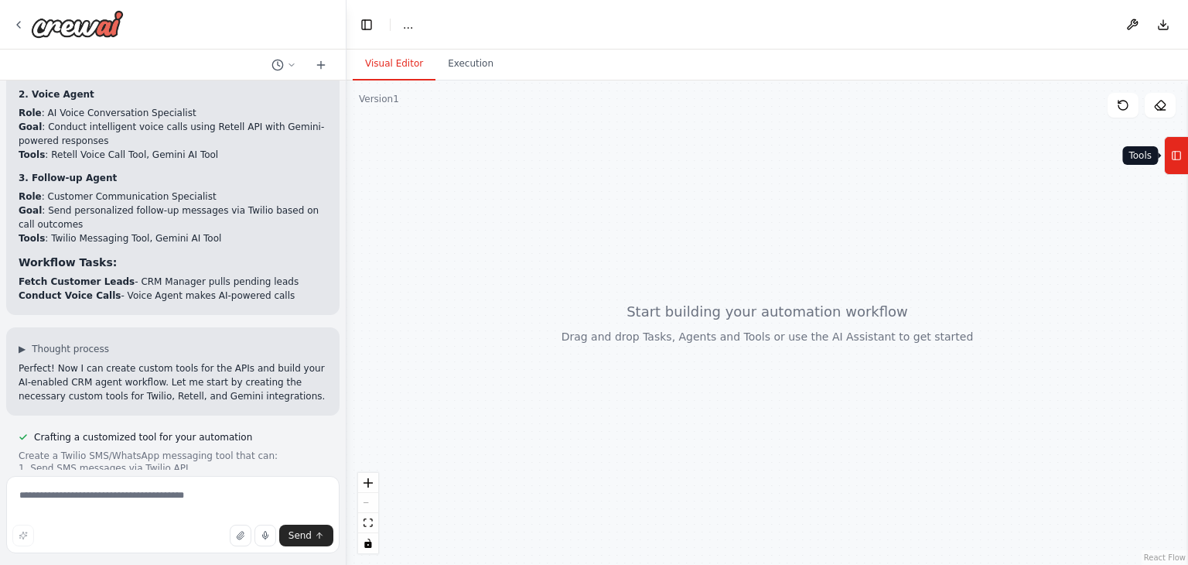
scroll to position [2029, 0]
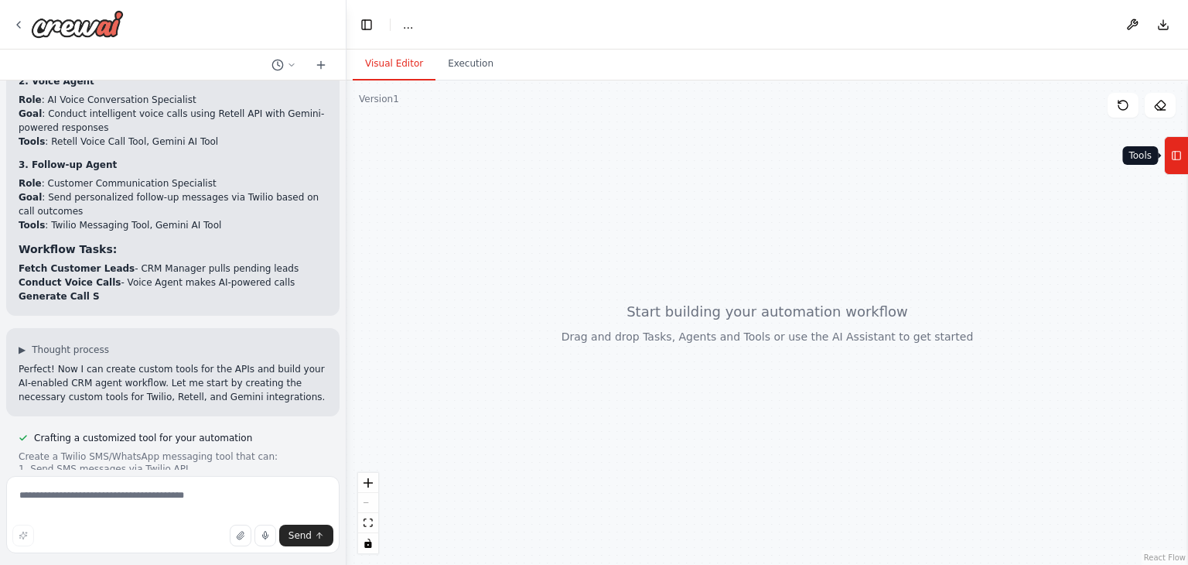
click at [1179, 153] on icon at bounding box center [1176, 155] width 11 height 25
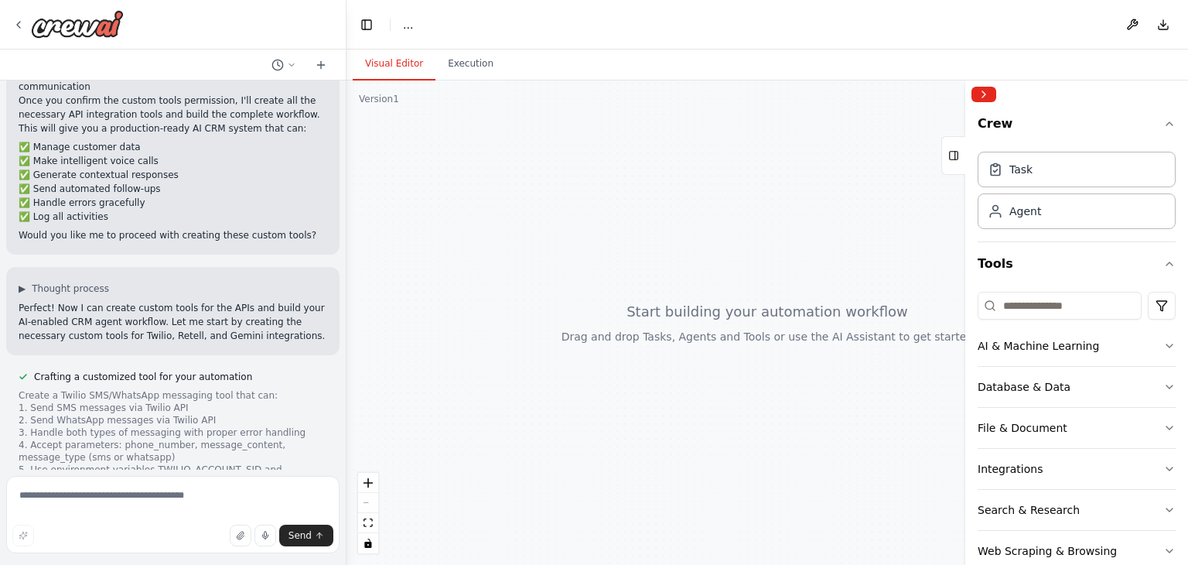
scroll to position [2286, 0]
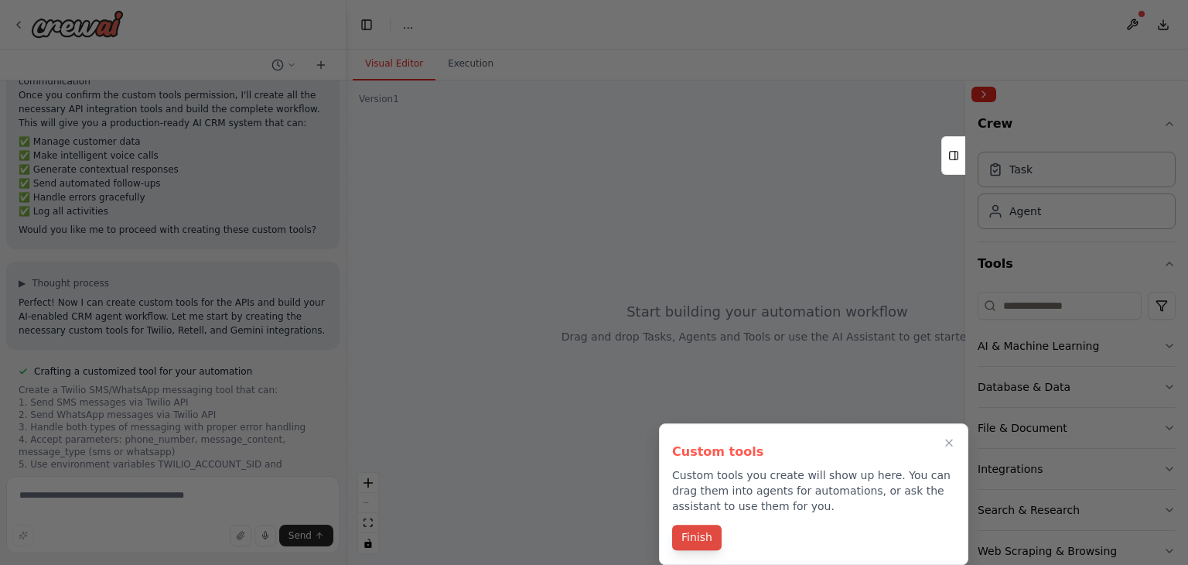
click at [699, 533] on button "Finish" at bounding box center [696, 537] width 49 height 26
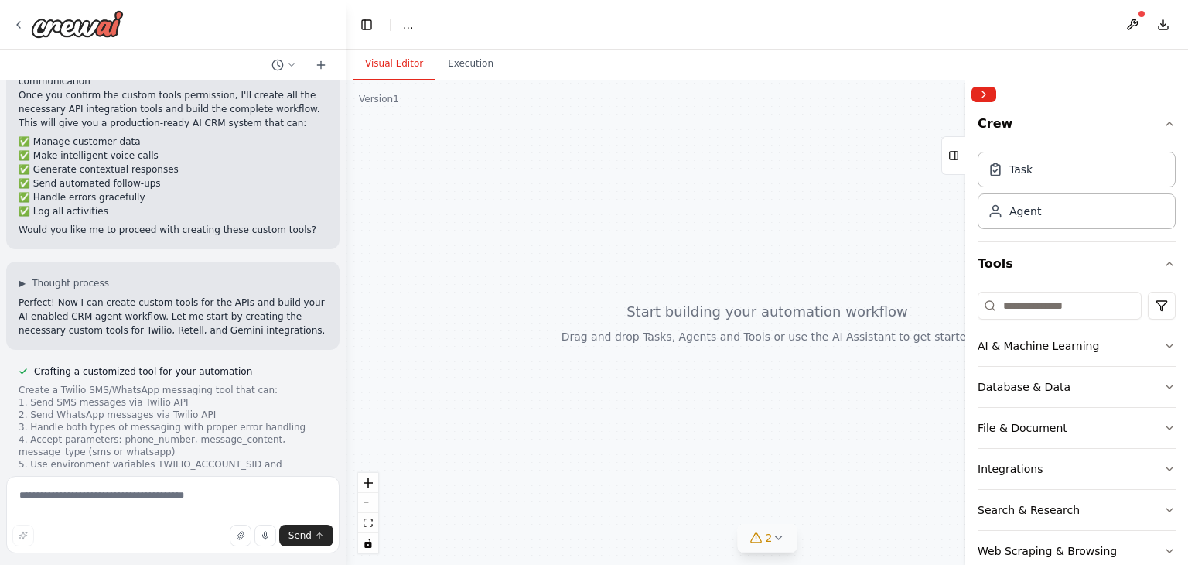
click at [770, 542] on span "2" at bounding box center [769, 537] width 7 height 15
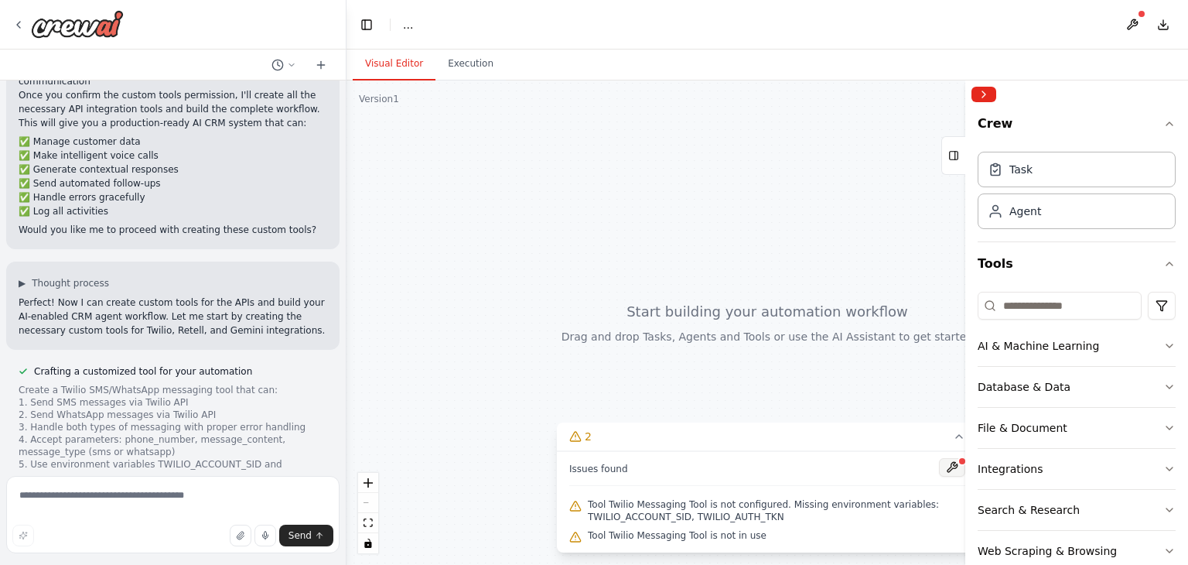
click at [953, 469] on button at bounding box center [952, 467] width 26 height 19
click at [955, 470] on div at bounding box center [952, 468] width 26 height 21
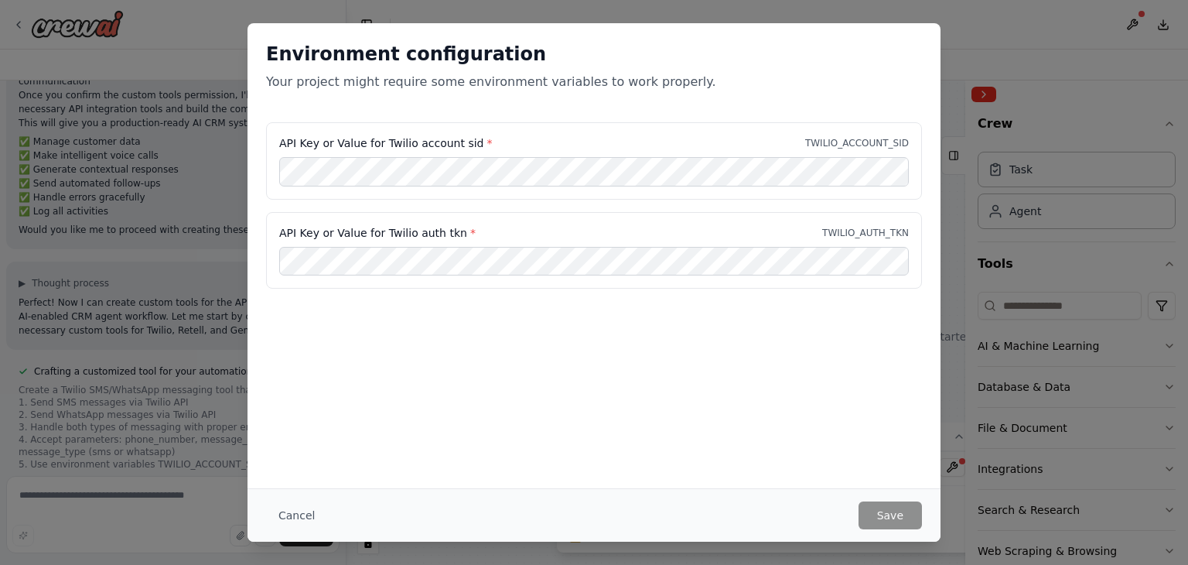
click at [460, 360] on div "Environment configuration Your project might require some environment variables…" at bounding box center [593, 255] width 693 height 465
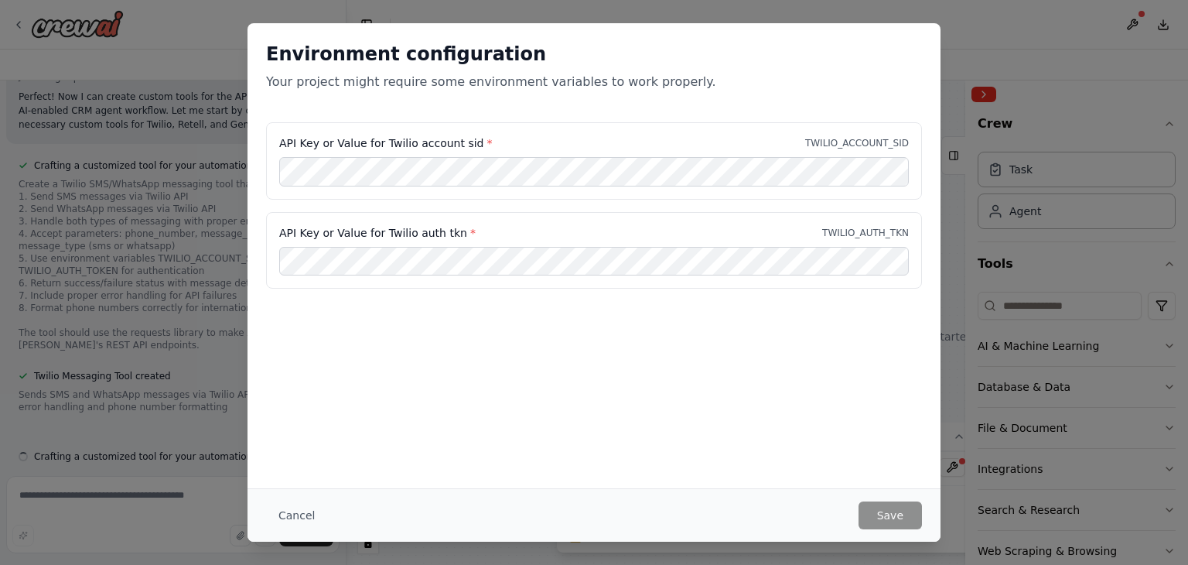
scroll to position [2496, 0]
click at [496, 202] on div "API Key or Value for Twilio account sid * TWILIO_ACCOUNT_SID API Key or Value f…" at bounding box center [594, 205] width 656 height 166
